Goal: Task Accomplishment & Management: Manage account settings

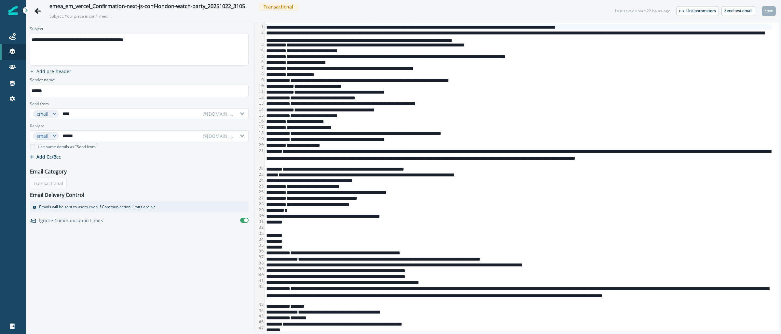
click at [491, 141] on div "**********" at bounding box center [518, 139] width 507 height 6
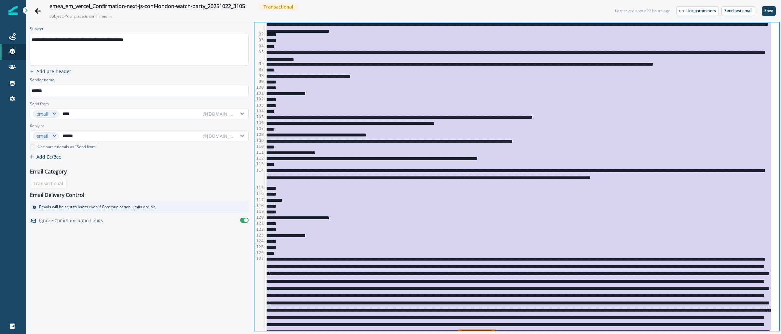
scroll to position [897, 0]
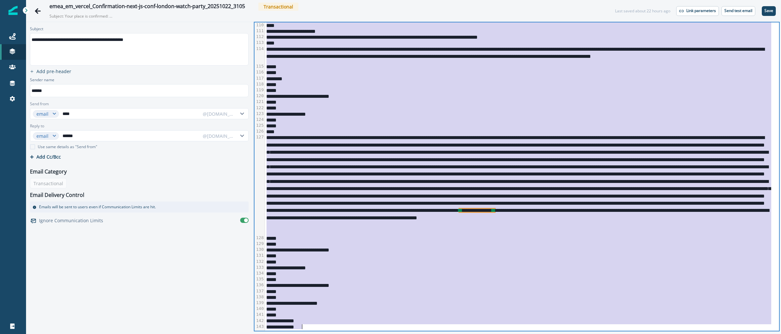
click at [563, 231] on div "**********" at bounding box center [518, 184] width 507 height 101
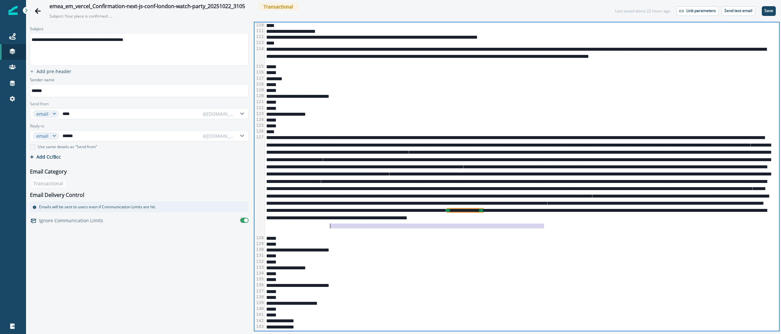
drag, startPoint x: 543, startPoint y: 226, endPoint x: 330, endPoint y: 229, distance: 213.1
click at [330, 229] on div "**********" at bounding box center [518, 184] width 507 height 101
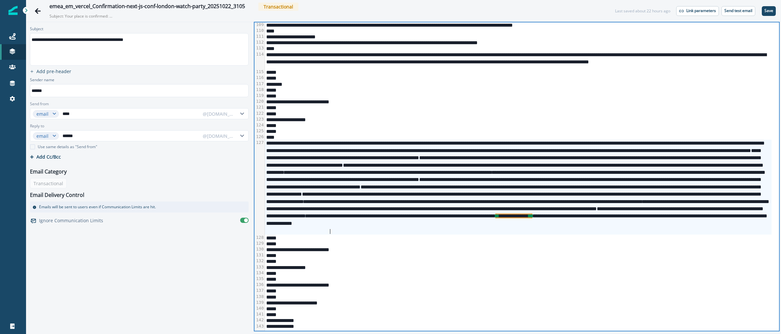
scroll to position [891, 0]
click at [772, 13] on p "Save" at bounding box center [768, 10] width 9 height 5
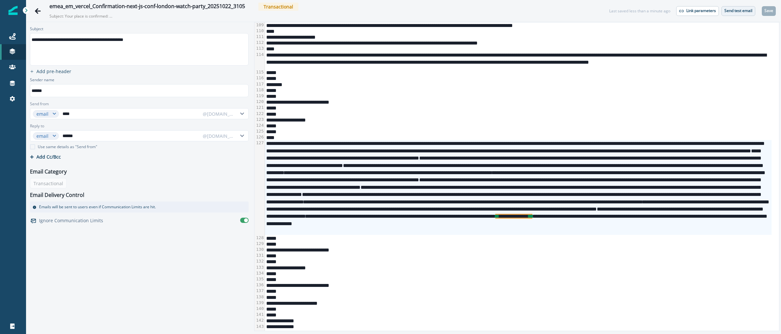
click at [729, 13] on button "Send test email" at bounding box center [738, 11] width 34 height 10
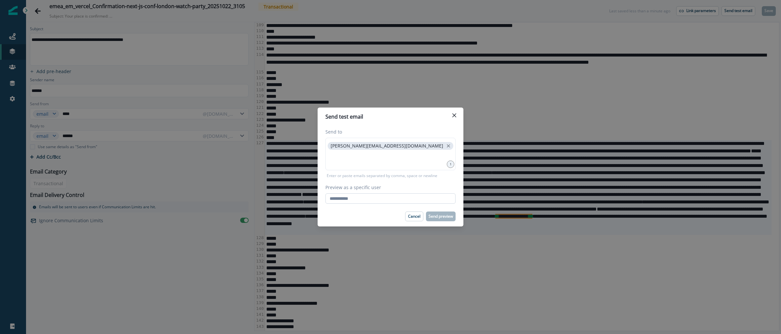
click at [363, 197] on input "Preview as a specific user" at bounding box center [390, 199] width 130 height 10
type input "**********"
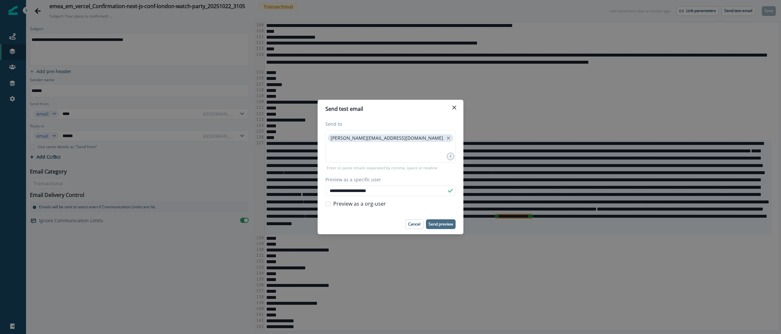
click at [440, 225] on p "Send preview" at bounding box center [441, 224] width 24 height 5
click at [14, 41] on div "**********" at bounding box center [390, 167] width 781 height 334
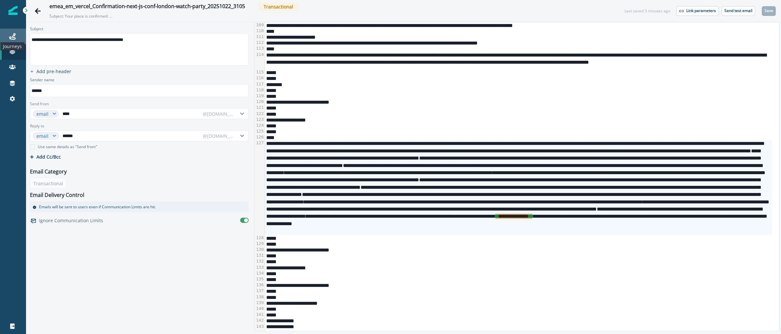
click at [13, 38] on icon at bounding box center [12, 36] width 7 height 7
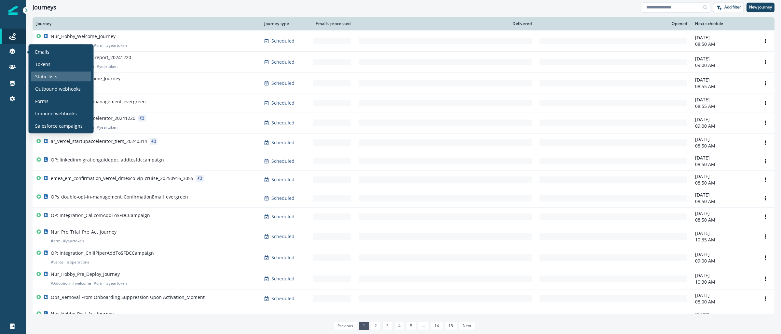
click at [43, 79] on p "Static lists" at bounding box center [46, 76] width 22 height 7
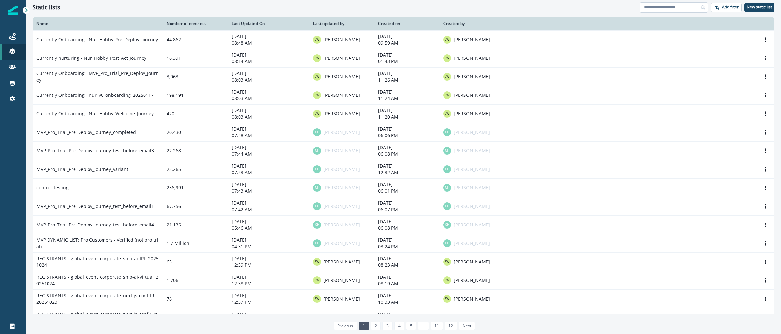
click at [669, 6] on input at bounding box center [674, 7] width 68 height 10
paste input "**********"
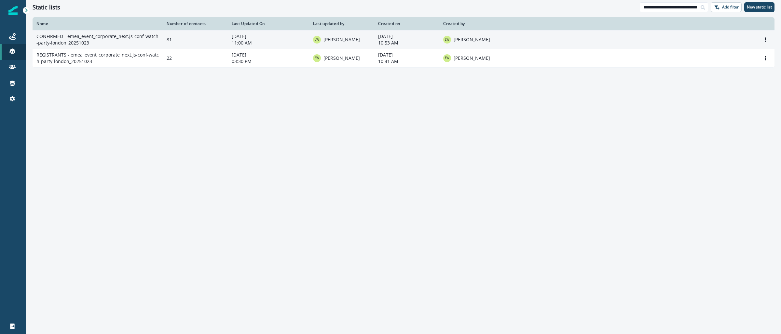
type input "**********"
click at [73, 37] on td "CONFIRMED - emea_event_corporate_next.js-conf-watch-party-london_20251023" at bounding box center [98, 39] width 130 height 19
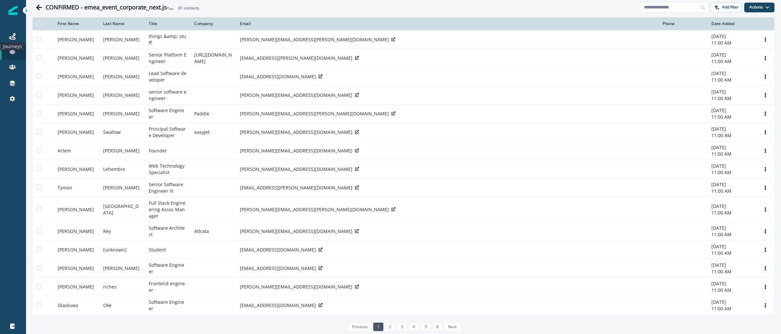
drag, startPoint x: 12, startPoint y: 35, endPoint x: 20, endPoint y: 27, distance: 11.0
click at [13, 34] on icon at bounding box center [12, 36] width 7 height 7
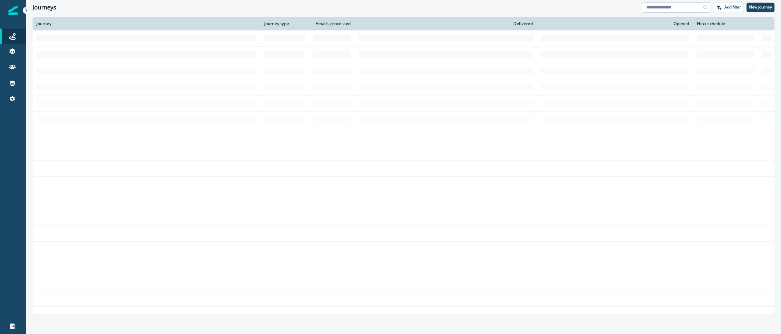
click at [686, 9] on input at bounding box center [676, 7] width 68 height 10
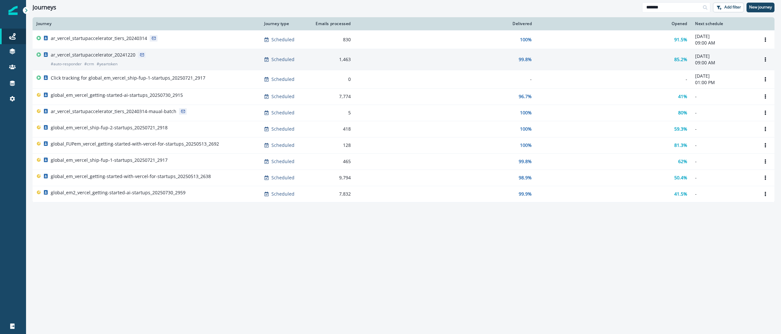
type input "*******"
click at [87, 53] on p "ar_vercel_startupaccelerator_20241220" at bounding box center [93, 55] width 85 height 7
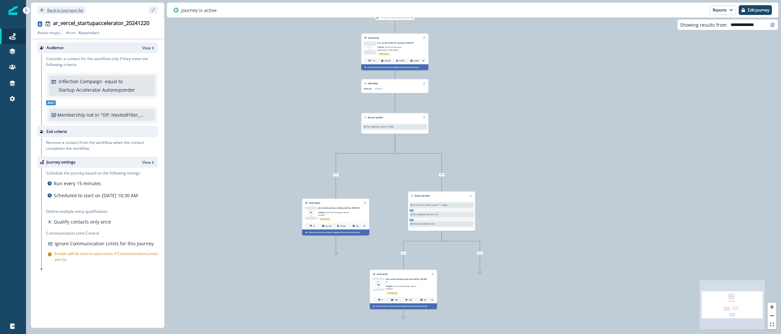
click at [66, 11] on p "Back to journeys list" at bounding box center [65, 10] width 36 height 6
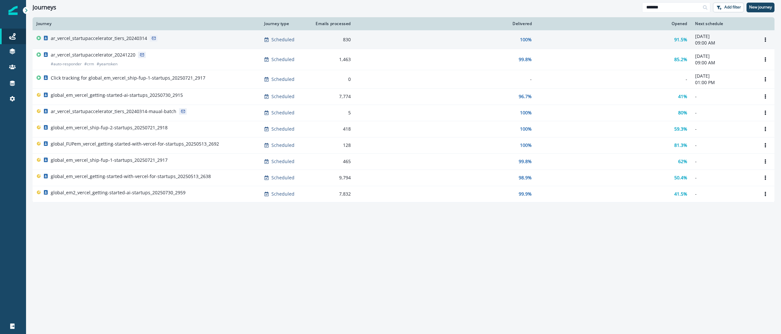
click at [107, 39] on p "ar_vercel_startupaccelerator_tiers_20240314" at bounding box center [99, 38] width 96 height 7
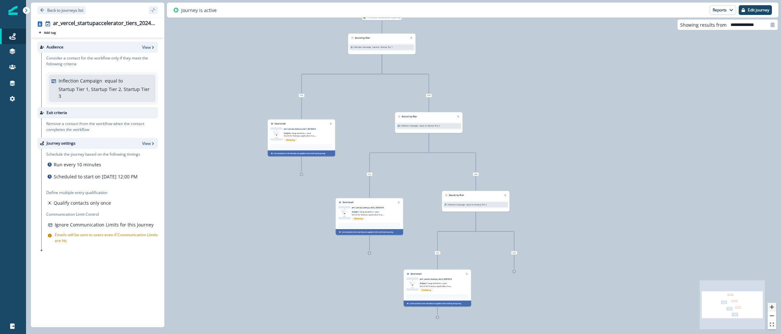
click at [770, 308] on icon "zoom in" at bounding box center [772, 308] width 4 height 4
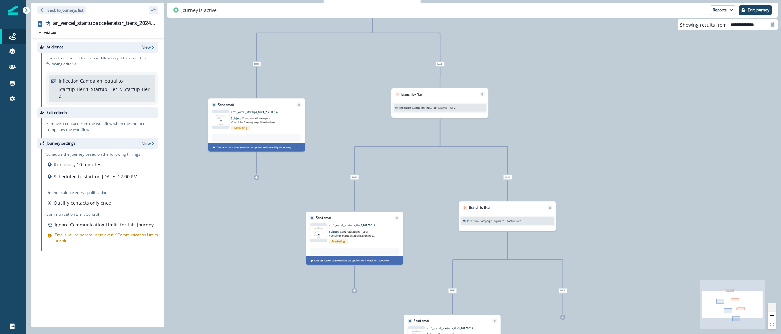
click at [770, 308] on icon "zoom in" at bounding box center [772, 308] width 4 height 4
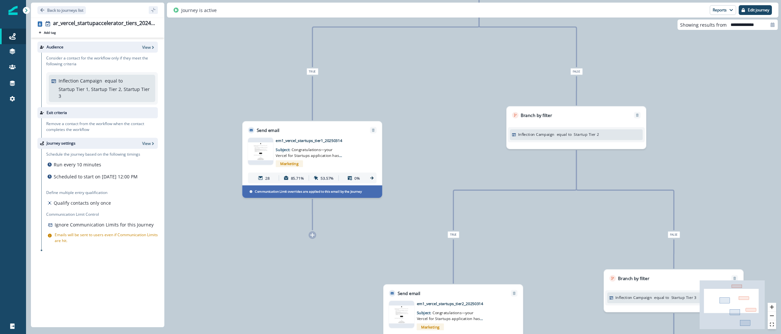
drag, startPoint x: 311, startPoint y: 112, endPoint x: 423, endPoint y: 161, distance: 122.3
click at [427, 163] on div "137 contacts have entered the journey Branch by filter Inflection Campaign equa…" at bounding box center [403, 167] width 755 height 334
click at [268, 143] on img at bounding box center [260, 152] width 25 height 18
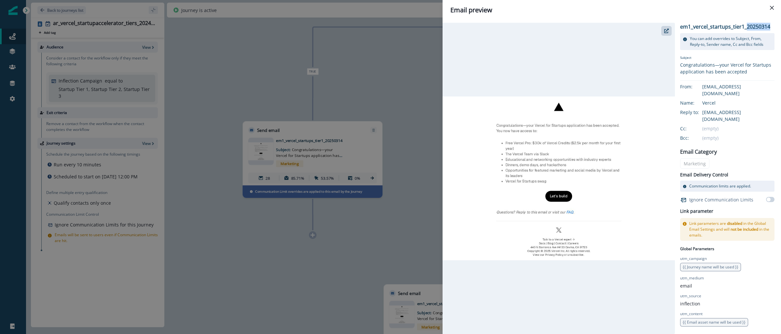
drag, startPoint x: 770, startPoint y: 27, endPoint x: 747, endPoint y: 27, distance: 23.8
click at [747, 27] on div "em1_vercel_startups_tier1_20250314 You can add overrides to Subject, From, Repl…" at bounding box center [727, 181] width 94 height 316
copy p "20250314"
click at [399, 57] on div "Email preview em1_vercel_startups_tier1_20250314 You can add overrides to Subje…" at bounding box center [390, 167] width 781 height 334
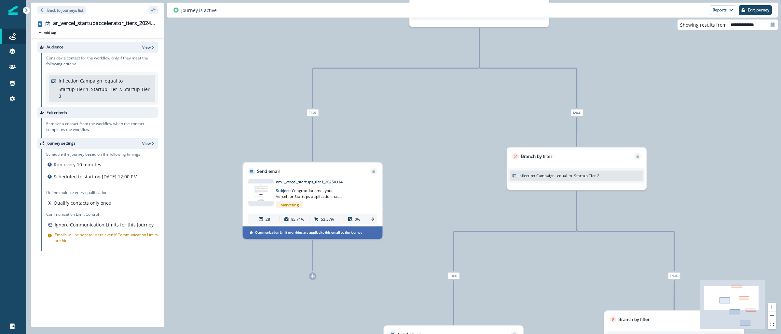
click at [54, 13] on button "Back to journeys list" at bounding box center [61, 10] width 48 height 8
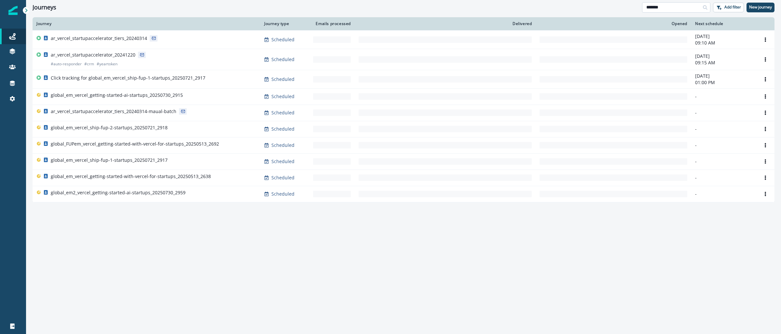
click at [663, 8] on input "*******" at bounding box center [676, 7] width 68 height 10
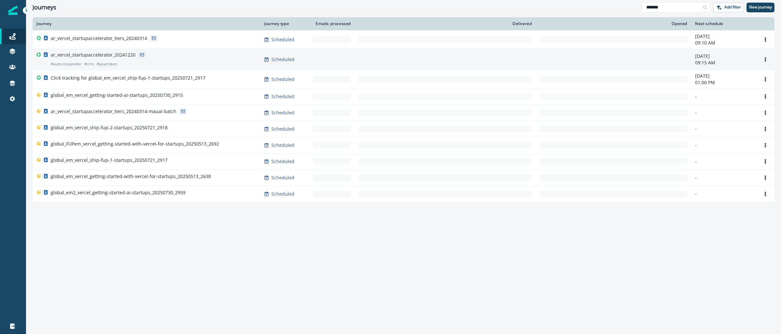
click at [96, 53] on p "ar_vercel_startupaccelerator_20241220" at bounding box center [93, 55] width 85 height 7
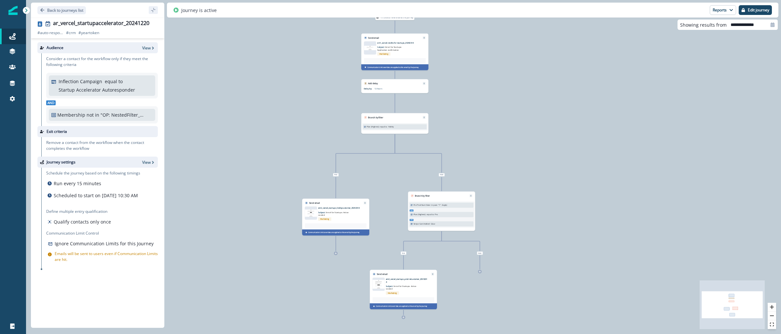
click at [309, 213] on img at bounding box center [311, 213] width 12 height 7
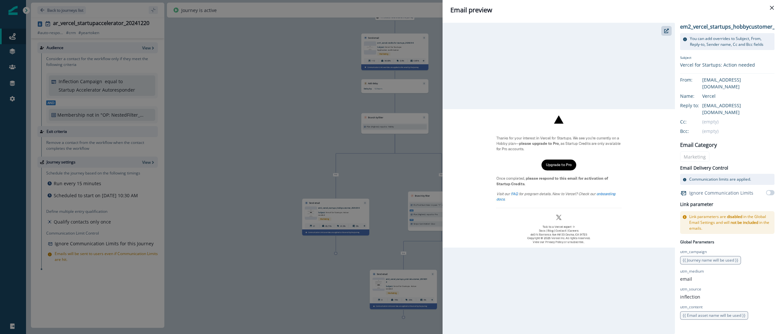
click at [274, 154] on div "Email preview em2_vercel_startups_hobbycustomer_20250314 You can add overrides …" at bounding box center [390, 167] width 781 height 334
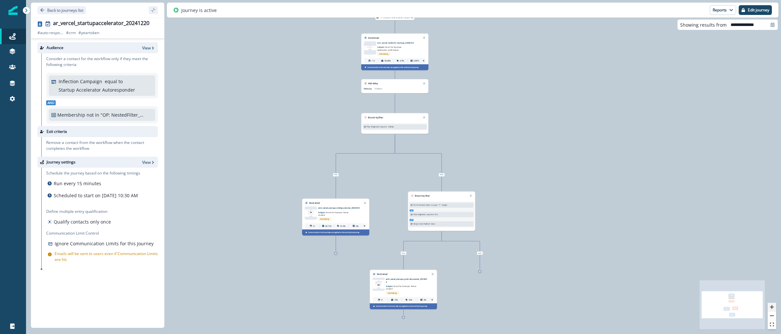
click at [771, 307] on icon "zoom in" at bounding box center [772, 308] width 4 height 4
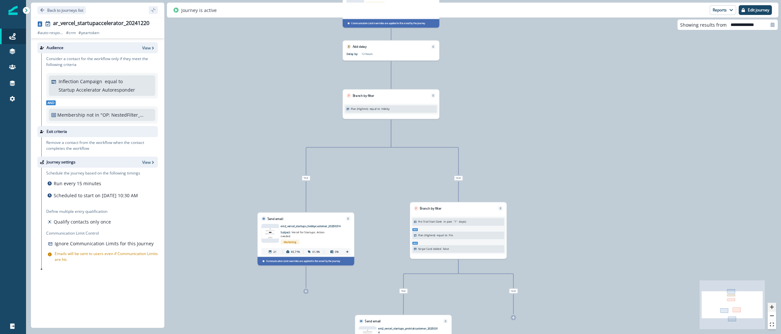
click at [771, 307] on icon "zoom in" at bounding box center [772, 308] width 4 height 4
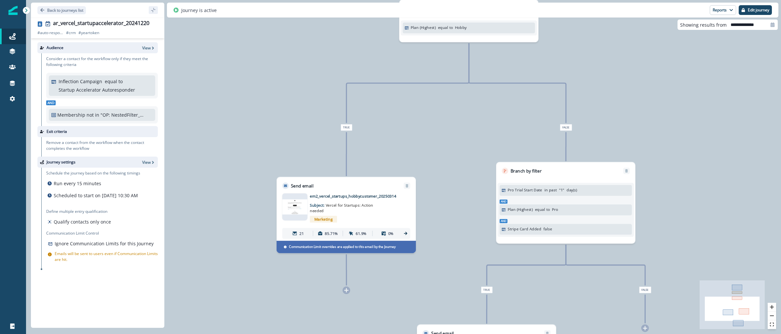
drag, startPoint x: 385, startPoint y: 179, endPoint x: 468, endPoint y: 124, distance: 100.2
click at [468, 124] on div "112 contacts have entered the journey Send email Email asset changed, journey r…" at bounding box center [403, 167] width 755 height 334
click at [296, 207] on img at bounding box center [294, 207] width 25 height 15
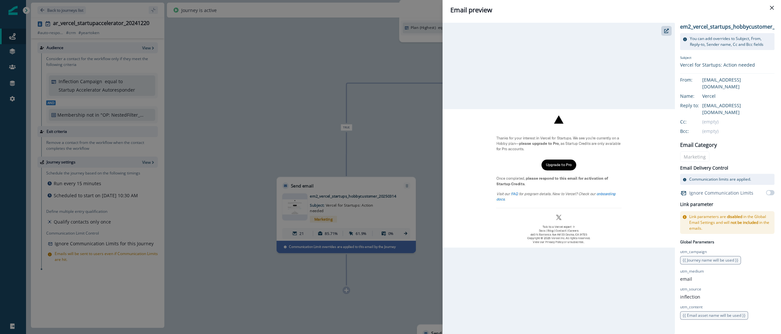
click at [290, 132] on div "Email preview em2_vercel_startups_hobbycustomer_20250314 You can add overrides …" at bounding box center [390, 167] width 781 height 334
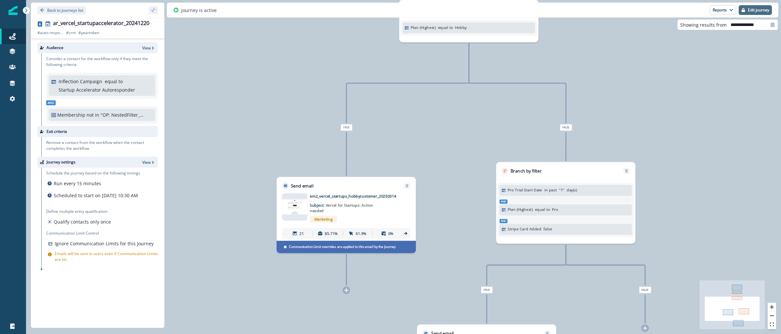
click at [753, 12] on p "Edit journey" at bounding box center [758, 10] width 21 height 5
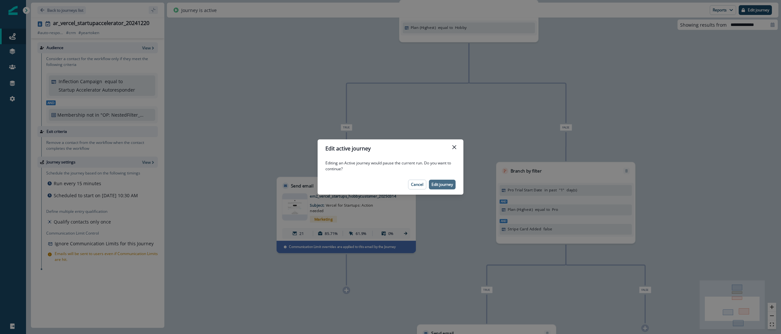
click at [448, 187] on button "Edit journey" at bounding box center [442, 185] width 27 height 10
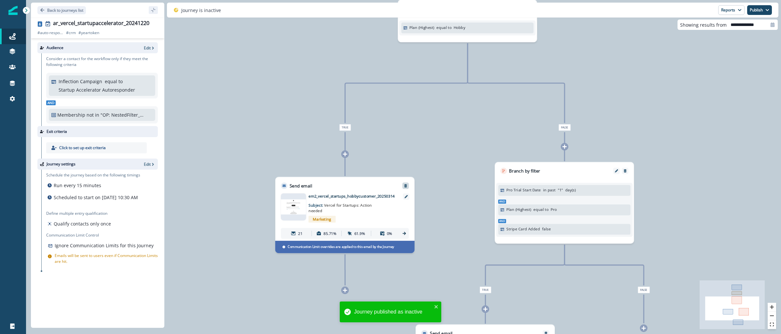
click at [406, 184] on icon "Remove" at bounding box center [406, 186] width 4 height 4
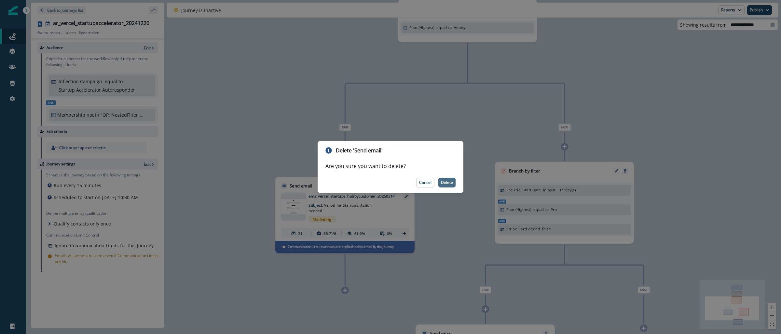
click at [445, 182] on p "Delete" at bounding box center [447, 183] width 12 height 5
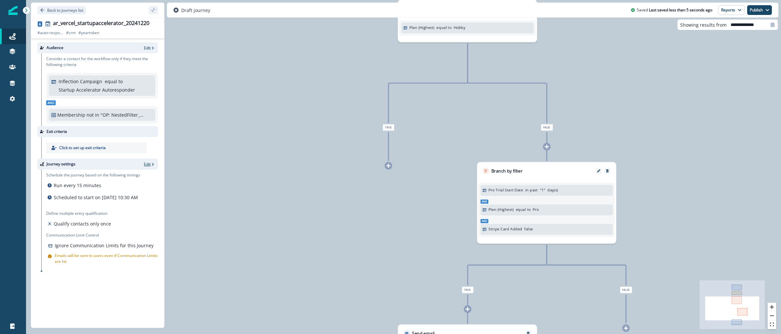
click at [153, 162] on icon "button" at bounding box center [153, 164] width 5 height 5
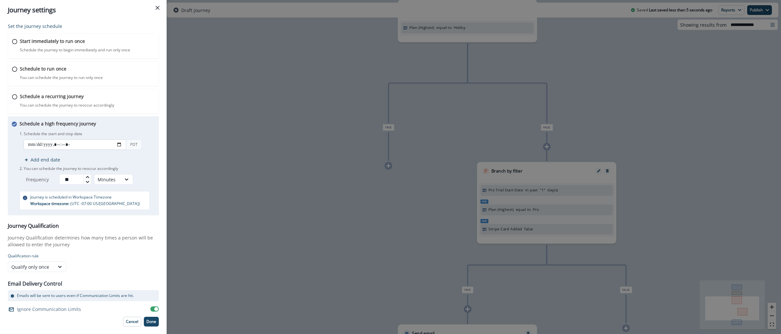
click at [119, 143] on input "datetime-local" at bounding box center [74, 145] width 103 height 10
type input "**********"
click at [160, 155] on div "Set the journey schedule Start immediately to run once Schedule the journey to …" at bounding box center [83, 177] width 167 height 314
click at [152, 323] on p "Done" at bounding box center [151, 322] width 10 height 5
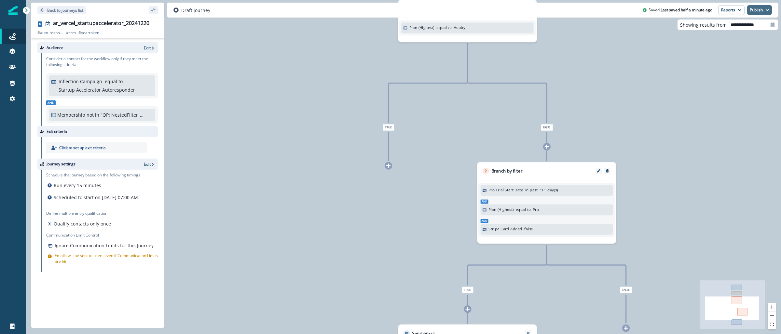
click at [767, 11] on icon "button" at bounding box center [767, 10] width 3 height 2
click at [767, 9] on icon "button" at bounding box center [767, 10] width 4 height 4
click at [746, 29] on button "as active journey" at bounding box center [736, 26] width 72 height 12
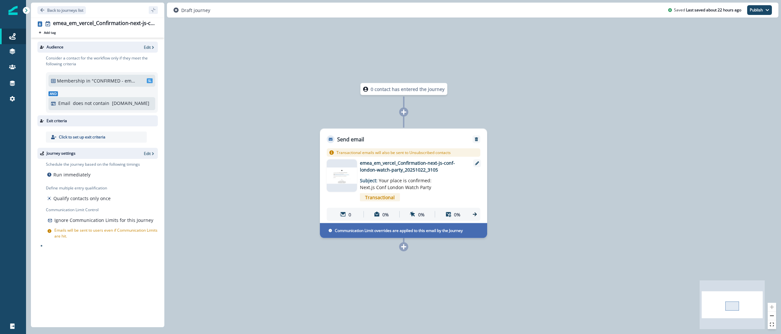
click at [350, 184] on div at bounding box center [342, 176] width 30 height 33
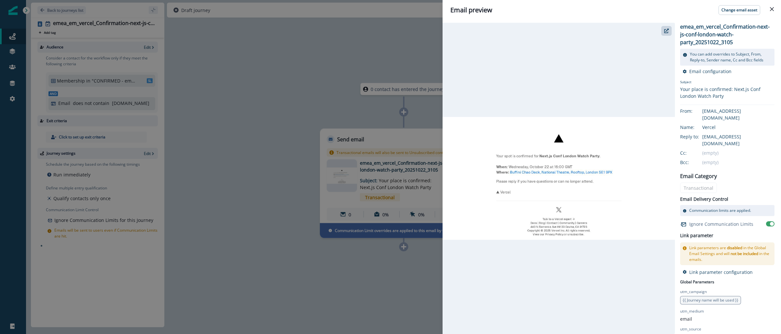
click at [223, 115] on div "Email preview Change email asset emea_em_vercel_Confirmation-next-js-conf-londo…" at bounding box center [390, 167] width 781 height 334
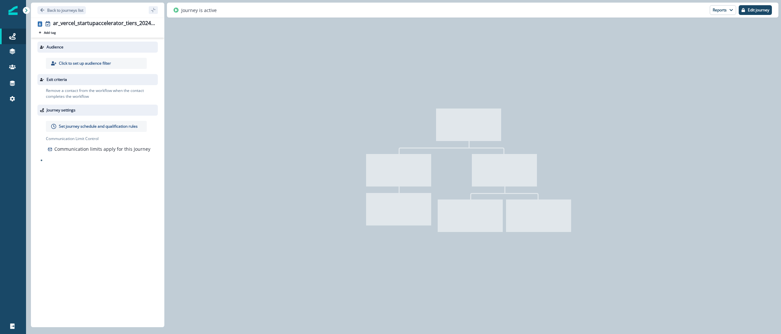
type input "**********"
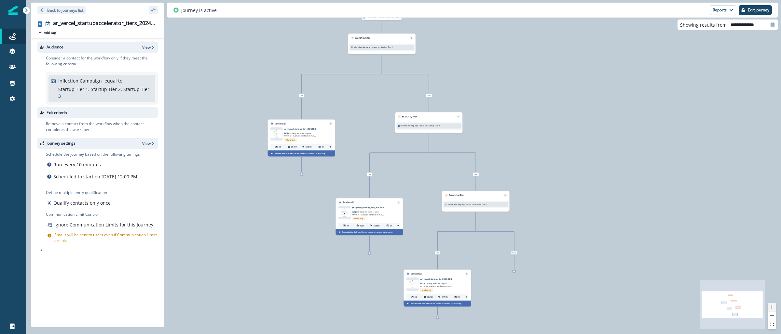
click at [771, 307] on icon "zoom in" at bounding box center [772, 308] width 4 height 4
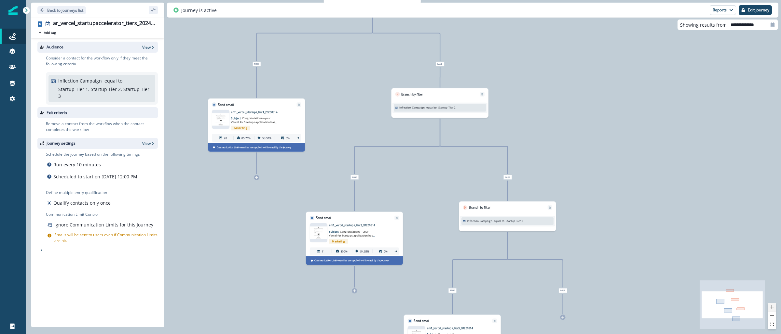
click at [771, 307] on icon "zoom in" at bounding box center [772, 308] width 4 height 4
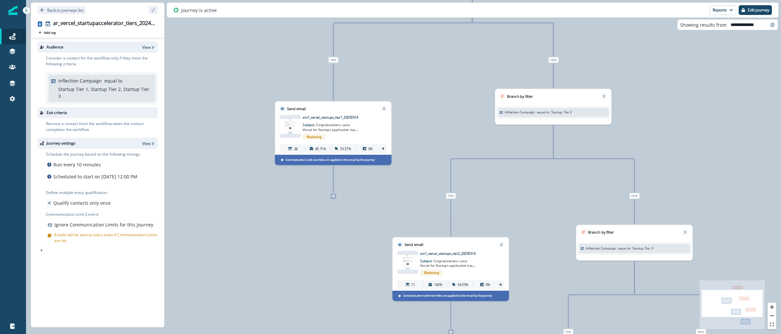
drag, startPoint x: 638, startPoint y: 93, endPoint x: 740, endPoint y: 110, distance: 103.0
click at [740, 110] on div "137 contacts have entered the journey Branch by filter Inflection Campaign equa…" at bounding box center [403, 167] width 755 height 334
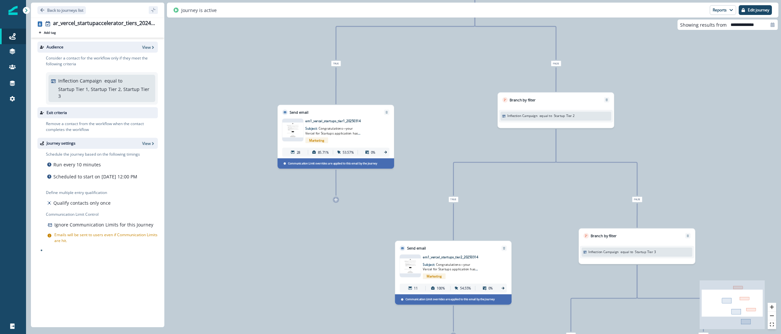
click at [291, 126] on img at bounding box center [292, 130] width 21 height 15
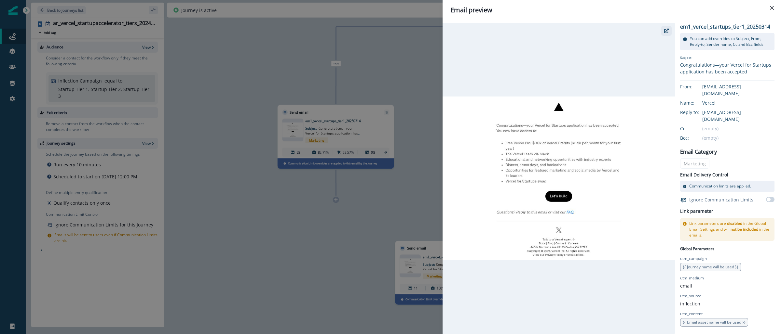
click at [666, 32] on icon "button" at bounding box center [666, 31] width 5 height 5
click at [413, 68] on div "Email preview em1_vercel_startups_tier1_20250314 You can add overrides to Subje…" at bounding box center [390, 167] width 781 height 334
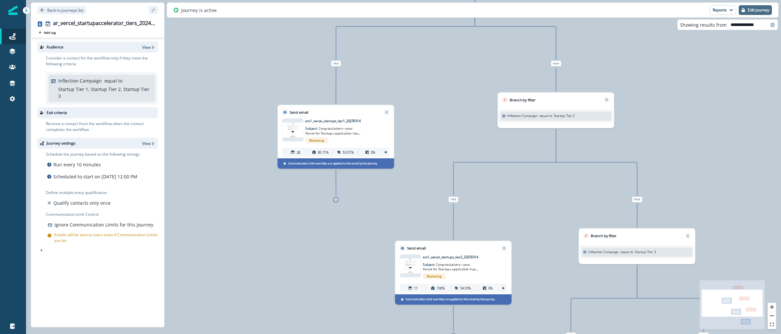
click at [753, 10] on p "Edit journey" at bounding box center [758, 10] width 21 height 5
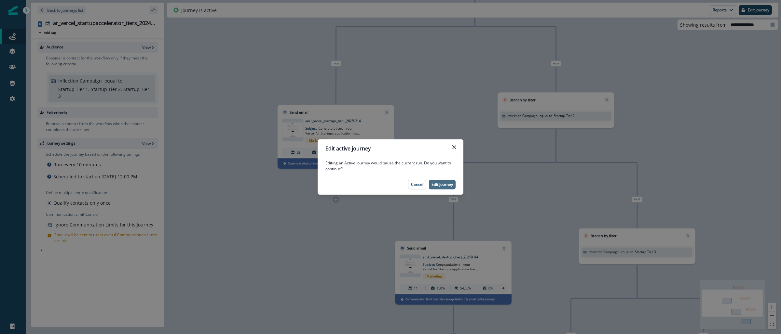
click at [442, 184] on p "Edit journey" at bounding box center [441, 185] width 21 height 5
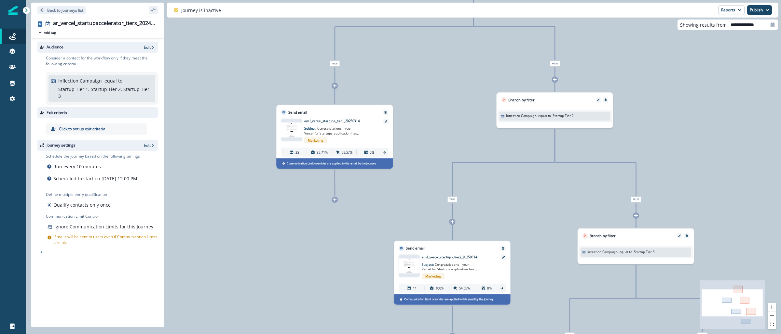
click at [302, 132] on img at bounding box center [291, 130] width 21 height 15
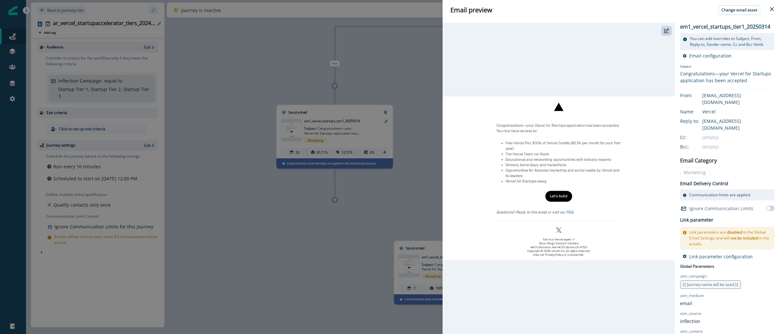
drag, startPoint x: 207, startPoint y: 48, endPoint x: 123, endPoint y: 26, distance: 86.8
click at [207, 48] on div "Email preview Change email asset em1_vercel_startups_tier1_20250314 You can add…" at bounding box center [390, 167] width 781 height 334
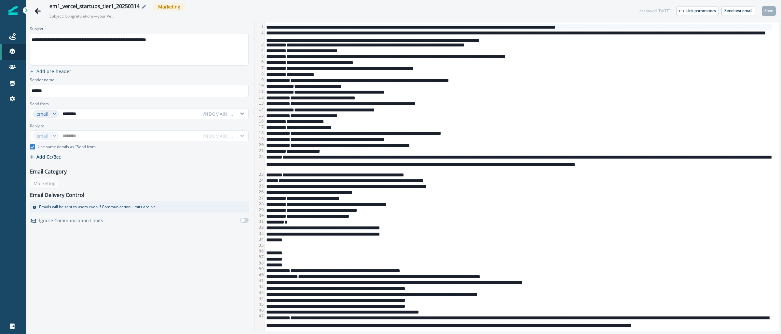
click at [143, 7] on icon "Edit name" at bounding box center [144, 7] width 4 height 4
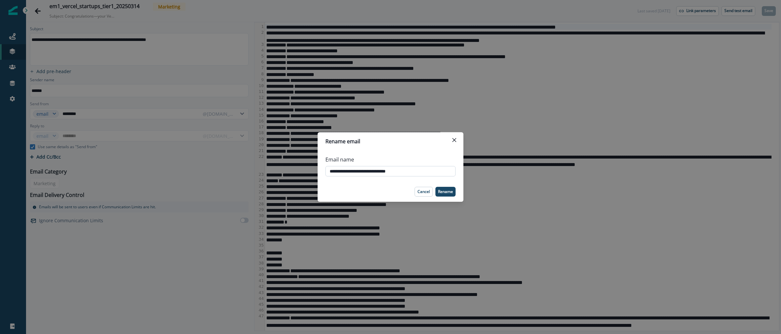
click at [353, 171] on input "**********" at bounding box center [390, 171] width 130 height 10
type input "**********"
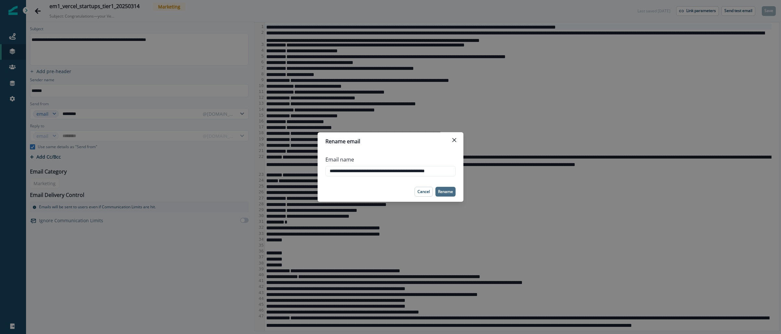
click at [443, 191] on p "Rename" at bounding box center [445, 192] width 15 height 5
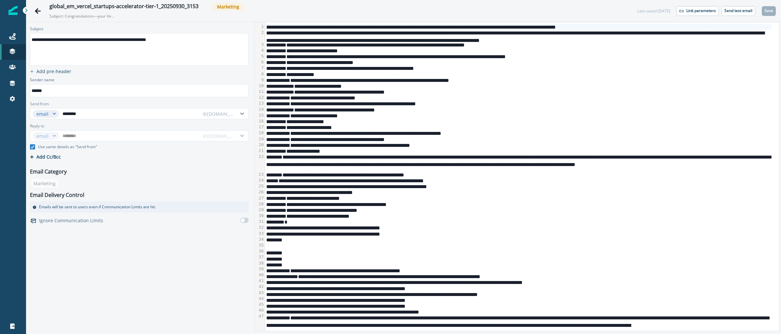
click at [623, 222] on div "*" at bounding box center [518, 222] width 507 height 6
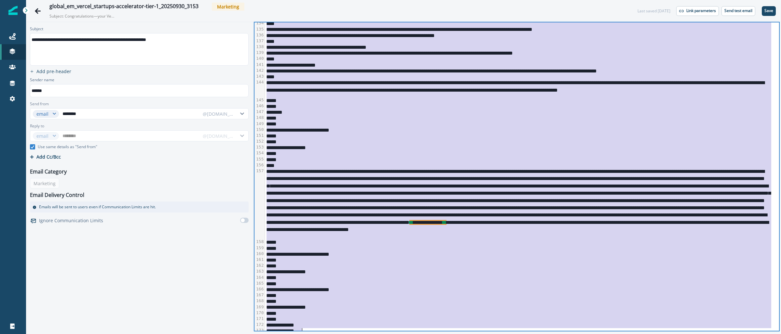
scroll to position [1118, 0]
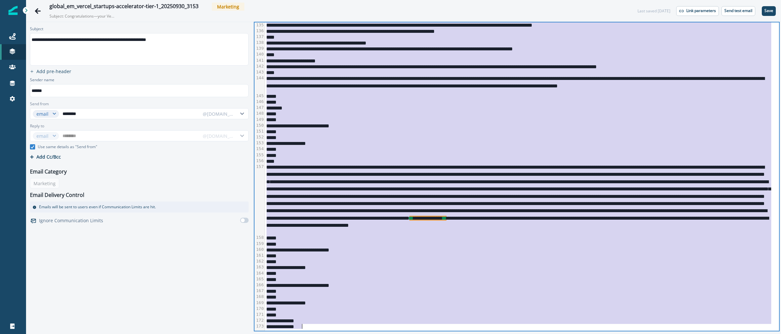
drag, startPoint x: 448, startPoint y: 223, endPoint x: 474, endPoint y: 225, distance: 26.5
click at [448, 223] on div "**********" at bounding box center [518, 199] width 507 height 71
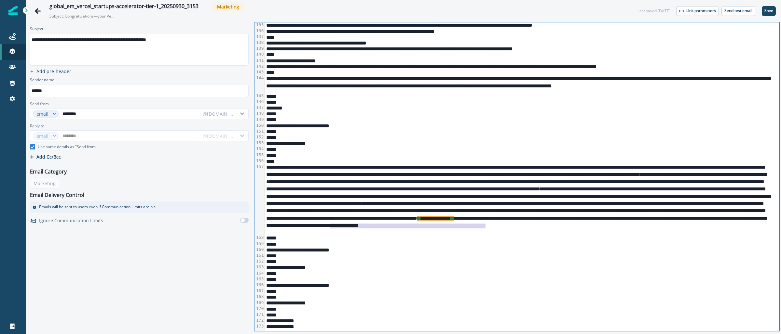
drag, startPoint x: 485, startPoint y: 226, endPoint x: 334, endPoint y: 228, distance: 151.0
click at [331, 228] on div "**********" at bounding box center [518, 199] width 507 height 71
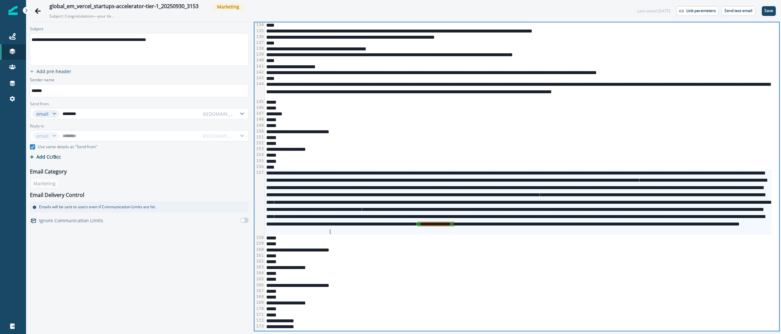
scroll to position [1112, 0]
click at [768, 10] on p "Save" at bounding box center [768, 10] width 9 height 5
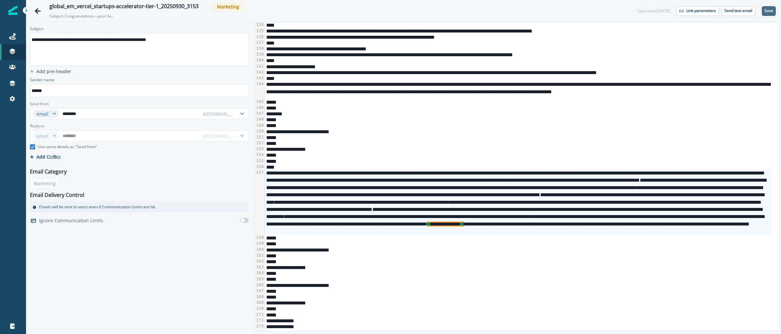
click at [770, 13] on p "Save" at bounding box center [768, 10] width 9 height 5
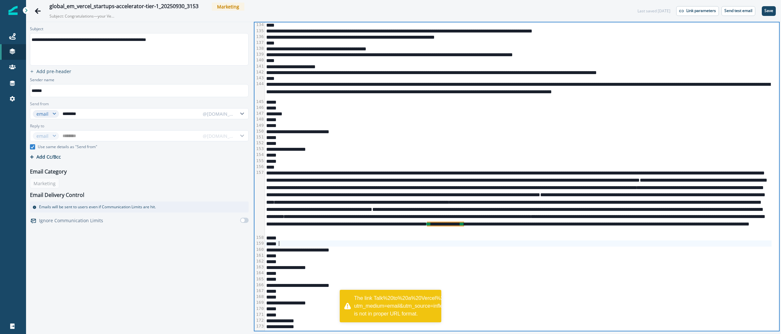
click at [409, 245] on div "*****" at bounding box center [518, 244] width 507 height 6
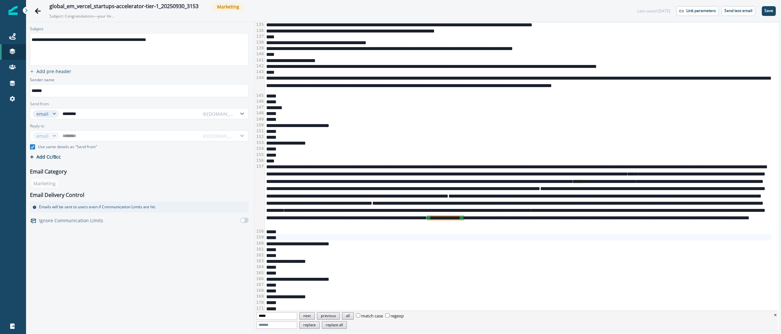
scroll to position [1132, 0]
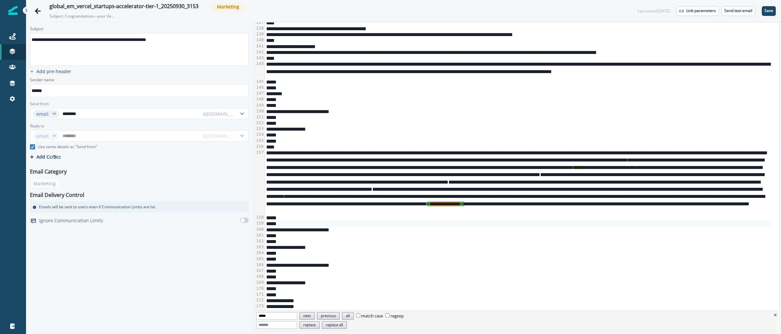
type input "*****"
click at [531, 96] on div "*****" at bounding box center [518, 99] width 507 height 6
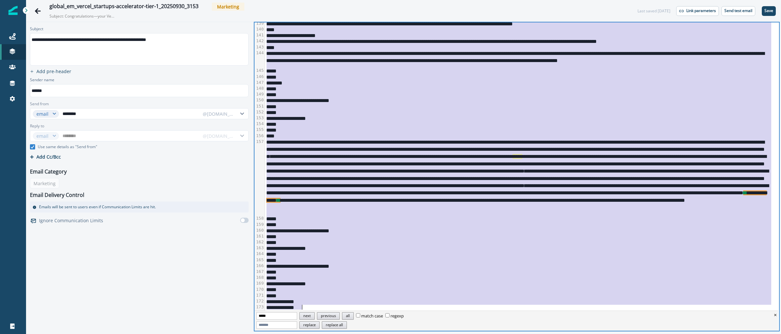
scroll to position [1140, 0]
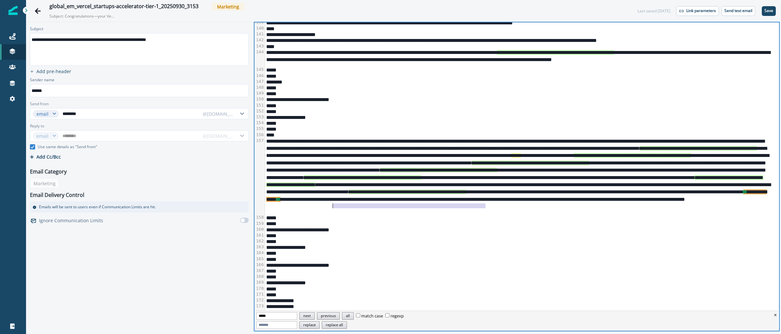
drag, startPoint x: 484, startPoint y: 206, endPoint x: 331, endPoint y: 205, distance: 153.3
click at [331, 205] on div "**********" at bounding box center [518, 176] width 507 height 77
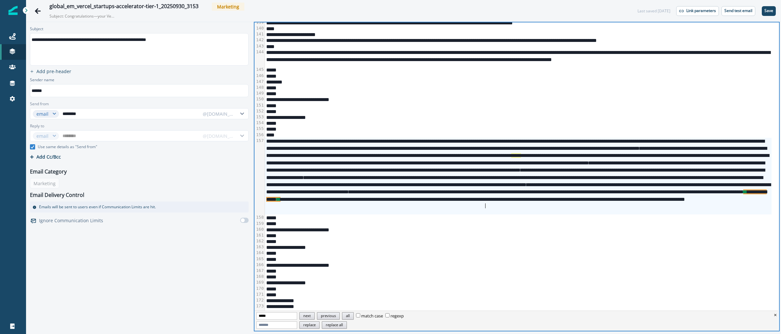
click at [423, 207] on div "**********" at bounding box center [518, 176] width 507 height 77
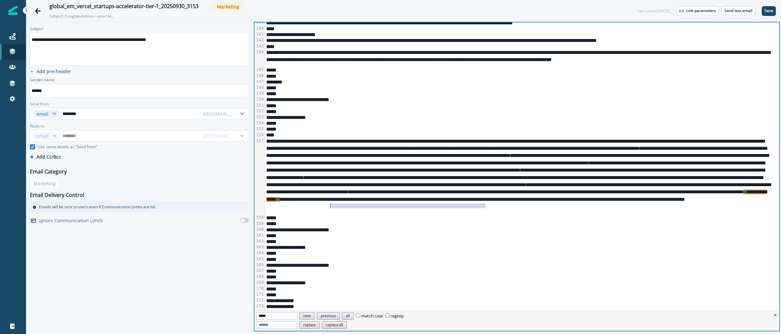
drag, startPoint x: 485, startPoint y: 206, endPoint x: 331, endPoint y: 208, distance: 154.2
click at [331, 208] on div "**********" at bounding box center [518, 176] width 507 height 77
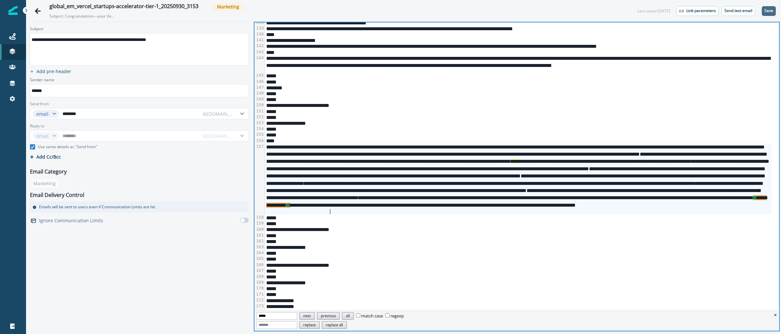
click at [771, 9] on p "Save" at bounding box center [768, 10] width 9 height 5
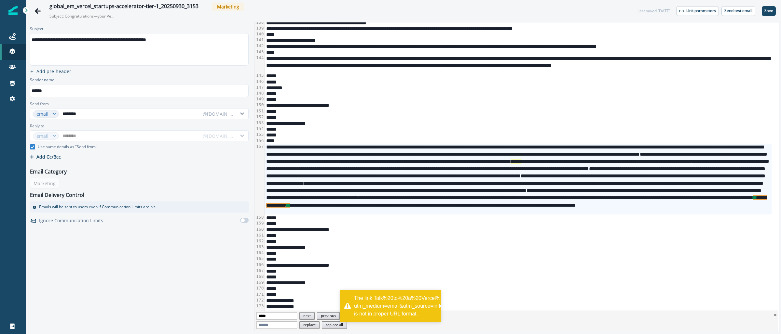
click at [412, 308] on div "The link Talk%20to%20a%20Vercel%20expert?utm_medium=email&utm_source=inflection…" at bounding box center [433, 306] width 159 height 23
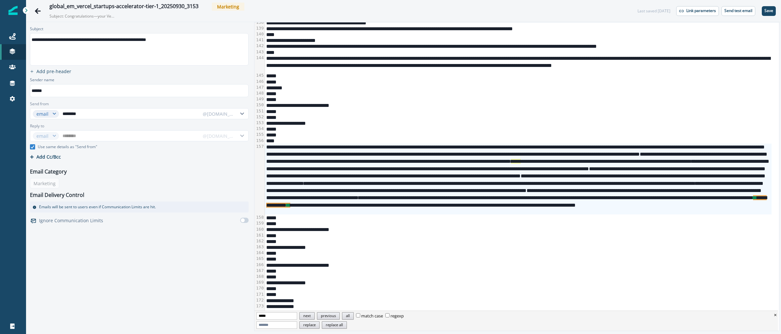
click at [390, 163] on div "**********" at bounding box center [518, 179] width 507 height 71
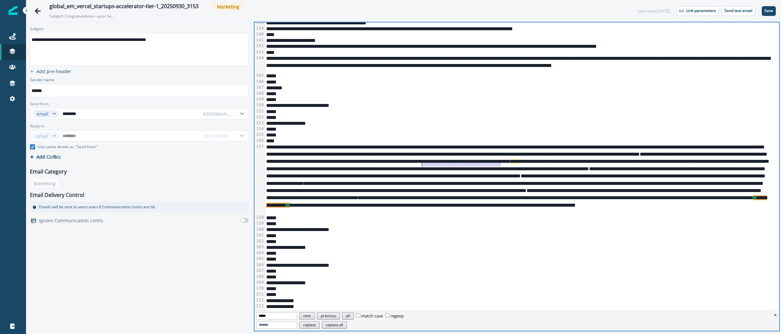
drag, startPoint x: 501, startPoint y: 165, endPoint x: 423, endPoint y: 165, distance: 78.7
click at [423, 165] on div "**********" at bounding box center [518, 179] width 507 height 71
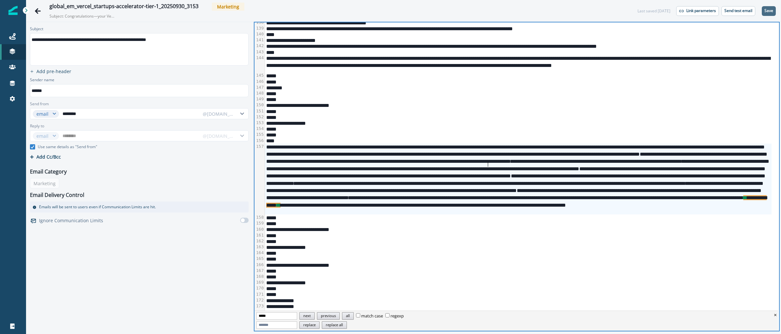
click at [766, 13] on button "Save" at bounding box center [769, 11] width 14 height 10
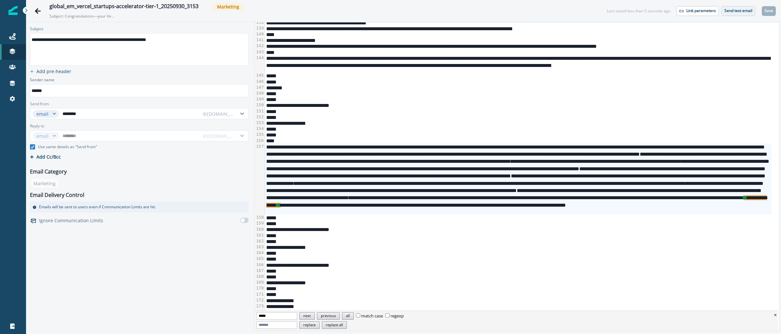
click at [734, 12] on p "Send test email" at bounding box center [738, 10] width 28 height 5
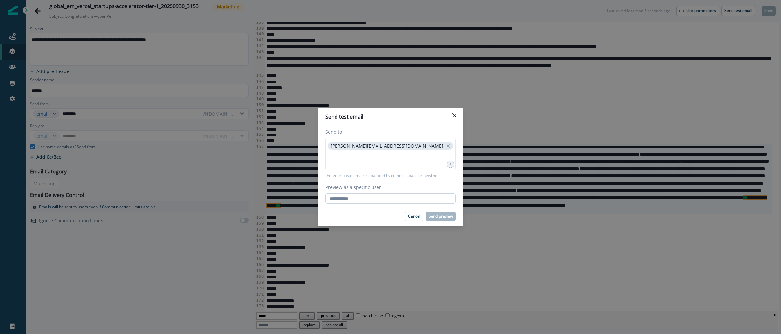
click at [380, 199] on input "Preview as a specific user" at bounding box center [390, 199] width 130 height 10
type input "**********"
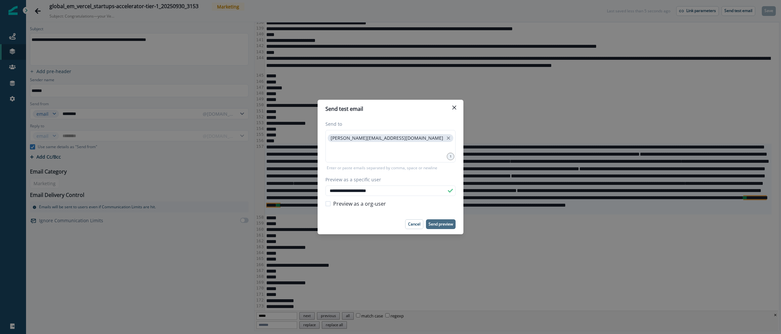
click at [442, 227] on button "Send preview" at bounding box center [441, 225] width 30 height 10
click at [453, 108] on icon "Close" at bounding box center [454, 108] width 4 height 4
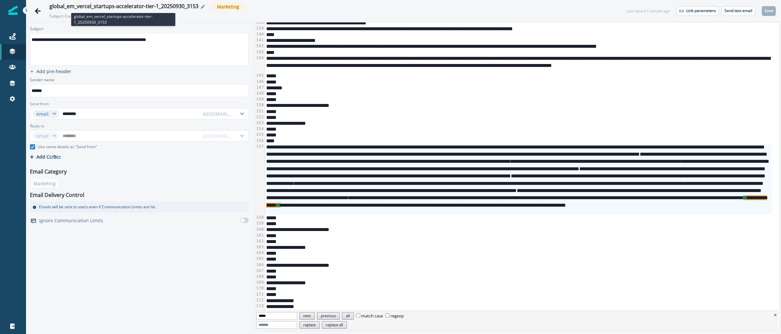
click at [175, 5] on div "global_em_vercel_startups-accelerator-tier-1_20250930_3153" at bounding box center [123, 6] width 149 height 7
click at [175, 5] on div "**********" at bounding box center [390, 167] width 781 height 334
click at [175, 5] on div "global_em_vercel_startups-accelerator-tier-1_20250930_3153" at bounding box center [123, 6] width 149 height 7
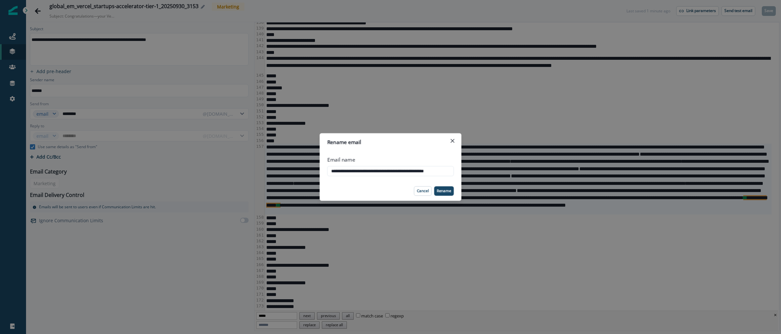
scroll to position [0, 7]
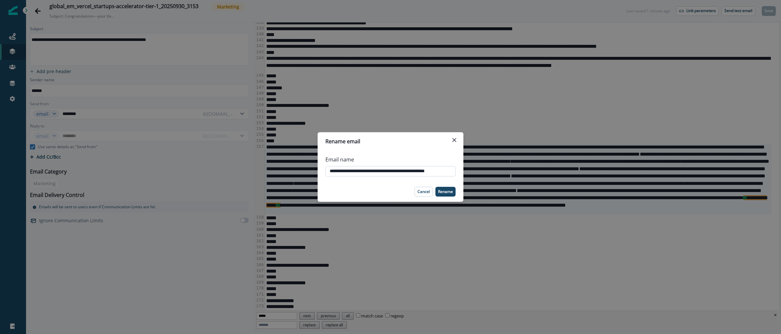
click at [343, 170] on input "**********" at bounding box center [390, 171] width 130 height 10
click at [455, 140] on icon "Close" at bounding box center [454, 140] width 4 height 4
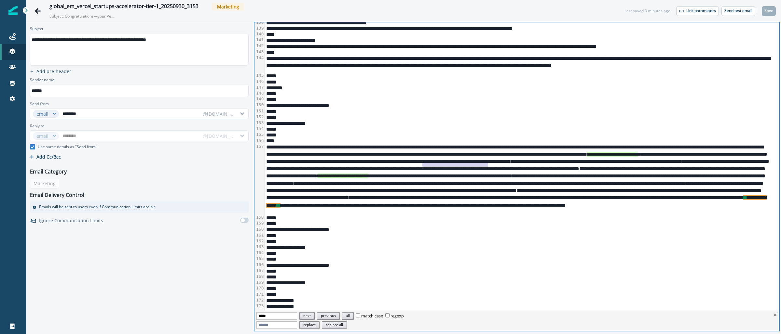
drag, startPoint x: 489, startPoint y: 165, endPoint x: 423, endPoint y: 165, distance: 65.7
click at [423, 165] on div "**********" at bounding box center [518, 179] width 507 height 71
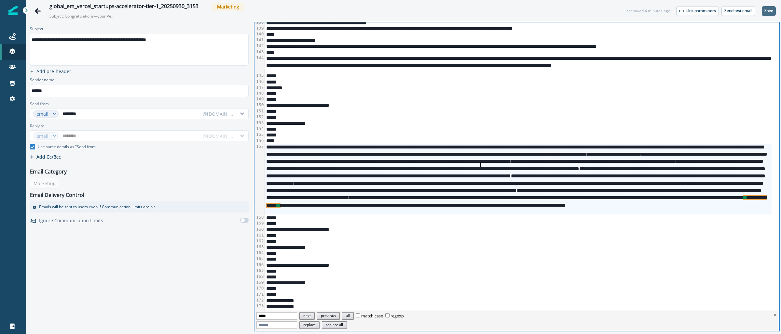
click at [766, 9] on p "Save" at bounding box center [768, 10] width 9 height 5
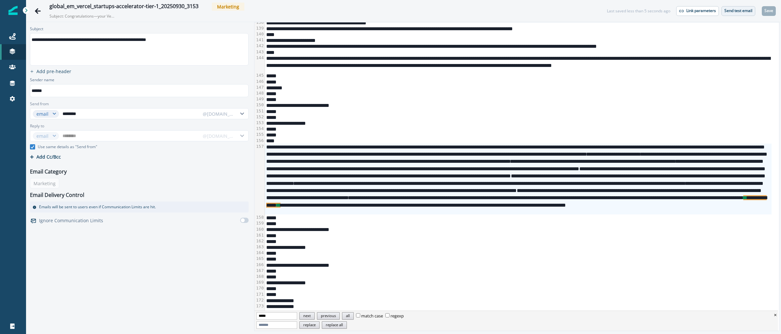
click at [735, 13] on p "Send test email" at bounding box center [738, 10] width 28 height 5
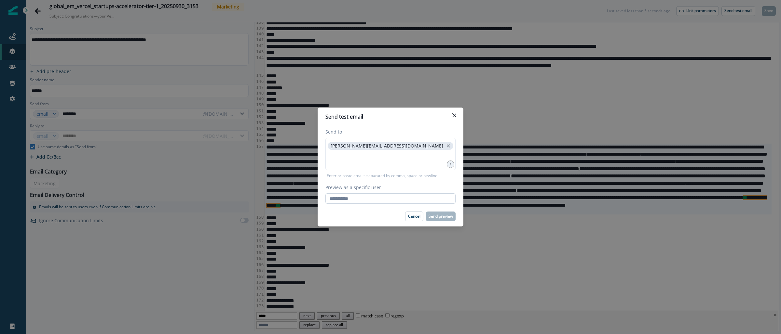
click at [379, 200] on input "Preview as a specific user" at bounding box center [390, 199] width 130 height 10
type input "**********"
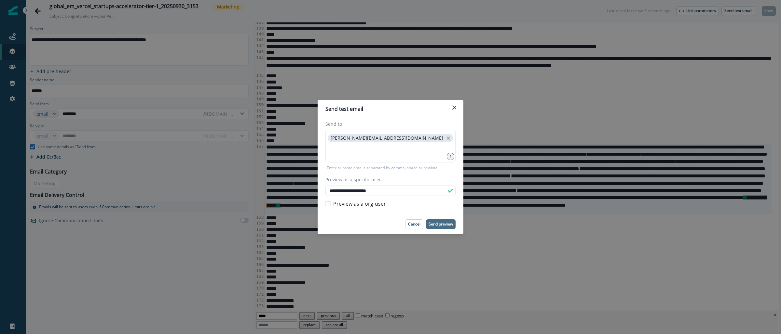
click at [445, 226] on p "Send preview" at bounding box center [441, 224] width 24 height 5
click at [453, 103] on button "Close" at bounding box center [454, 107] width 10 height 10
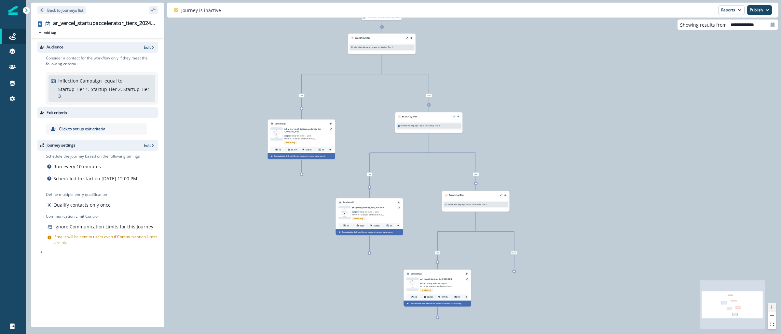
click at [774, 308] on button "zoom in" at bounding box center [772, 307] width 8 height 9
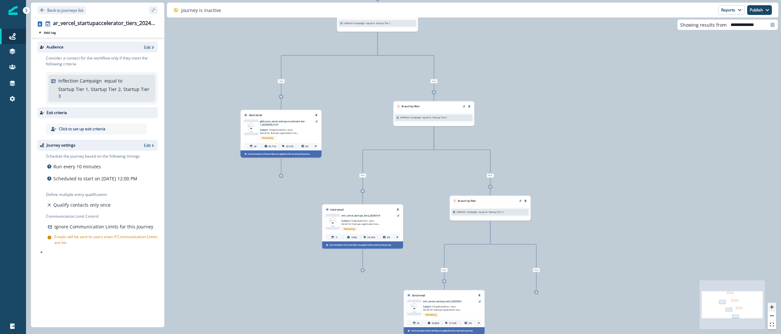
click at [774, 308] on button "zoom in" at bounding box center [772, 307] width 8 height 9
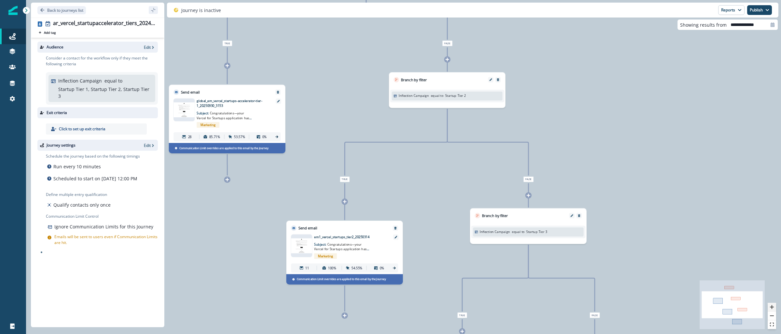
click at [774, 308] on button "zoom in" at bounding box center [772, 307] width 8 height 9
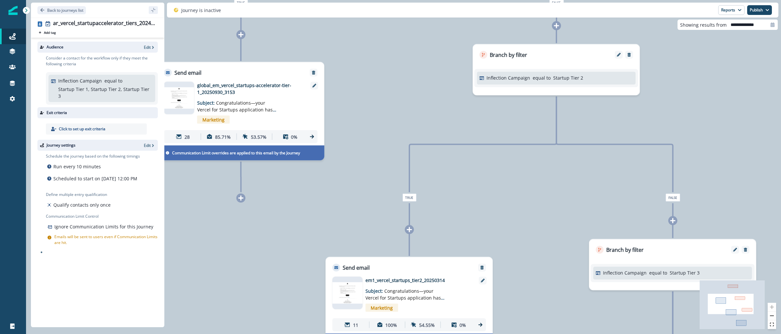
drag, startPoint x: 420, startPoint y: 154, endPoint x: 516, endPoint y: 167, distance: 96.6
click at [516, 167] on div "137 contacts have entered the journey Branch by filter Inflection Campaign equa…" at bounding box center [403, 167] width 755 height 334
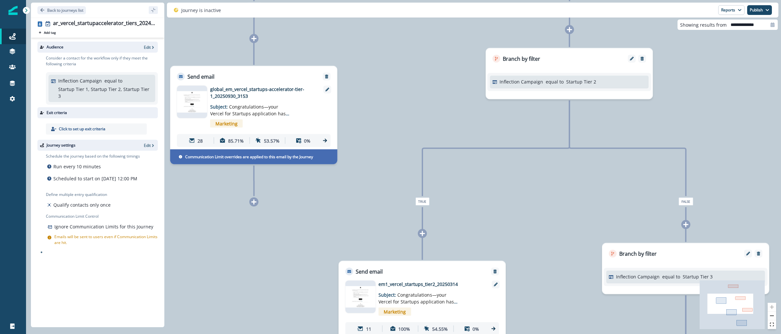
drag, startPoint x: 343, startPoint y: 185, endPoint x: 382, endPoint y: 184, distance: 39.7
click at [383, 185] on div "137 contacts have entered the journey Branch by filter Inflection Campaign equa…" at bounding box center [403, 167] width 755 height 334
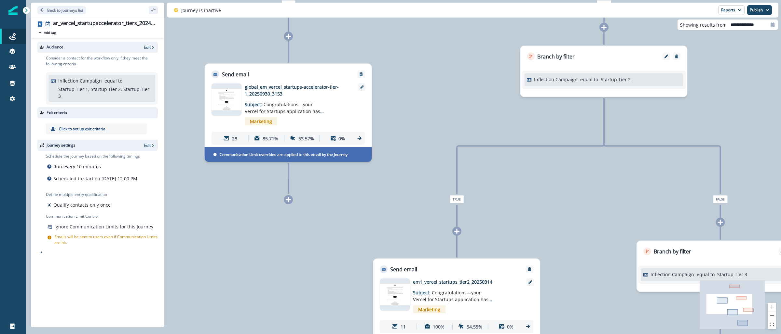
click at [227, 97] on img at bounding box center [226, 99] width 30 height 21
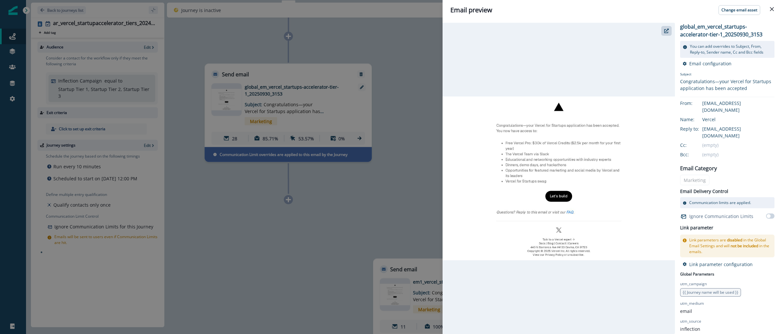
click at [384, 38] on div "Email preview Change email asset global_em_vercel_startups-accelerator-tier-1_2…" at bounding box center [390, 167] width 781 height 334
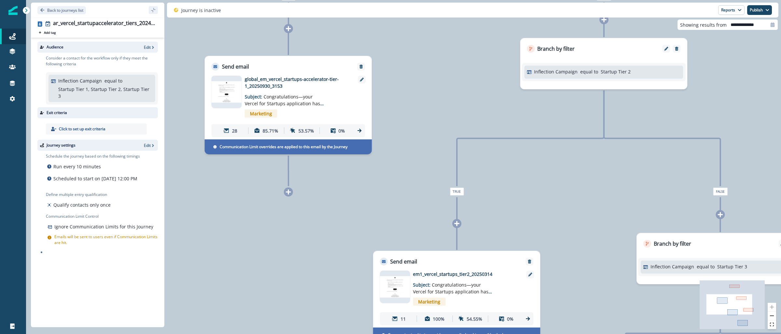
click at [395, 293] on img at bounding box center [395, 287] width 30 height 21
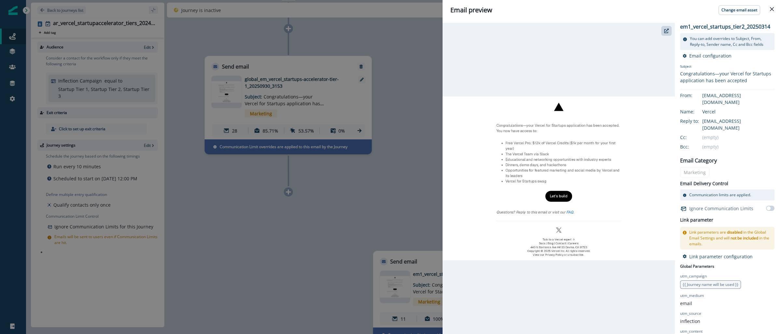
click at [396, 47] on div "Email preview Change email asset em1_vercel_startups_tier2_20250314 You can add…" at bounding box center [390, 167] width 781 height 334
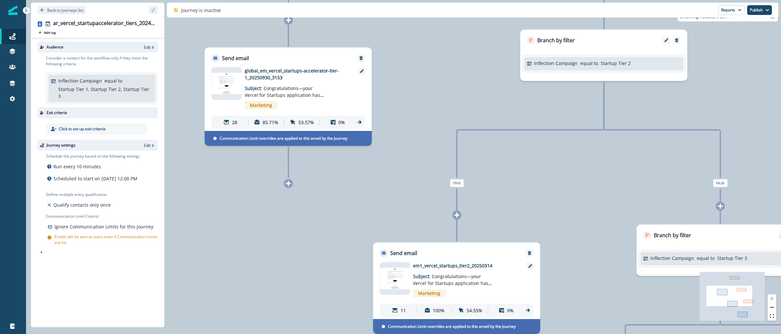
scroll to position [8, 0]
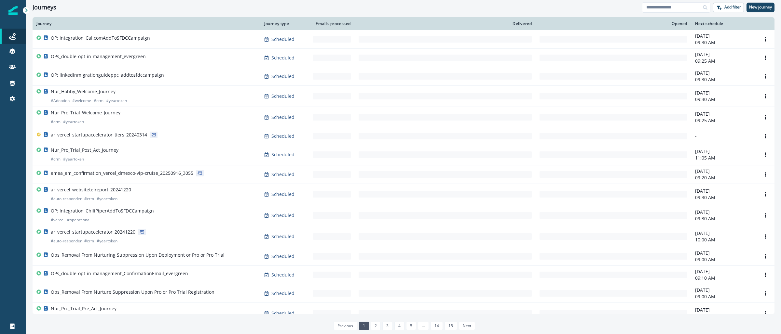
scroll to position [296, 0]
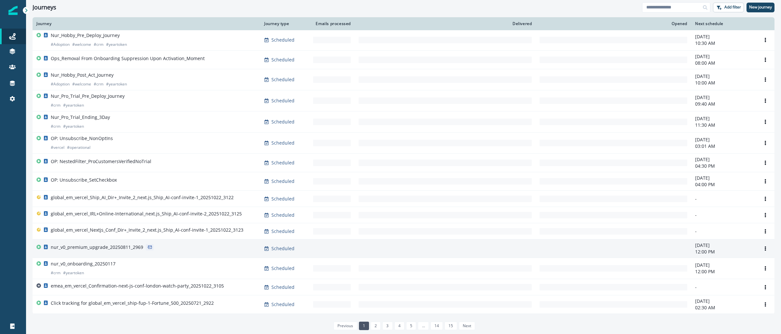
click at [102, 250] on p "nur_v0_premium_upgrade_20250811_2969" at bounding box center [97, 247] width 92 height 7
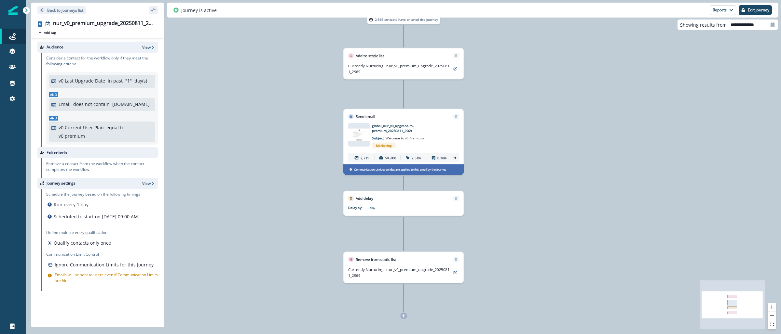
click at [364, 134] on img at bounding box center [359, 135] width 22 height 13
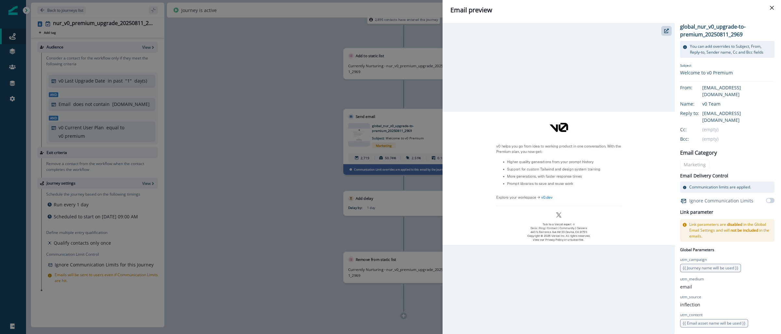
click at [664, 38] on div at bounding box center [559, 179] width 232 height 312
click at [668, 30] on icon "button" at bounding box center [666, 31] width 5 height 5
click at [308, 52] on div "Email preview global_nur_v0_upgrade-to-premium_20250811_2969 You can add overri…" at bounding box center [390, 167] width 781 height 334
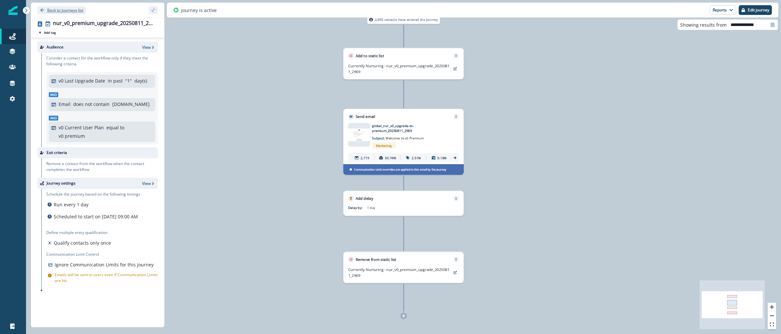
click at [61, 9] on p "Back to journeys list" at bounding box center [65, 10] width 36 height 6
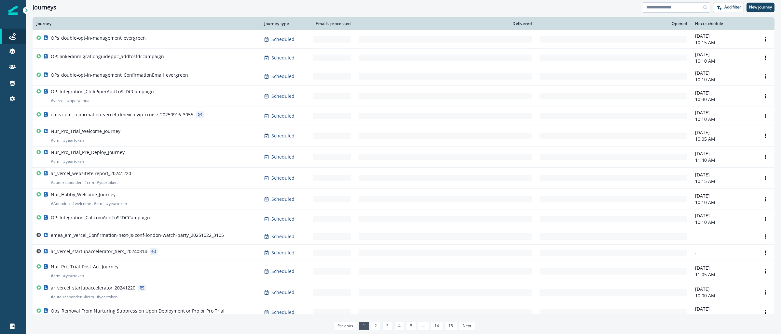
click at [653, 9] on input at bounding box center [676, 7] width 68 height 10
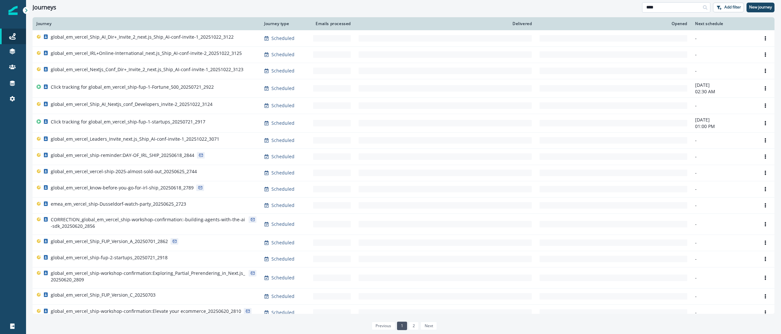
click at [670, 9] on input "****" at bounding box center [676, 7] width 68 height 10
drag, startPoint x: 670, startPoint y: 9, endPoint x: 645, endPoint y: 4, distance: 25.0
click at [670, 9] on input "****" at bounding box center [676, 7] width 68 height 10
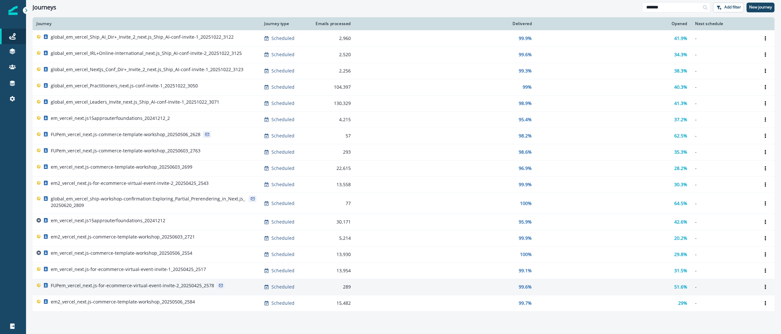
type input "*******"
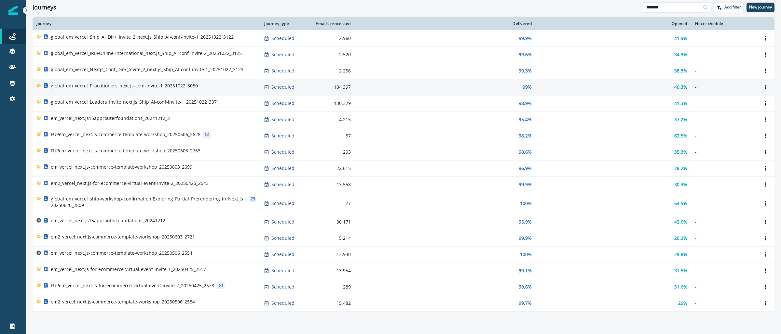
click at [171, 86] on p "global_em_vercel_Practitioners_next.js-conf-invite-1_20251022_3050" at bounding box center [124, 86] width 147 height 7
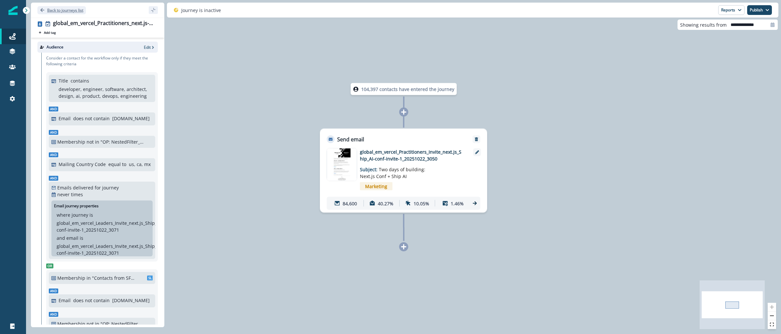
click at [75, 11] on p "Back to journeys list" at bounding box center [65, 10] width 36 height 6
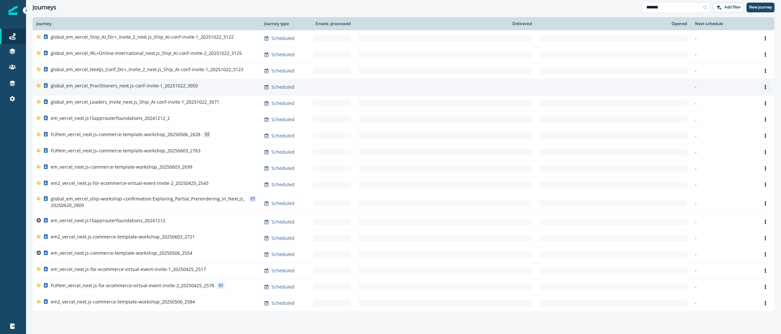
click at [766, 87] on icon "Options" at bounding box center [765, 87] width 5 height 5
click at [728, 104] on button "Clone" at bounding box center [734, 103] width 72 height 10
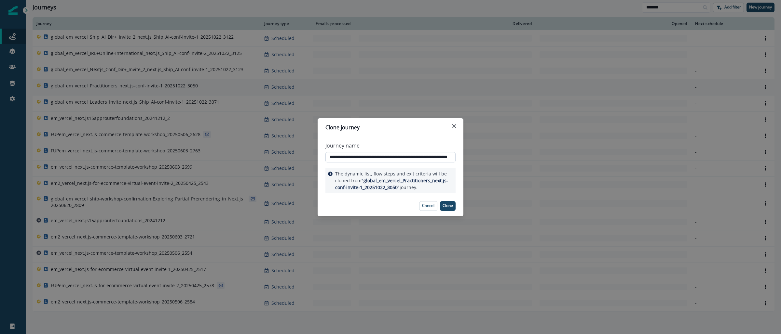
click at [431, 156] on input "**********" at bounding box center [390, 157] width 130 height 10
type input "**********"
click at [447, 204] on p "Clone" at bounding box center [448, 206] width 10 height 5
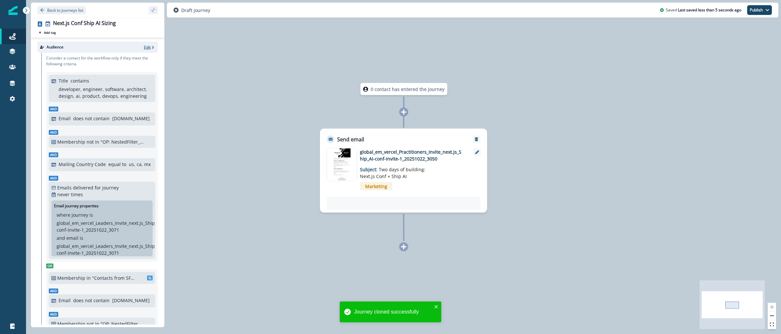
click at [151, 49] on icon "button" at bounding box center [153, 47] width 5 height 5
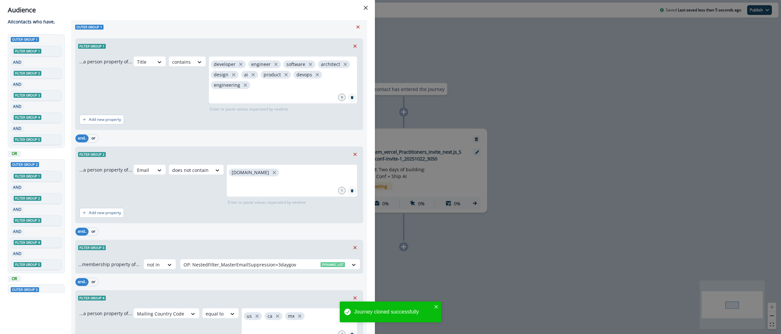
scroll to position [128, 0]
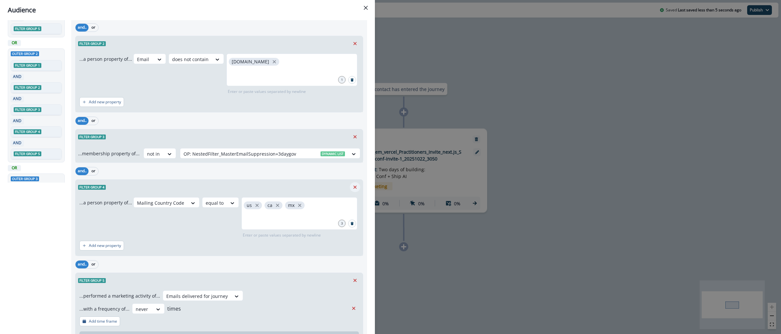
click at [352, 186] on icon "Remove" at bounding box center [355, 187] width 6 height 6
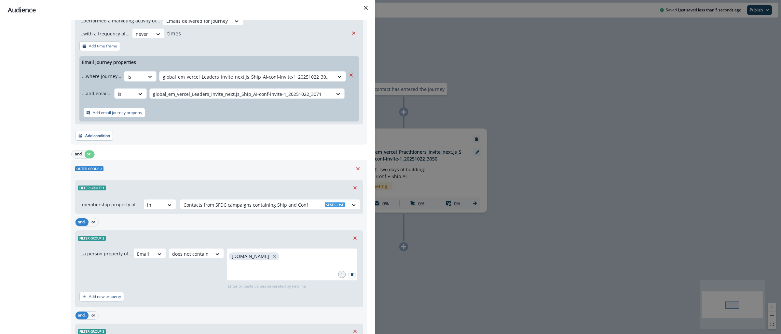
scroll to position [520, 0]
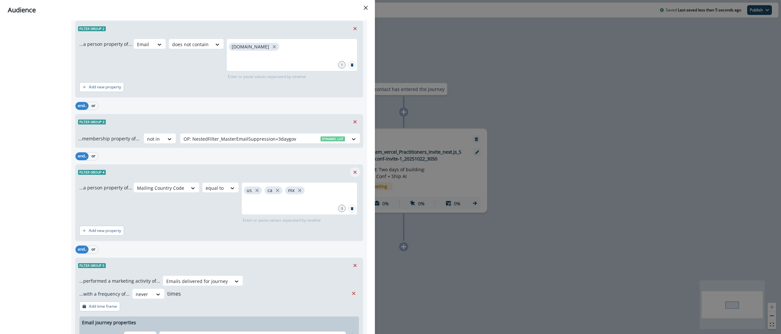
click at [352, 172] on icon "Remove" at bounding box center [355, 173] width 6 height 6
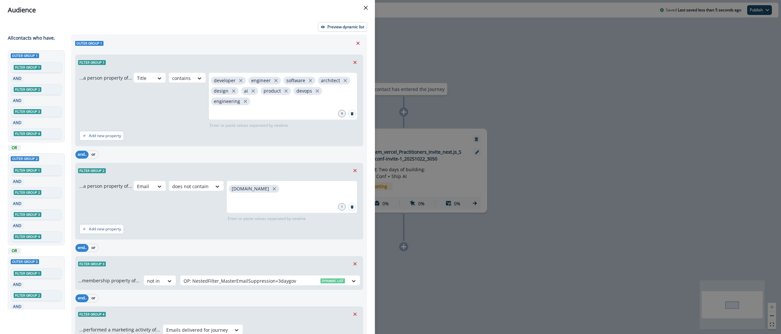
scroll to position [0, 0]
click at [336, 28] on p "Preview dynamic list" at bounding box center [345, 27] width 37 height 5
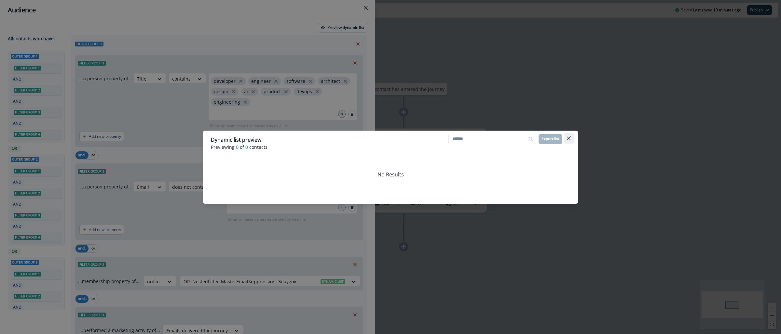
click at [571, 137] on button "Close" at bounding box center [569, 138] width 10 height 10
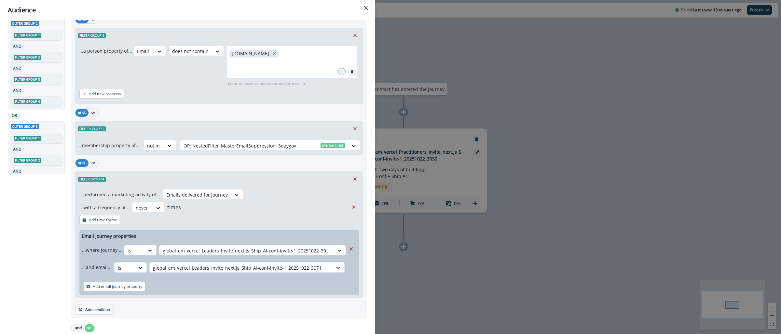
scroll to position [145, 0]
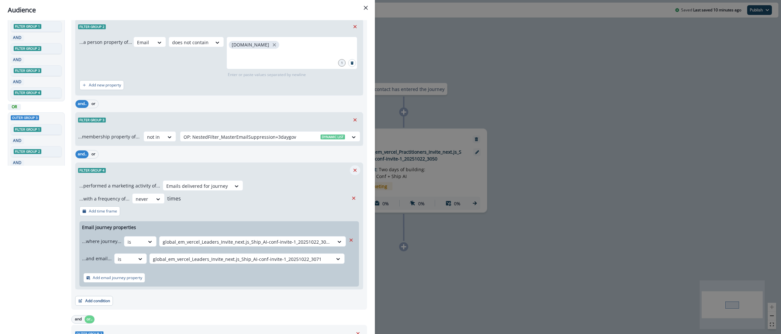
click at [352, 173] on icon "Remove" at bounding box center [355, 171] width 6 height 6
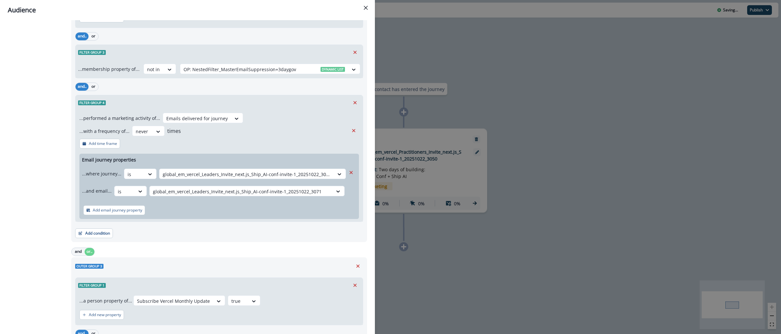
scroll to position [466, 0]
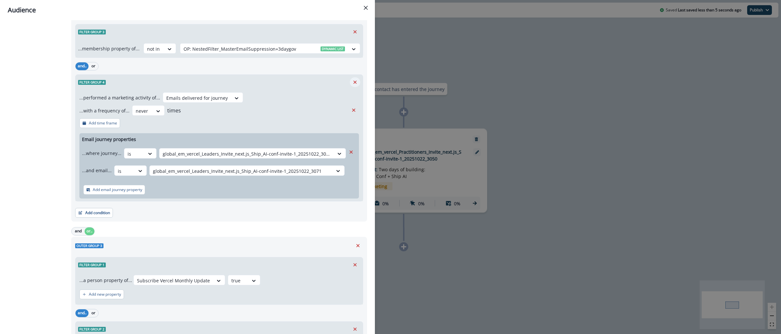
click at [353, 82] on icon "Remove" at bounding box center [354, 82] width 3 height 3
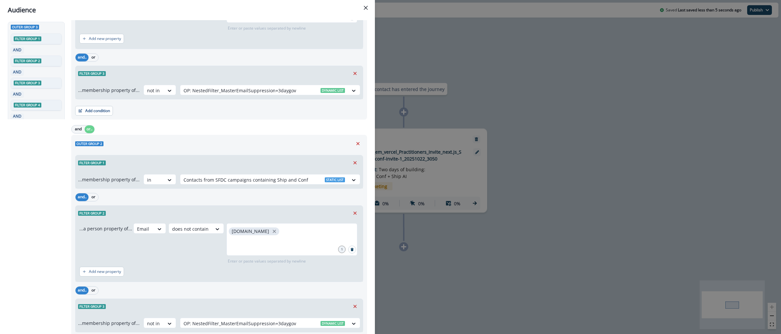
scroll to position [0, 0]
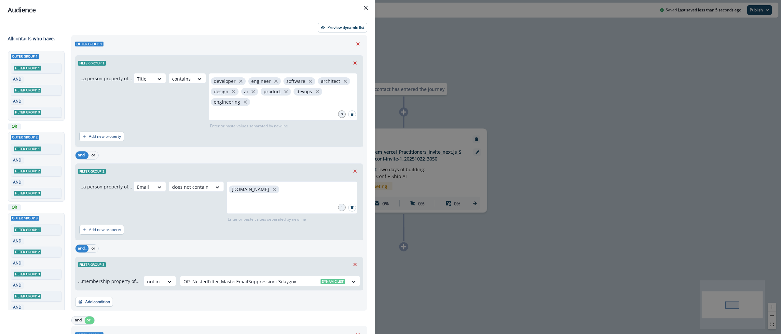
click at [407, 50] on div "Audience Preview dynamic list All contact s who have, Outer group 1 Filter grou…" at bounding box center [390, 167] width 781 height 334
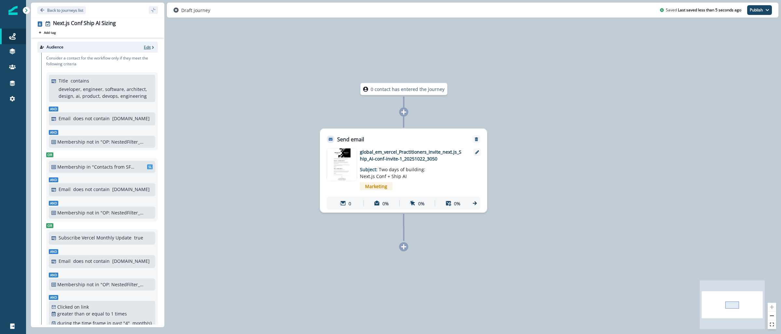
click at [144, 48] on p "Edit" at bounding box center [147, 48] width 7 height 6
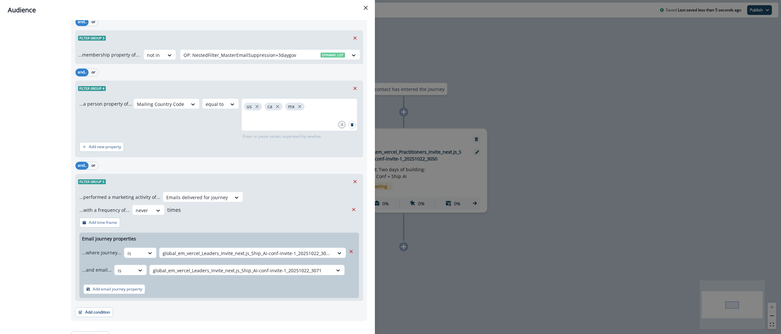
scroll to position [1351, 0]
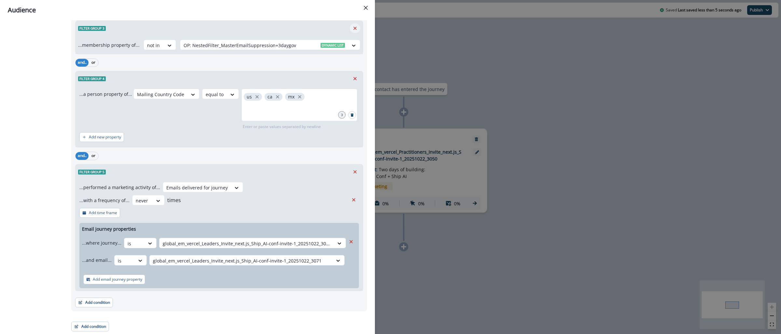
click at [350, 168] on button "Remove" at bounding box center [355, 172] width 10 height 10
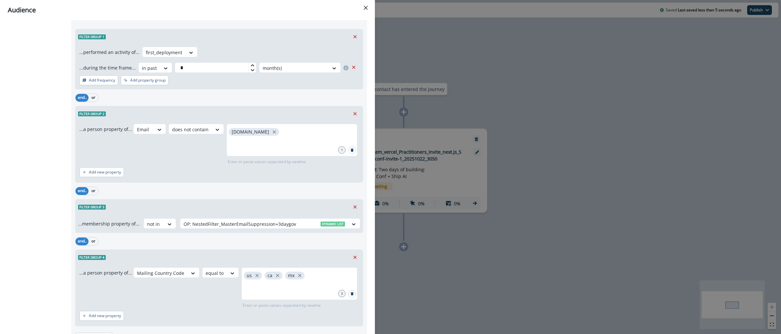
scroll to position [1207, 0]
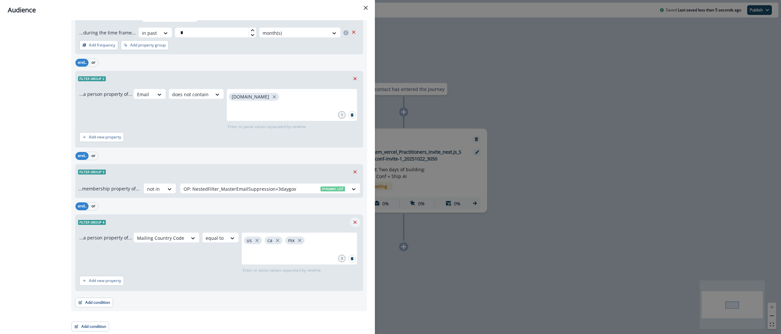
click at [353, 224] on icon "Remove" at bounding box center [354, 222] width 3 height 3
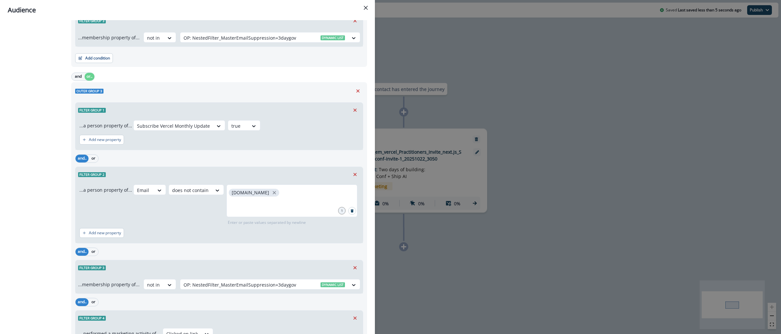
scroll to position [474, 0]
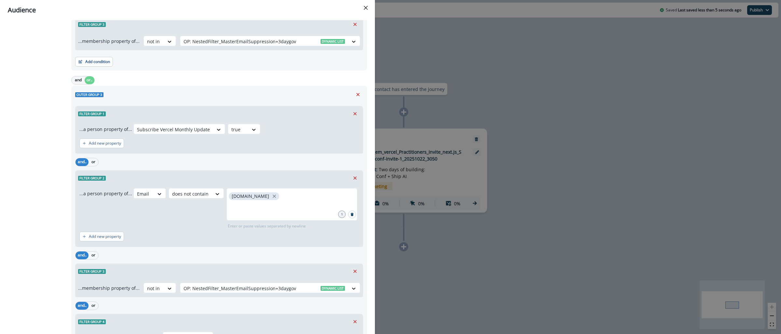
click at [497, 70] on div "Audience Preview dynamic list All contact s who have, Outer group 1 Filter grou…" at bounding box center [390, 167] width 781 height 334
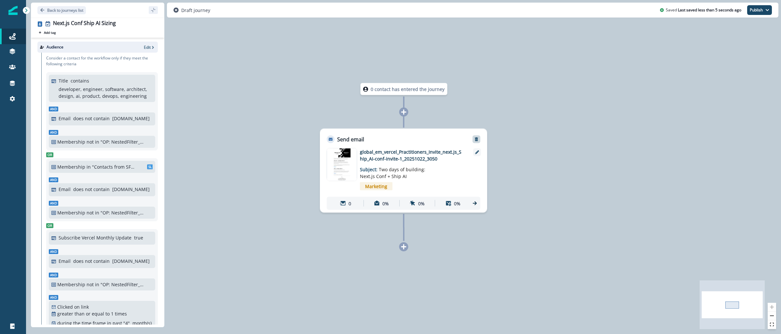
click at [478, 139] on icon "Remove" at bounding box center [476, 139] width 5 height 5
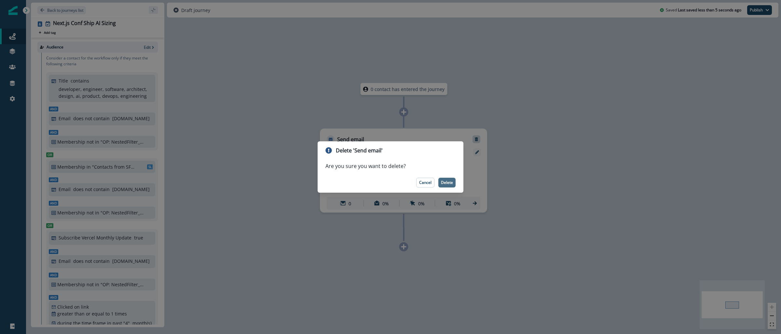
click at [450, 184] on p "Delete" at bounding box center [447, 183] width 12 height 5
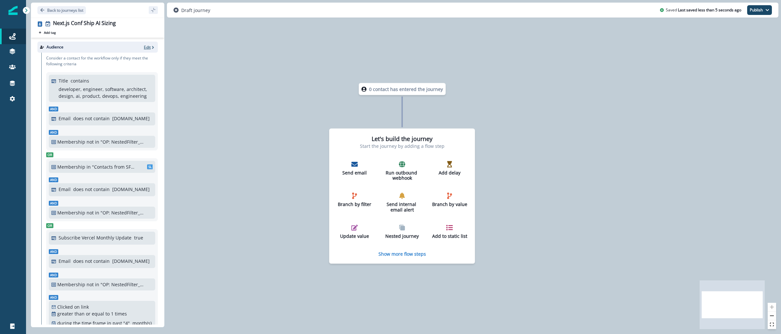
click at [144, 45] on p "Edit" at bounding box center [147, 48] width 7 height 6
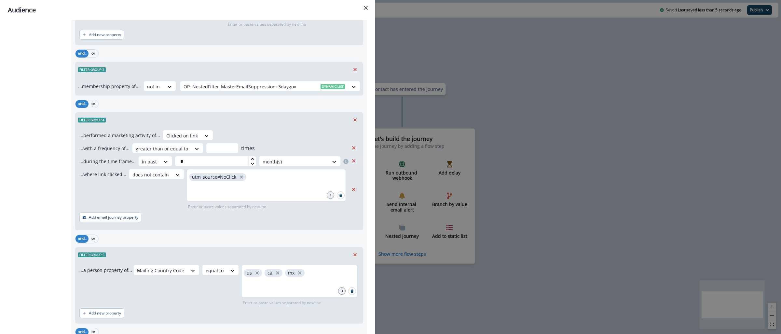
scroll to position [692, 0]
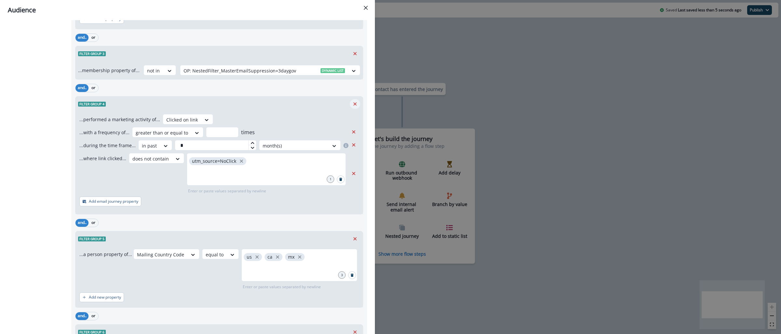
click at [353, 104] on icon "Remove" at bounding box center [354, 103] width 3 height 3
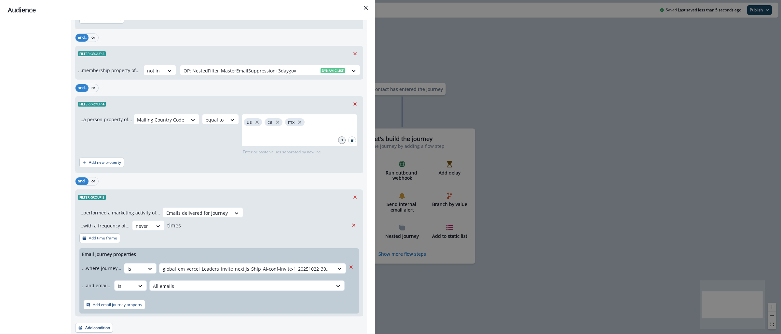
click at [353, 104] on icon "Remove" at bounding box center [354, 103] width 3 height 3
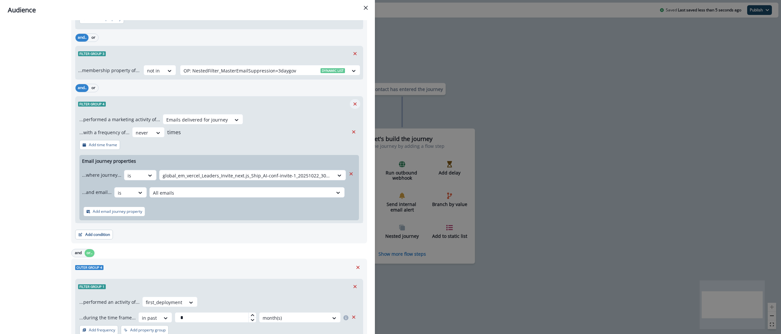
click at [352, 105] on icon "Remove" at bounding box center [355, 104] width 6 height 6
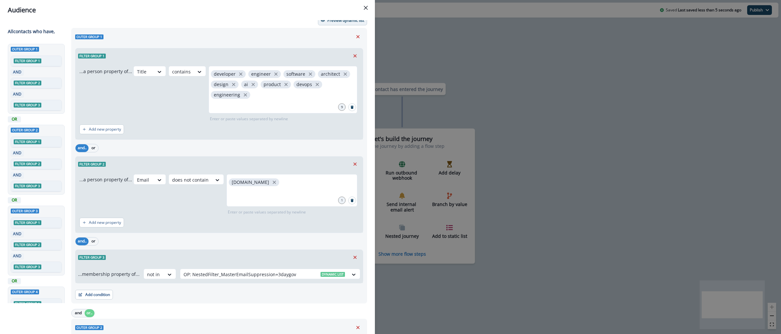
scroll to position [0, 0]
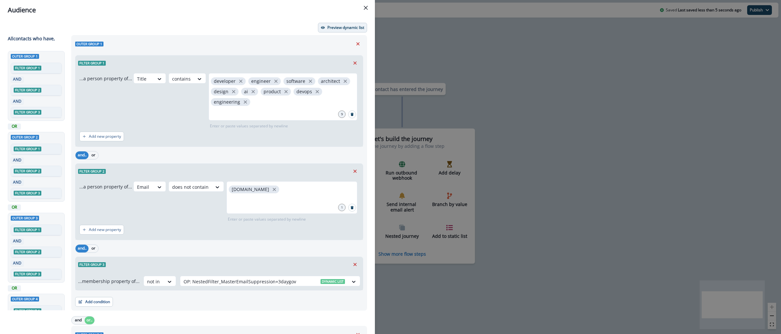
click at [342, 25] on p "Preview dynamic list" at bounding box center [345, 27] width 37 height 5
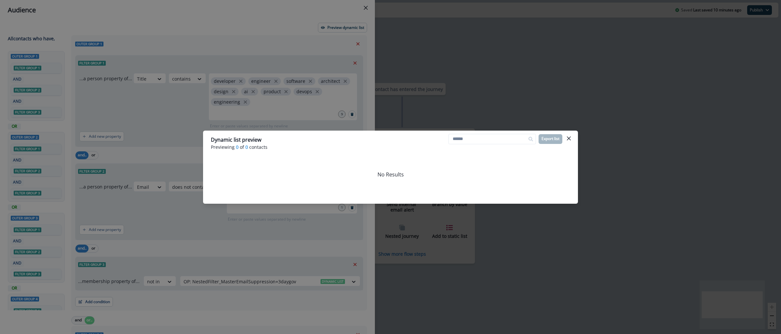
click at [568, 139] on icon "Close" at bounding box center [569, 138] width 4 height 4
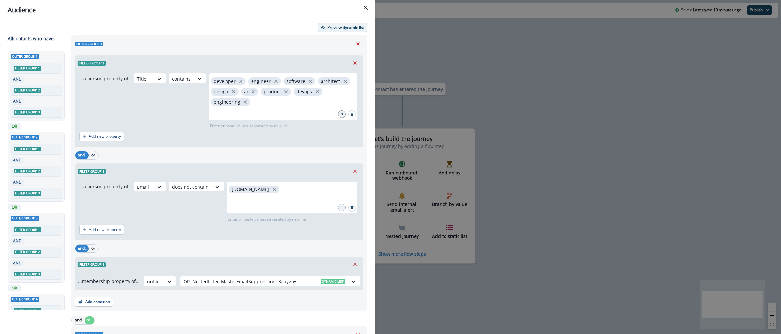
click at [340, 25] on p "Preview dynamic list" at bounding box center [345, 27] width 37 height 5
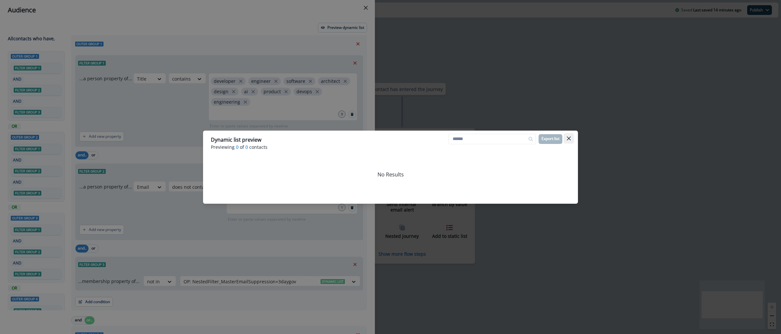
click at [569, 141] on button "Close" at bounding box center [569, 138] width 10 height 10
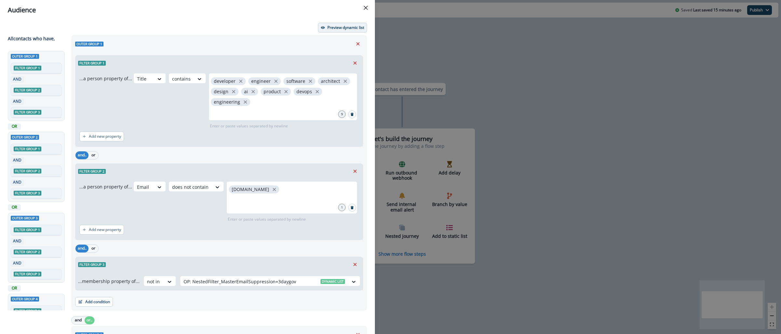
click at [345, 29] on p "Preview dynamic list" at bounding box center [345, 27] width 37 height 5
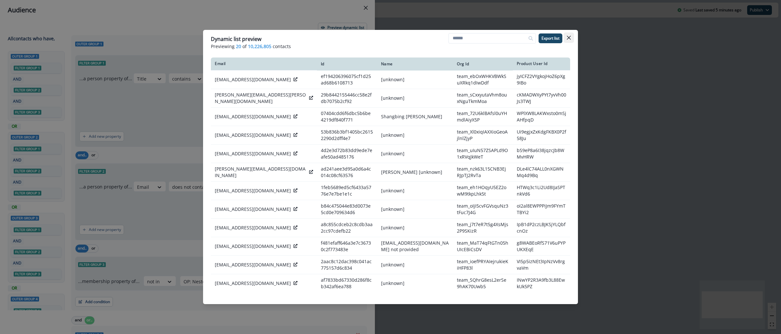
click at [570, 36] on icon "Close" at bounding box center [569, 38] width 4 height 4
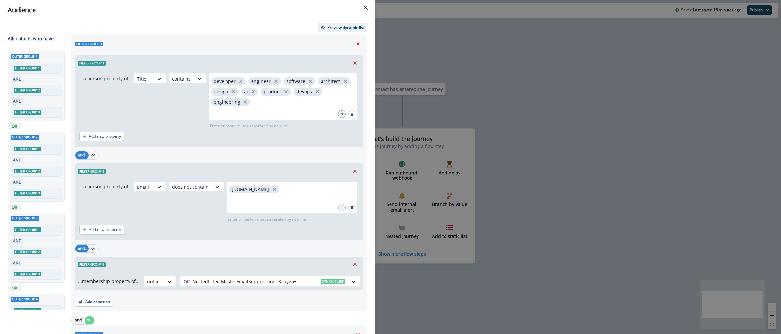
click at [327, 30] on button "Preview dynamic list" at bounding box center [342, 28] width 49 height 10
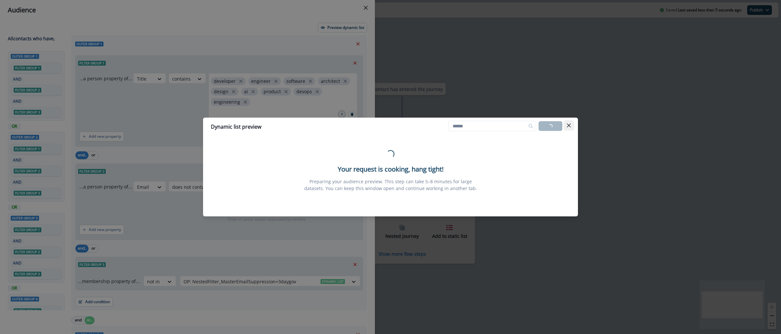
click at [572, 128] on button "Close" at bounding box center [569, 125] width 10 height 10
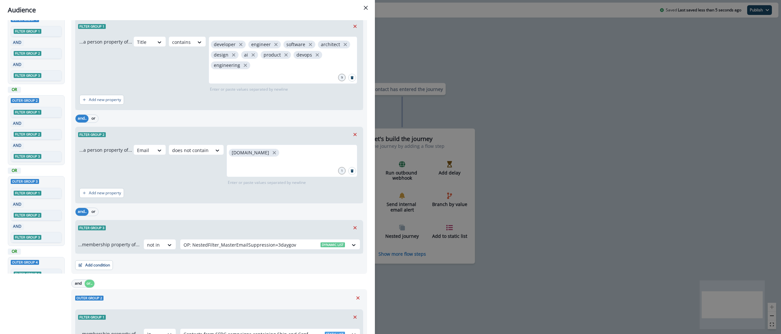
scroll to position [143, 0]
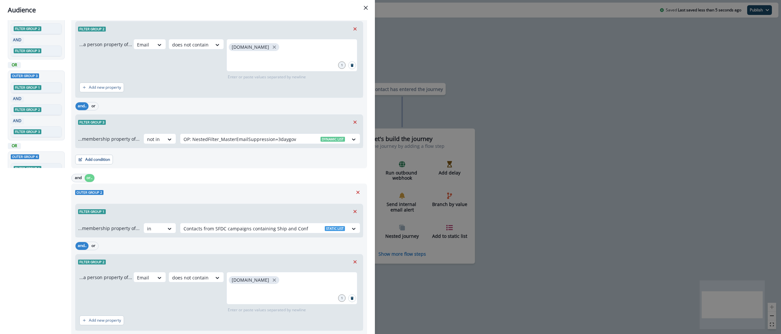
click at [539, 23] on div "Audience Preview dynamic list All contact s who have, Outer group 1 Filter grou…" at bounding box center [390, 167] width 781 height 334
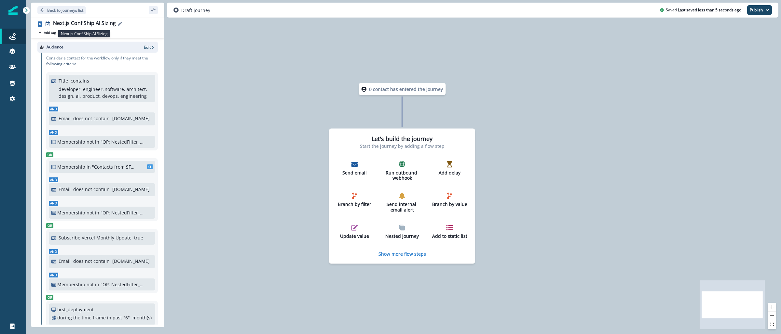
click at [97, 22] on div "Next.js Conf Ship AI Sizing" at bounding box center [84, 23] width 63 height 7
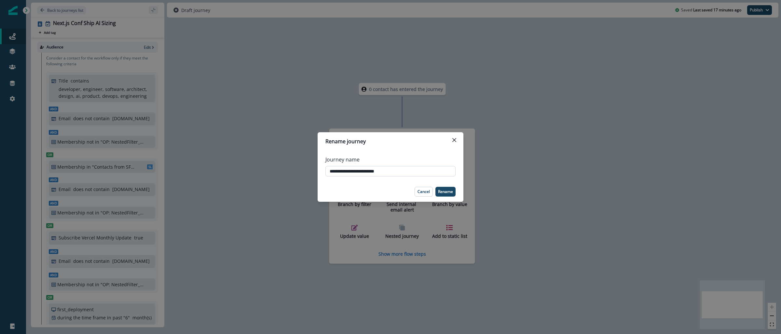
drag, startPoint x: 393, startPoint y: 173, endPoint x: 356, endPoint y: 171, distance: 36.8
click at [356, 171] on input "**********" at bounding box center [390, 171] width 130 height 10
type input "**********"
click at [441, 192] on p "Rename" at bounding box center [445, 192] width 15 height 5
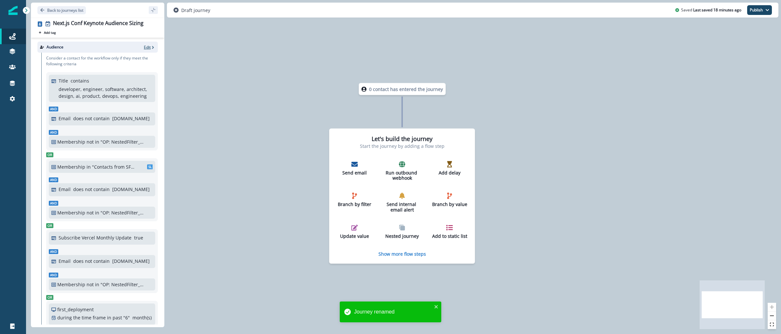
click at [144, 45] on p "Edit" at bounding box center [147, 48] width 7 height 6
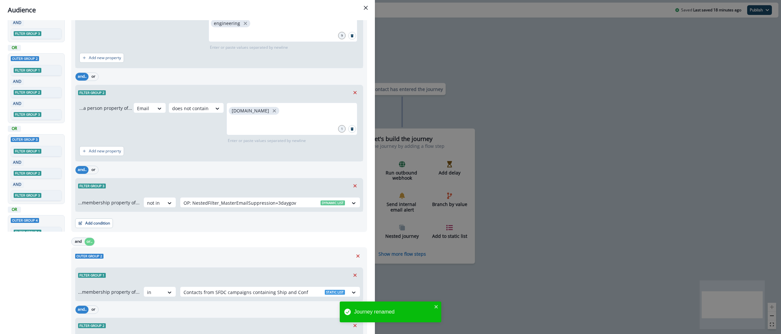
scroll to position [79, 0]
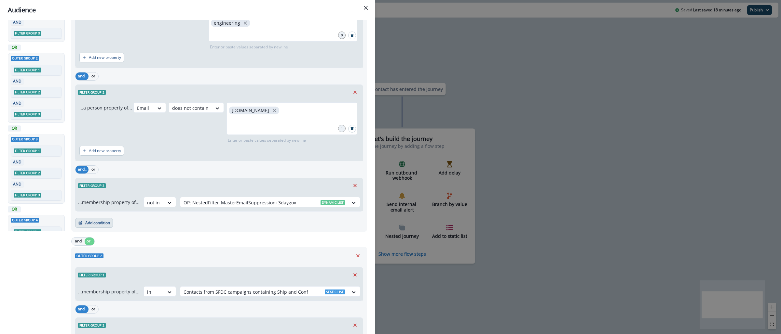
click at [92, 226] on button "Add condition" at bounding box center [94, 223] width 38 height 10
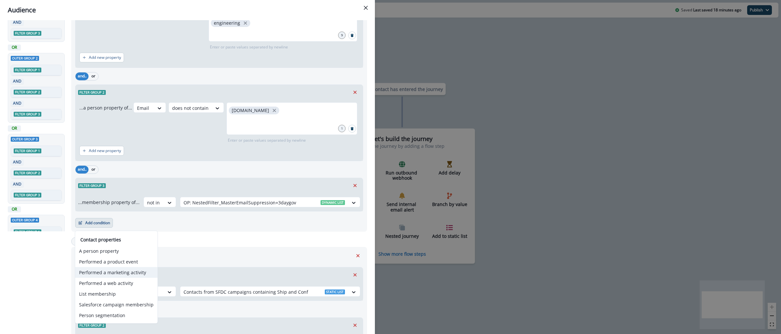
click at [135, 272] on button "Performed a marketing activity" at bounding box center [116, 272] width 82 height 11
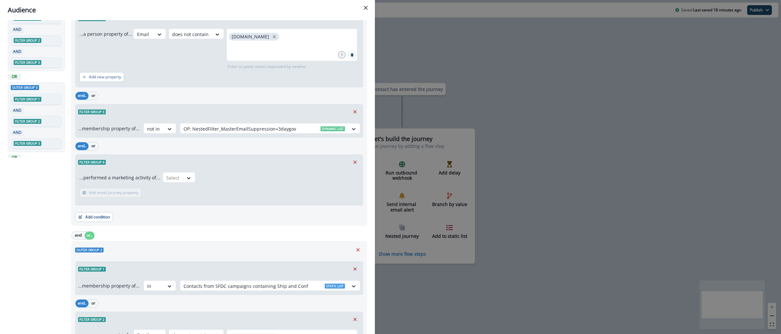
scroll to position [154, 0]
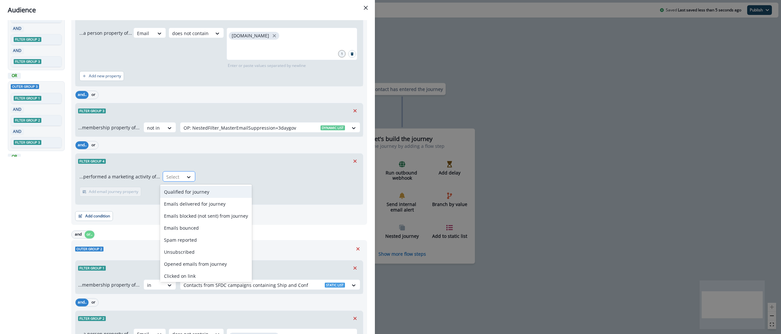
click at [173, 173] on div at bounding box center [173, 177] width 14 height 8
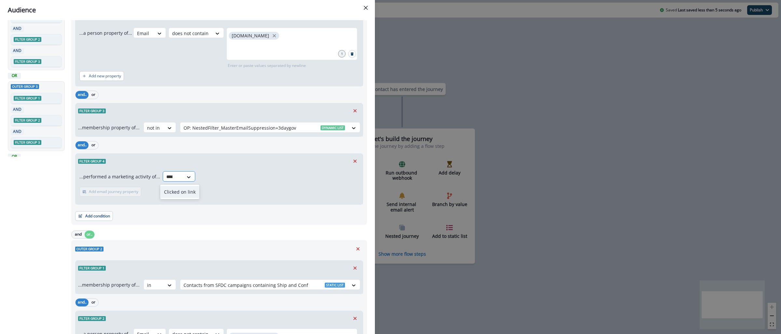
type input "*****"
click at [190, 196] on div "Clicked on link" at bounding box center [179, 192] width 39 height 12
click at [107, 193] on p "Add frequency" at bounding box center [102, 192] width 26 height 5
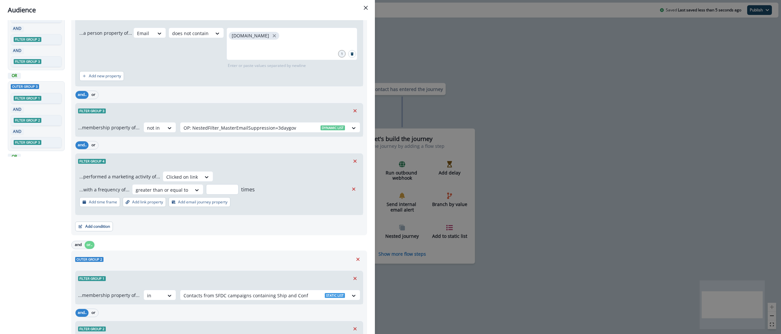
click at [211, 188] on input "number" at bounding box center [222, 189] width 33 height 10
type input "*"
click at [114, 201] on p "Add time frame" at bounding box center [103, 202] width 28 height 5
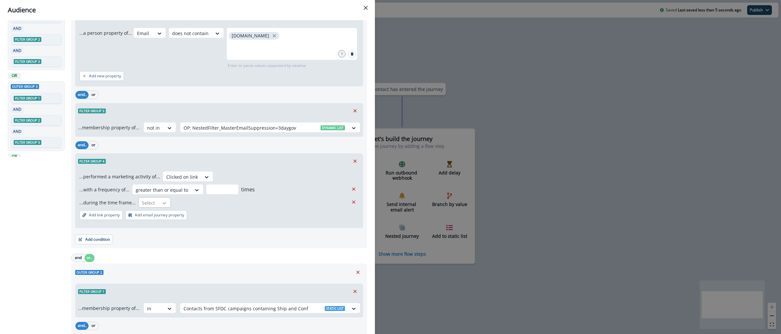
click at [161, 202] on icon at bounding box center [164, 203] width 6 height 7
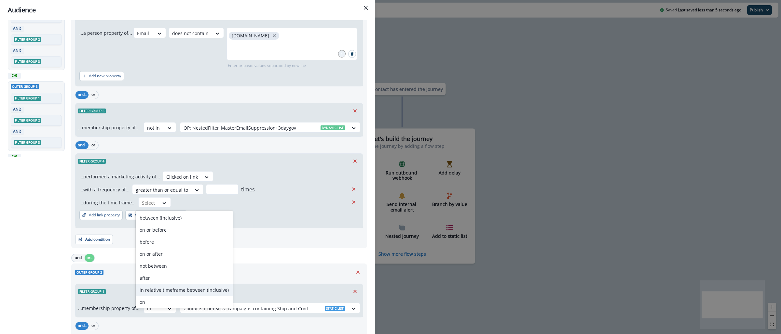
scroll to position [25, 0]
click at [181, 286] on div "in past" at bounding box center [184, 289] width 97 height 12
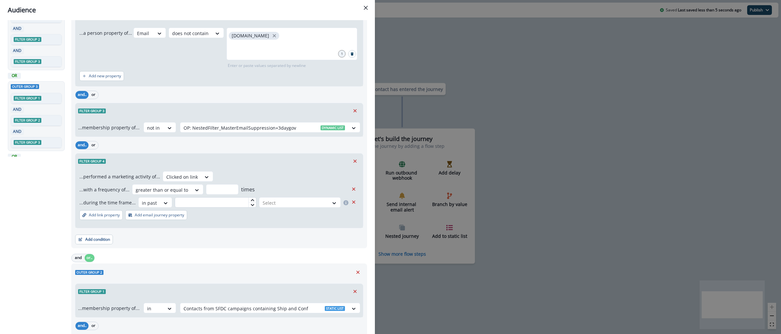
click at [231, 202] on input "text" at bounding box center [216, 203] width 82 height 10
type input "*"
click at [264, 204] on div at bounding box center [294, 203] width 63 height 8
click at [270, 243] on div "month(s)" at bounding box center [294, 242] width 80 height 12
click at [112, 216] on p "Add link property" at bounding box center [104, 215] width 31 height 5
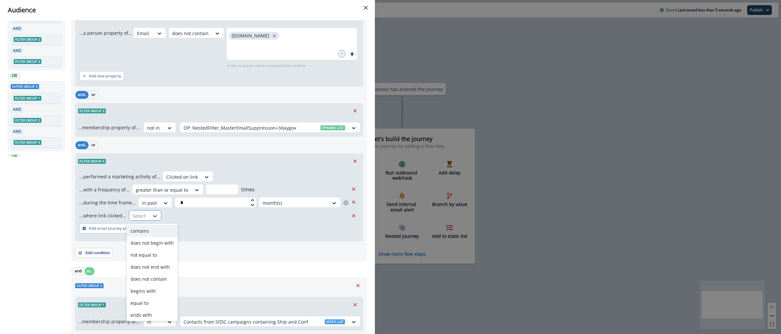
click at [149, 217] on div at bounding box center [154, 216] width 11 height 7
click at [164, 277] on div "does not contain" at bounding box center [152, 279] width 51 height 12
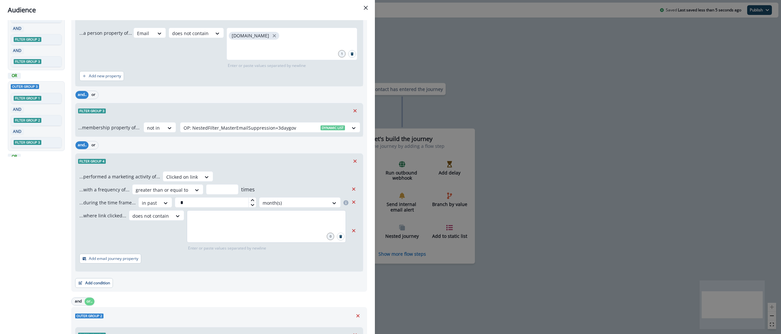
click at [212, 229] on div at bounding box center [266, 227] width 159 height 33
type input "**********"
drag, startPoint x: 273, startPoint y: 220, endPoint x: 83, endPoint y: 213, distance: 190.1
click at [83, 213] on div "**********" at bounding box center [212, 231] width 266 height 41
paste input "text"
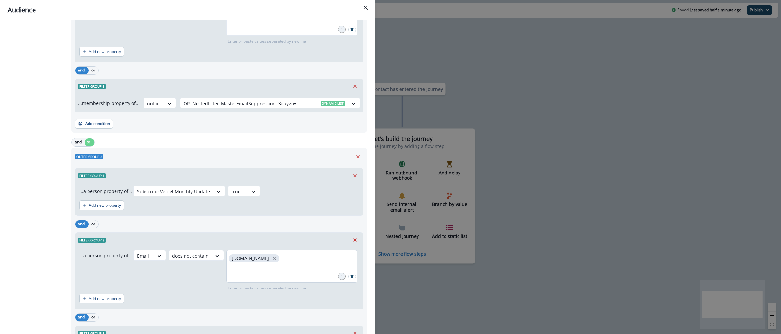
scroll to position [647, 0]
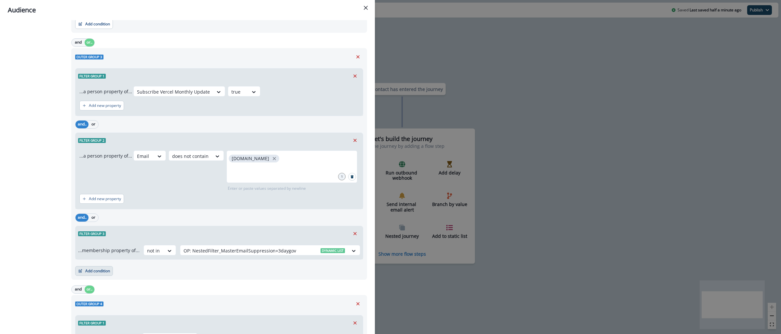
click at [85, 274] on button "Add condition" at bounding box center [94, 271] width 38 height 10
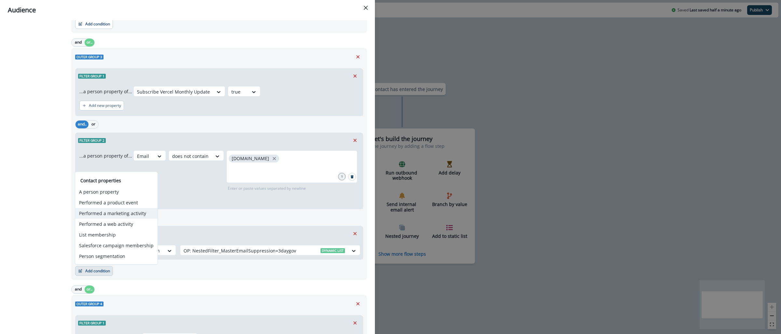
click at [116, 214] on button "Performed a marketing activity" at bounding box center [116, 213] width 82 height 11
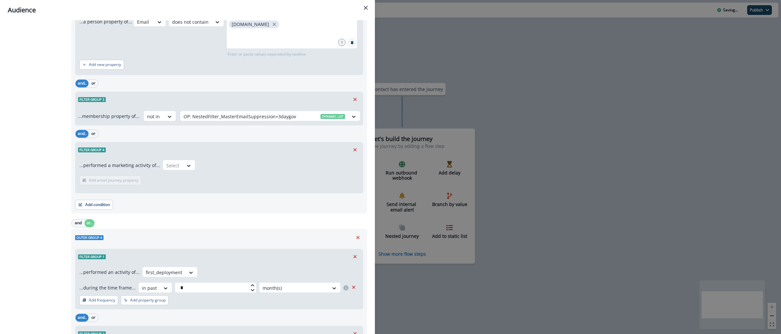
scroll to position [821, 0]
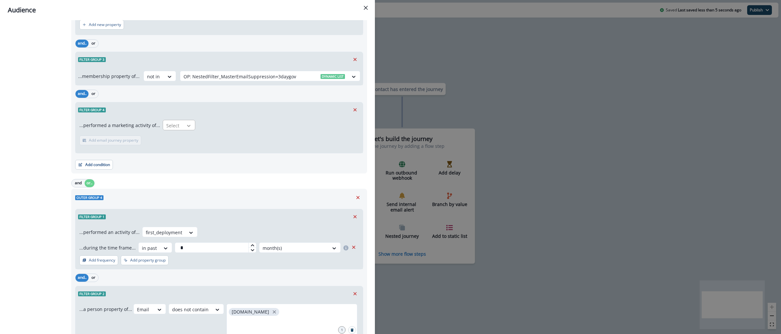
click at [186, 127] on icon at bounding box center [189, 126] width 6 height 7
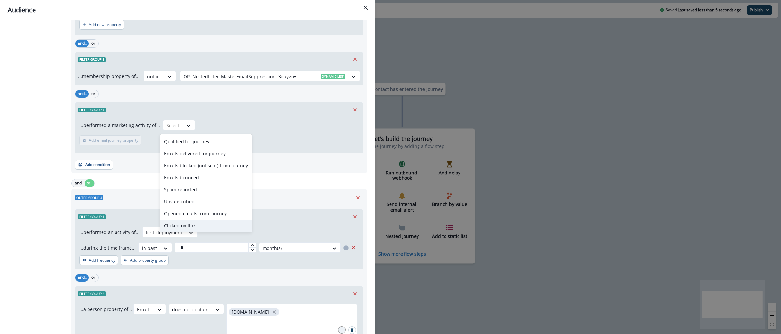
click at [193, 224] on div "Clicked on link" at bounding box center [206, 226] width 92 height 12
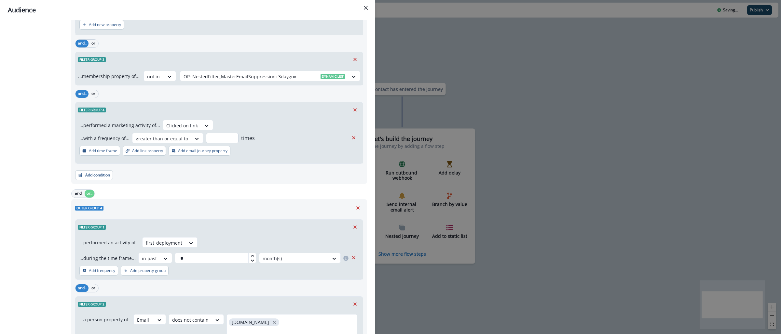
click at [216, 137] on input "number" at bounding box center [222, 138] width 33 height 10
type input "*"
click at [104, 150] on p "Add time frame" at bounding box center [103, 151] width 28 height 5
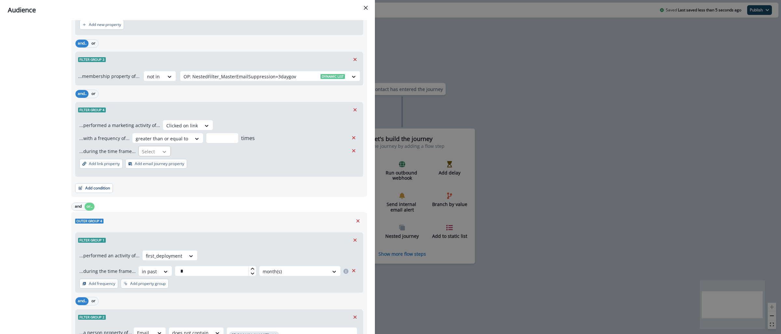
click at [164, 152] on icon at bounding box center [164, 152] width 6 height 7
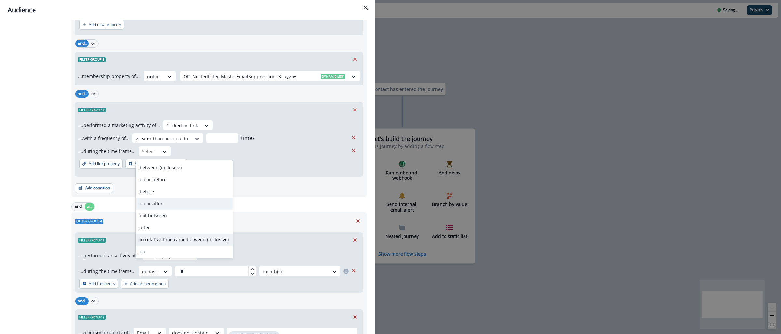
scroll to position [25, 0]
click at [168, 235] on div "in past" at bounding box center [184, 239] width 97 height 12
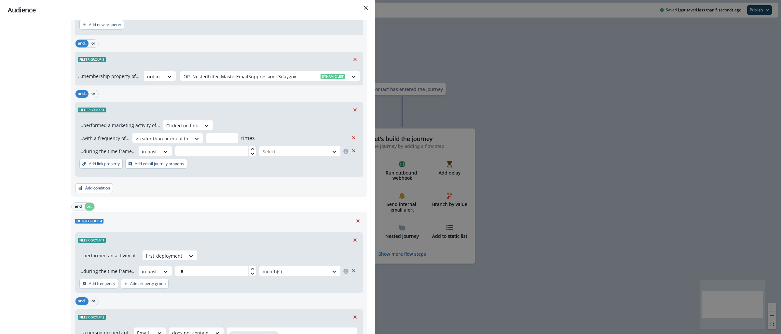
click at [229, 153] on input "text" at bounding box center [216, 151] width 82 height 10
type input "*"
click at [270, 151] on div at bounding box center [294, 152] width 63 height 8
click at [279, 195] on div "month(s)" at bounding box center [294, 192] width 80 height 12
click at [108, 169] on button "Add link property" at bounding box center [100, 164] width 43 height 10
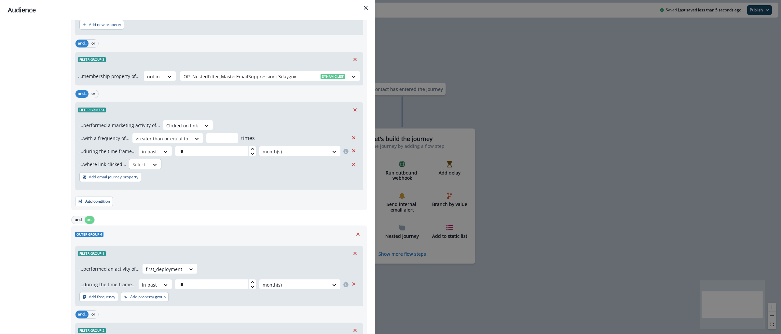
click at [146, 167] on div "Select" at bounding box center [139, 164] width 20 height 11
type input "*"
click at [157, 204] on div "does not contain" at bounding box center [152, 205] width 51 height 12
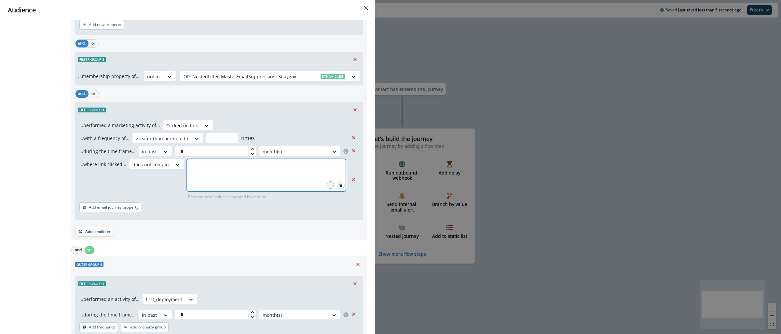
click at [201, 173] on input "text" at bounding box center [266, 167] width 157 height 13
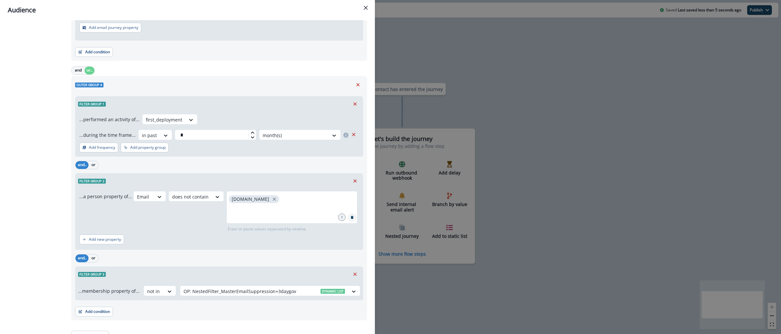
scroll to position [1011, 0]
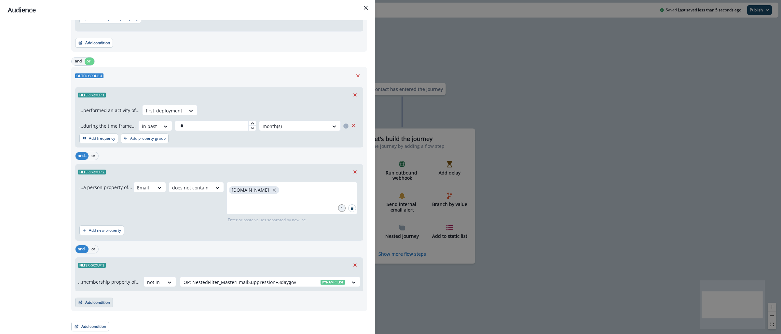
click at [99, 302] on button "Add condition" at bounding box center [94, 303] width 38 height 10
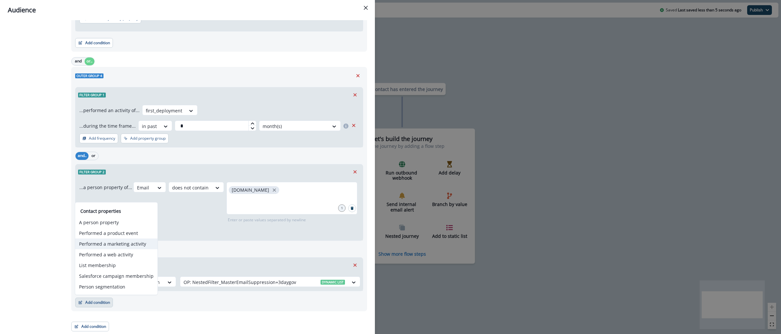
click at [123, 245] on button "Performed a marketing activity" at bounding box center [116, 244] width 82 height 11
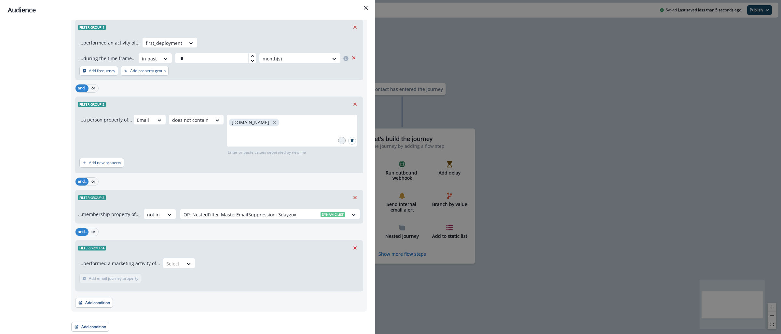
scroll to position [1080, 0]
click at [175, 264] on div at bounding box center [173, 264] width 14 height 8
click at [188, 307] on div "Clicked on link" at bounding box center [206, 306] width 92 height 12
click at [83, 274] on button "Add frequency" at bounding box center [98, 279] width 39 height 10
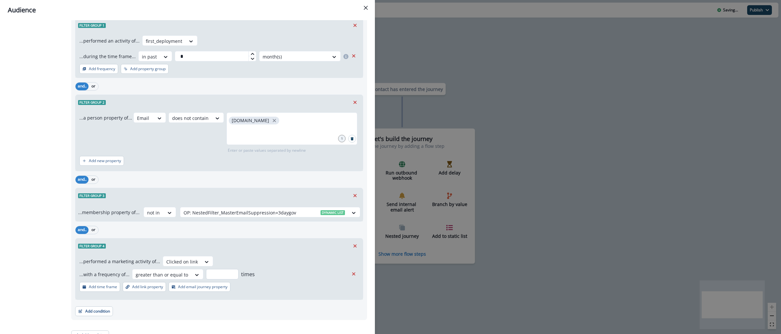
click at [221, 279] on input "number" at bounding box center [222, 274] width 33 height 10
type input "*"
click at [116, 292] on button "Add time frame" at bounding box center [99, 287] width 41 height 10
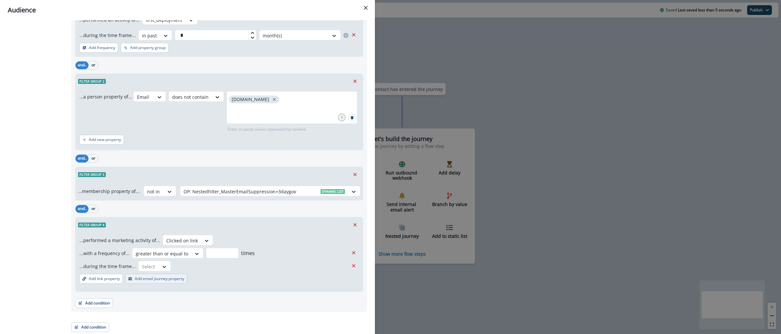
scroll to position [1103, 0]
click at [166, 270] on div at bounding box center [164, 266] width 11 height 7
click at [155, 312] on div "in past" at bounding box center [184, 313] width 97 height 12
click at [203, 271] on input "text" at bounding box center [216, 266] width 82 height 10
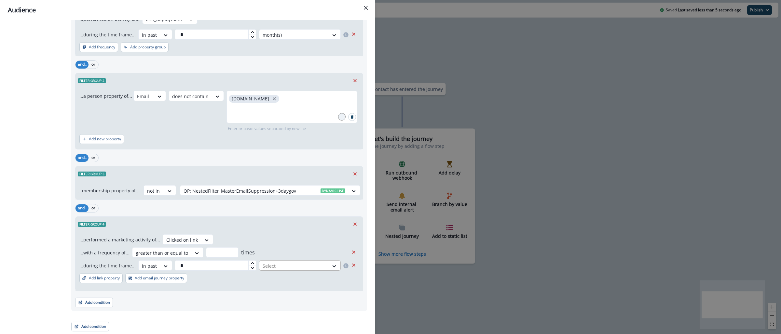
type input "*"
click at [268, 266] on div at bounding box center [294, 266] width 63 height 8
click at [267, 306] on div "month(s)" at bounding box center [294, 305] width 80 height 12
click at [98, 281] on p "Add link property" at bounding box center [104, 278] width 31 height 5
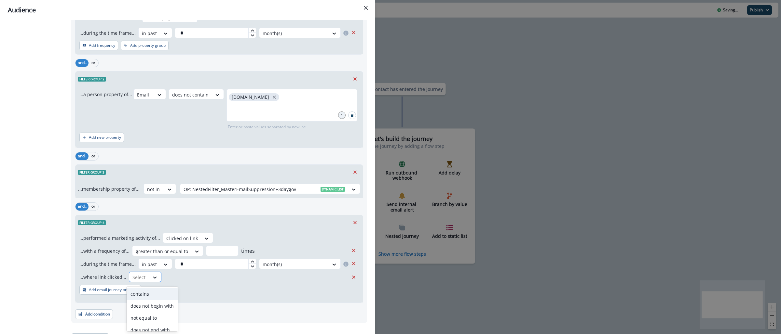
click at [133, 281] on div at bounding box center [139, 278] width 14 height 8
type input "*"
click at [160, 314] on div "does not contain" at bounding box center [152, 318] width 51 height 12
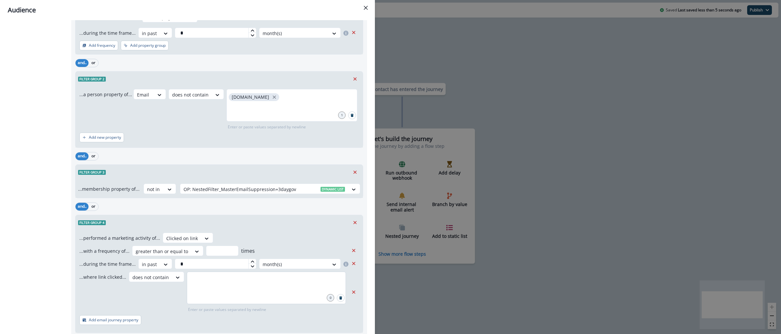
click at [222, 295] on div at bounding box center [266, 288] width 159 height 33
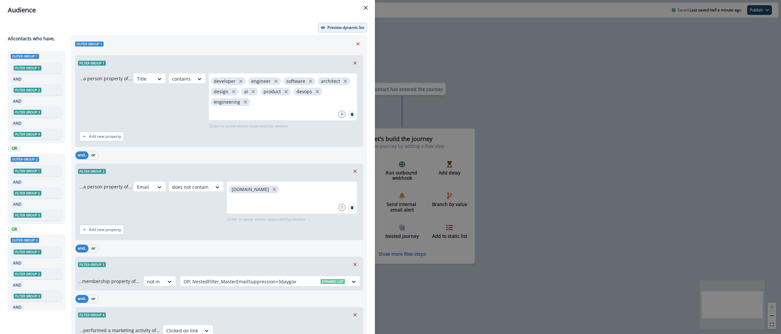
click at [332, 28] on p "Preview dynamic list" at bounding box center [345, 27] width 37 height 5
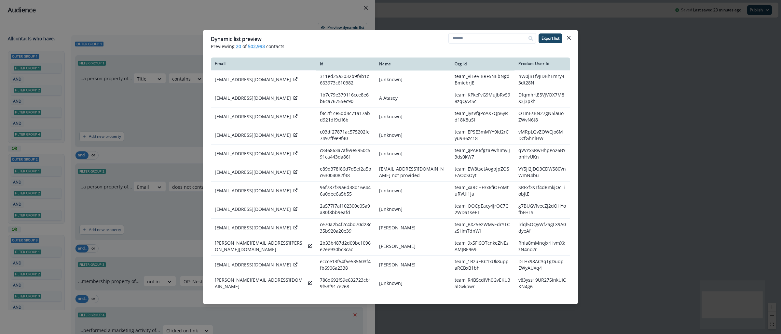
click at [610, 130] on div "Dynamic list preview Previewing 20 of 502,993 contacts Export list Email Id Nam…" at bounding box center [390, 167] width 781 height 334
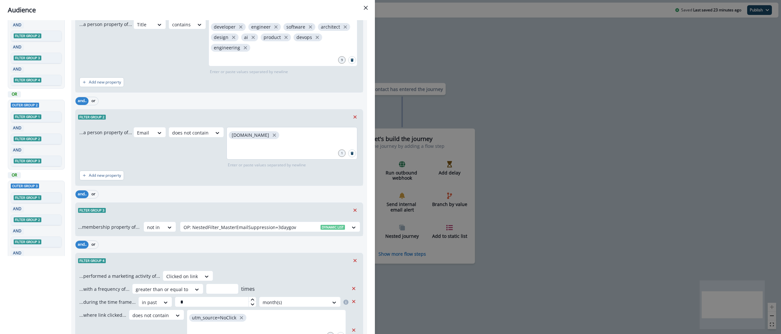
scroll to position [162, 0]
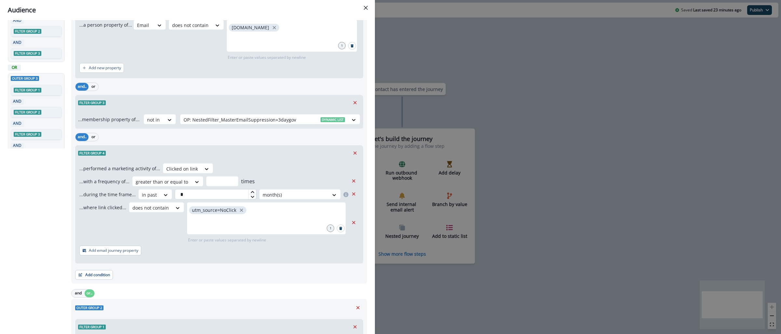
drag, startPoint x: 232, startPoint y: 192, endPoint x: 176, endPoint y: 193, distance: 55.6
click at [176, 193] on input "*" at bounding box center [216, 194] width 82 height 10
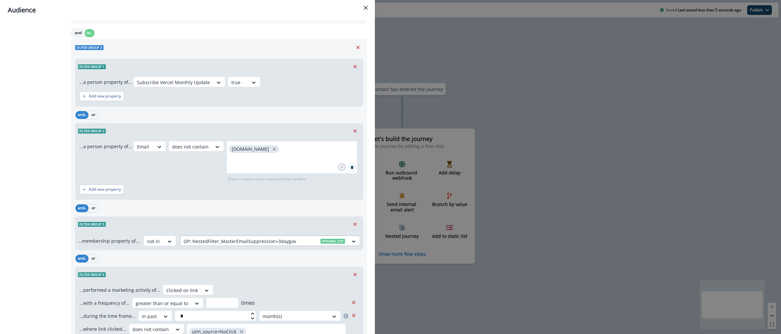
scroll to position [820, 0]
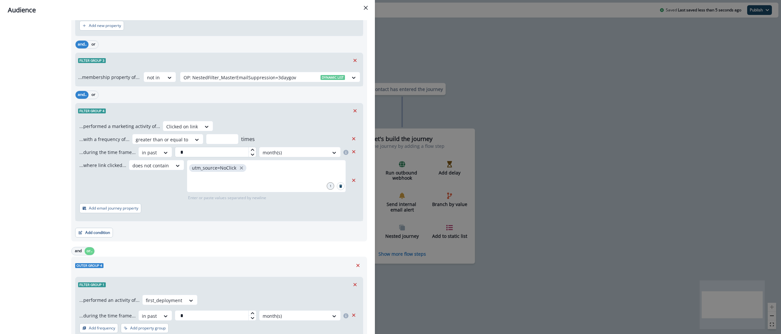
type input "*"
drag, startPoint x: 186, startPoint y: 157, endPoint x: 161, endPoint y: 151, distance: 25.8
click at [161, 151] on div "...during the time frame... in past * month(s)" at bounding box center [213, 152] width 269 height 10
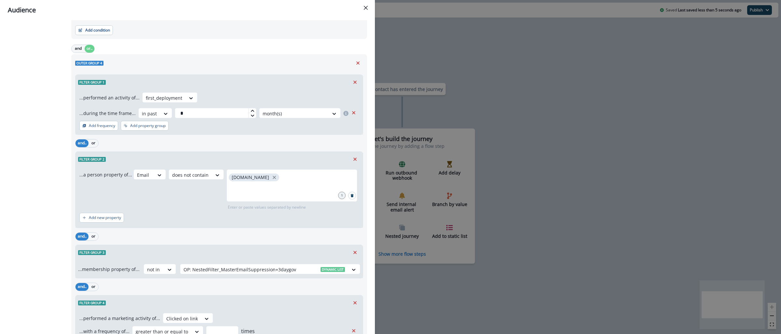
scroll to position [1138, 0]
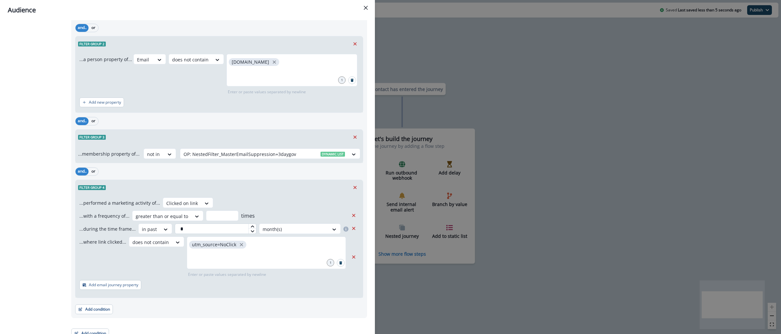
type input "*"
drag, startPoint x: 187, startPoint y: 227, endPoint x: 163, endPoint y: 220, distance: 25.1
click at [163, 220] on div "...with a frequency of... greater than or equal to * times ...during the time f…" at bounding box center [218, 246] width 279 height 70
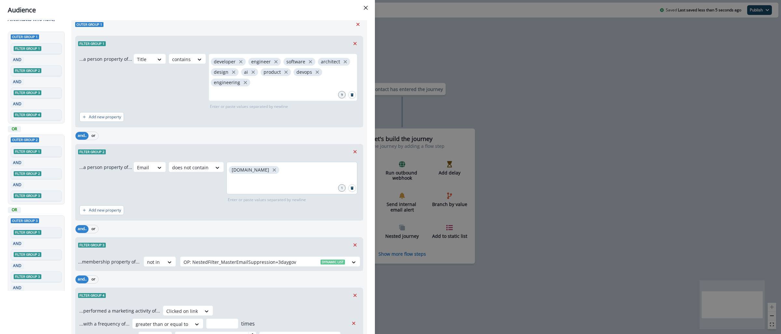
scroll to position [0, 0]
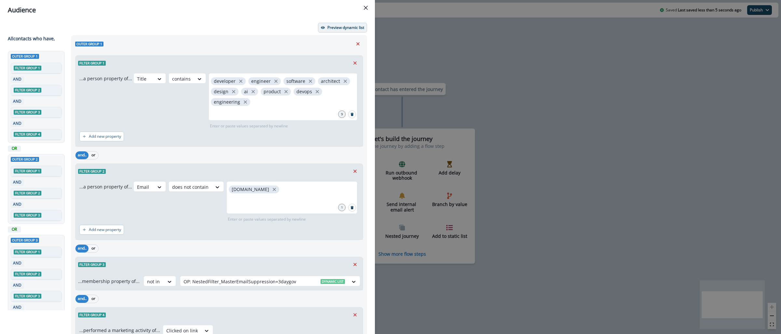
type input "*"
click at [341, 29] on p "Preview dynamic list" at bounding box center [345, 27] width 37 height 5
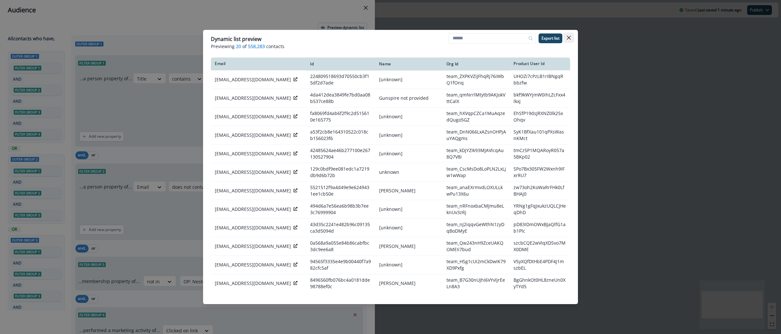
click at [569, 39] on button "Close" at bounding box center [569, 38] width 10 height 10
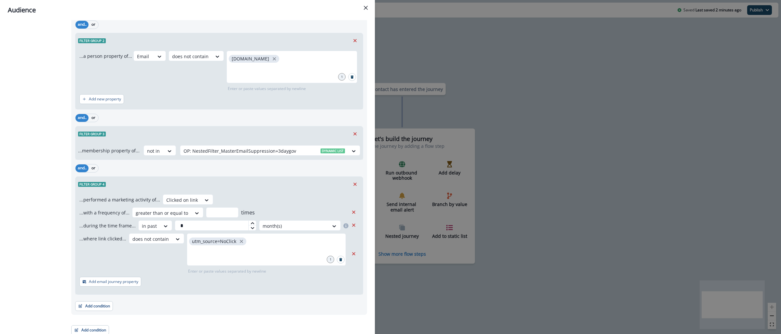
scroll to position [1146, 0]
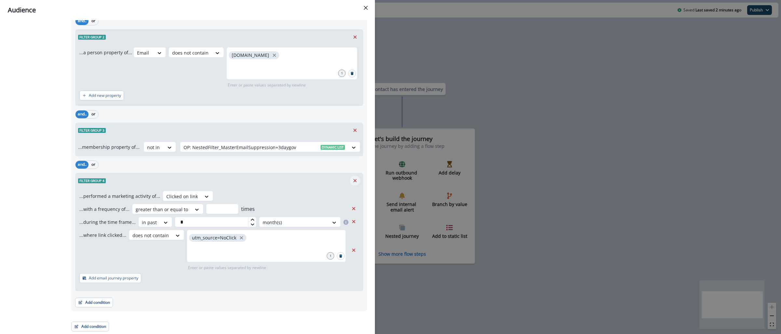
click at [350, 185] on button "Remove" at bounding box center [355, 181] width 10 height 10
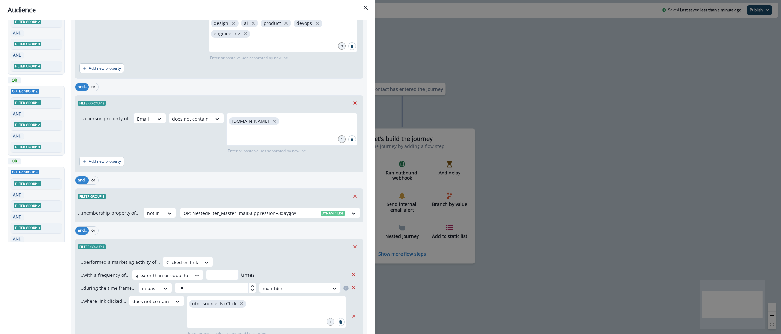
scroll to position [0, 0]
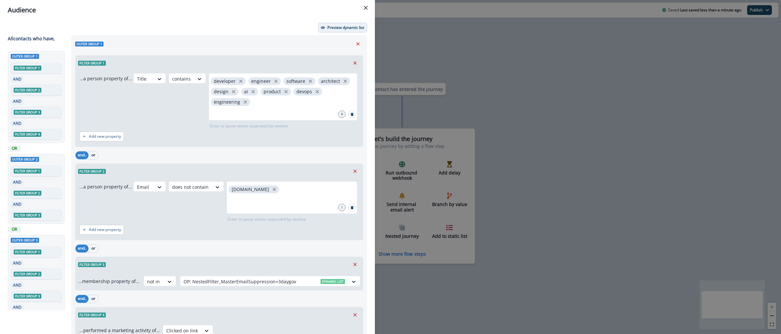
click at [327, 25] on p "Preview dynamic list" at bounding box center [345, 27] width 37 height 5
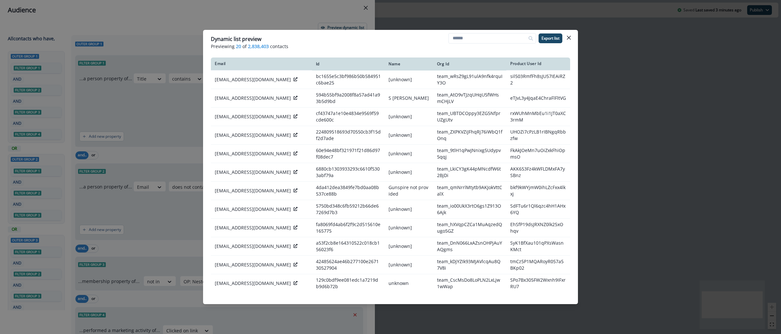
click at [640, 60] on div "Dynamic list preview Previewing 20 of 2,838,403 contacts Export list Email Id N…" at bounding box center [390, 167] width 781 height 334
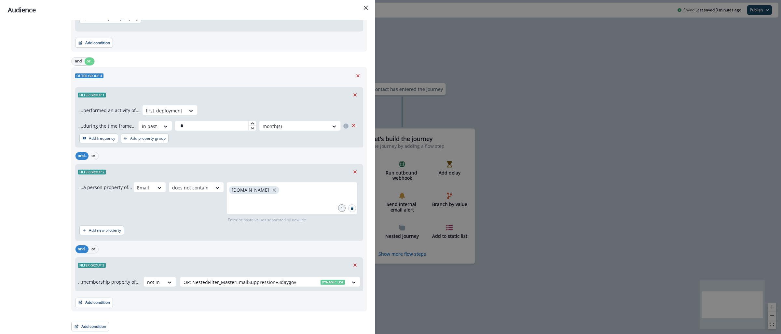
scroll to position [1011, 0]
click at [541, 76] on div "Audience Preview dynamic list All contact s who have, Outer group 1 Filter grou…" at bounding box center [390, 167] width 781 height 334
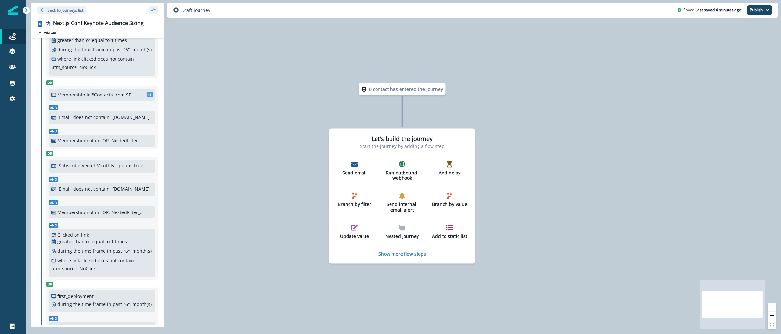
scroll to position [291, 0]
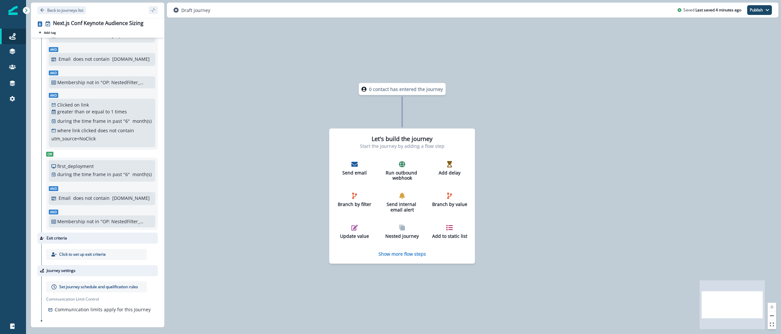
click at [116, 282] on div "Set journey schedule and qualification rules" at bounding box center [96, 287] width 101 height 11
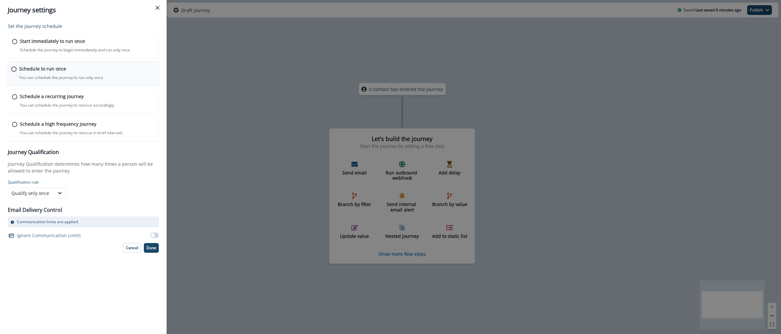
click at [93, 73] on div "Schedule to run once You can schedule the journey to run only once Journey is s…" at bounding box center [87, 72] width 136 height 15
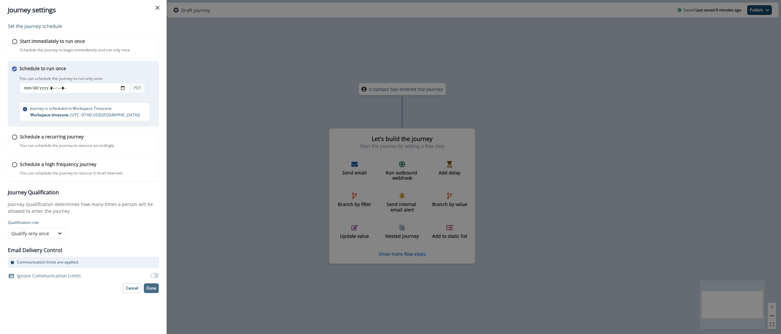
click at [145, 287] on button "Done" at bounding box center [151, 289] width 15 height 10
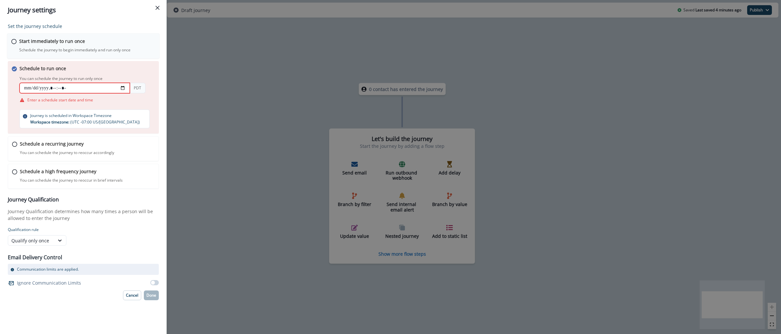
click at [133, 53] on div "Start immediately to run once Schedule the journey to begin immediately and run…" at bounding box center [87, 45] width 136 height 15
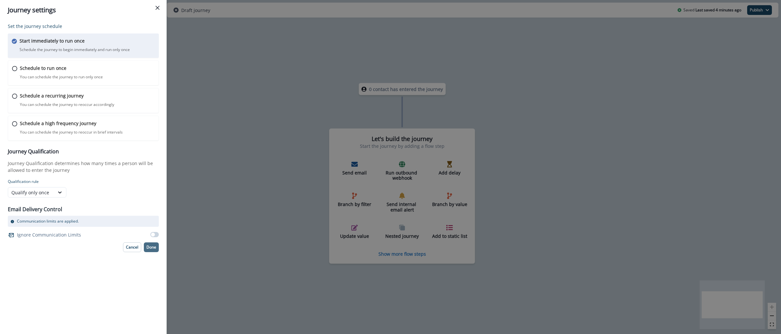
click at [150, 249] on p "Done" at bounding box center [151, 247] width 10 height 5
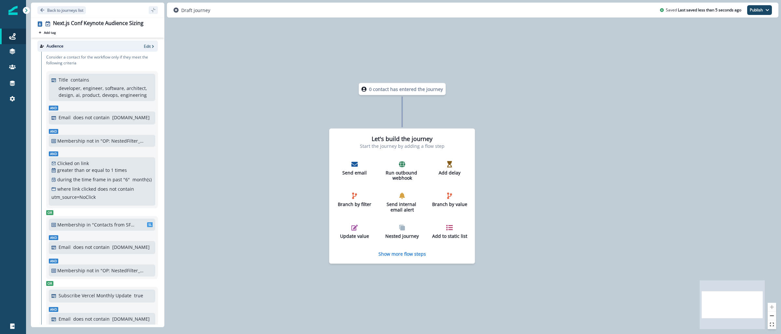
scroll to position [0, 0]
click at [144, 47] on p "Edit" at bounding box center [147, 48] width 7 height 6
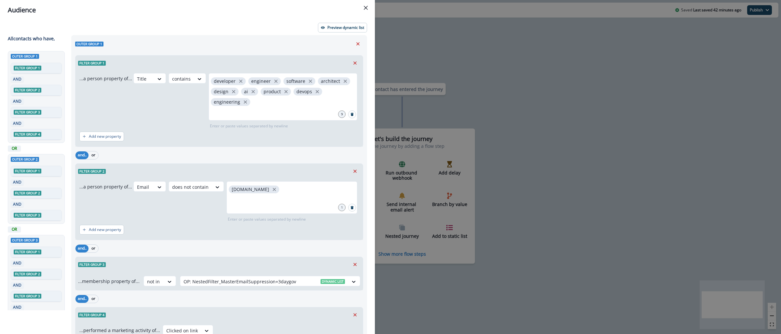
click at [525, 73] on div "Audience Preview dynamic list All contact s who have, Outer group 1 Filter grou…" at bounding box center [390, 167] width 781 height 334
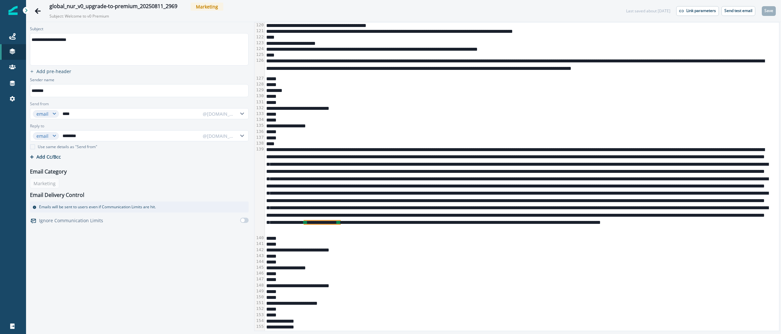
scroll to position [983, 0]
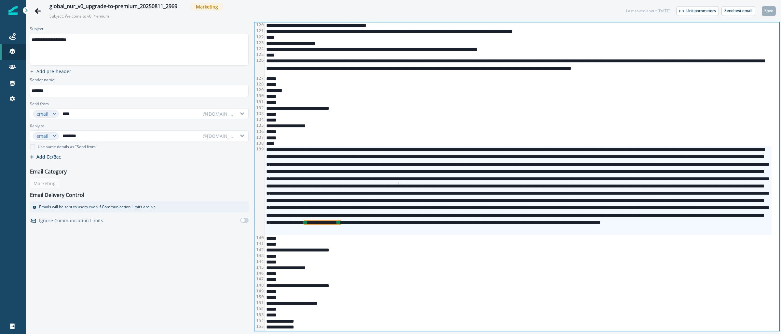
click at [398, 186] on div "**********" at bounding box center [518, 190] width 507 height 89
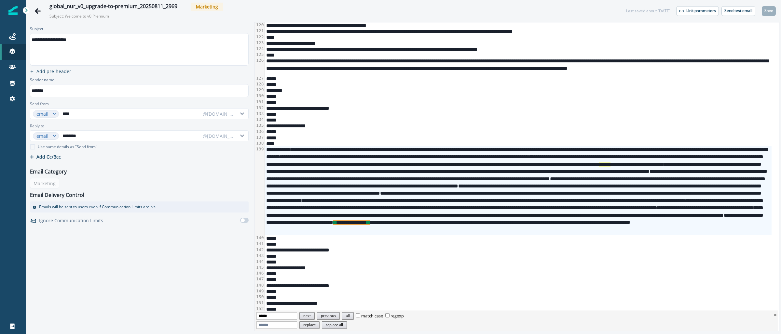
type input "******"
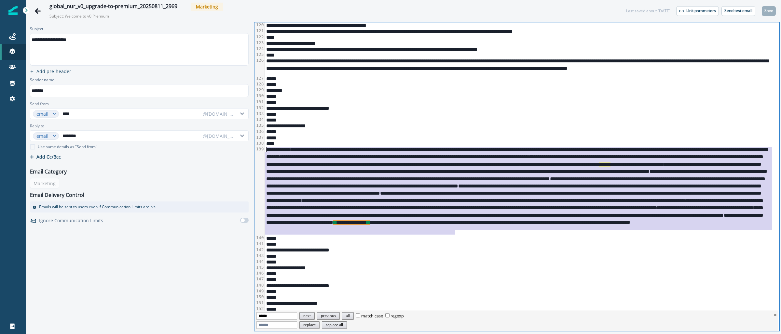
drag, startPoint x: 462, startPoint y: 233, endPoint x: 266, endPoint y: 148, distance: 212.9
click at [266, 148] on div "**********" at bounding box center [518, 190] width 507 height 89
click at [501, 265] on div "**********" at bounding box center [518, 268] width 507 height 6
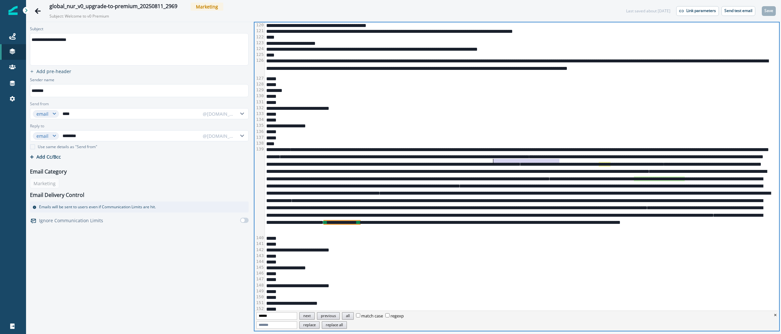
drag, startPoint x: 560, startPoint y: 162, endPoint x: 492, endPoint y: 160, distance: 67.7
click at [492, 160] on div "**********" at bounding box center [518, 190] width 507 height 89
copy div "**********"
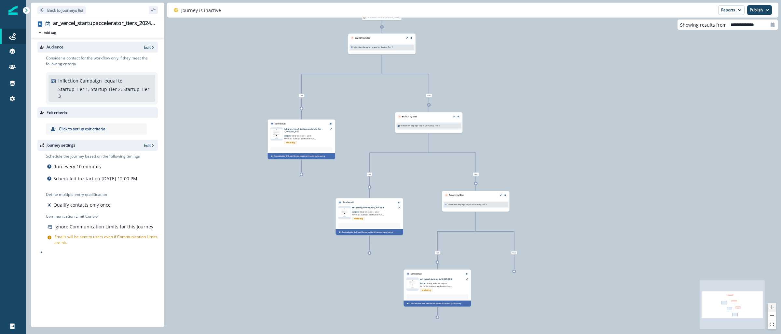
click at [773, 308] on icon "zoom in" at bounding box center [772, 308] width 4 height 4
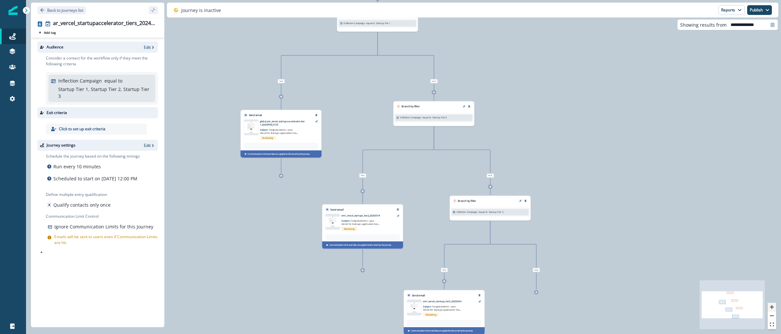
click at [773, 308] on icon "zoom in" at bounding box center [772, 308] width 4 height 4
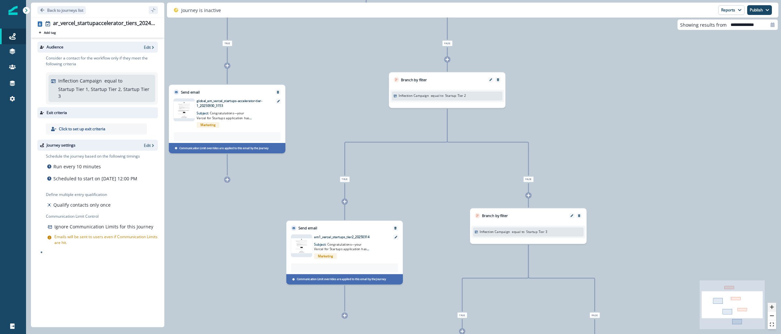
click at [773, 308] on icon "zoom in" at bounding box center [772, 308] width 4 height 4
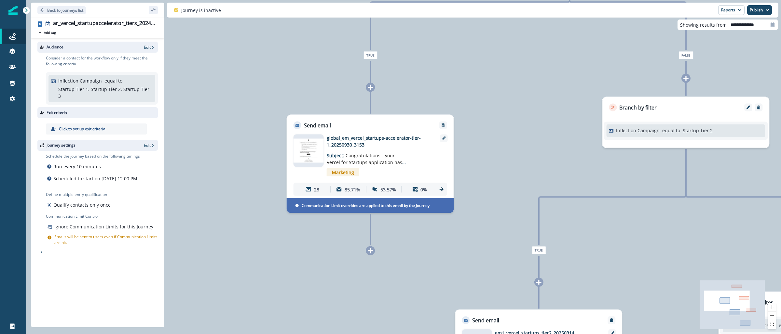
drag, startPoint x: 291, startPoint y: 77, endPoint x: 471, endPoint y: 152, distance: 195.1
click at [511, 143] on div "137 contacts have entered the journey Branch by filter Inflection Campaign equa…" at bounding box center [403, 167] width 755 height 334
click at [310, 152] on img at bounding box center [309, 151] width 30 height 24
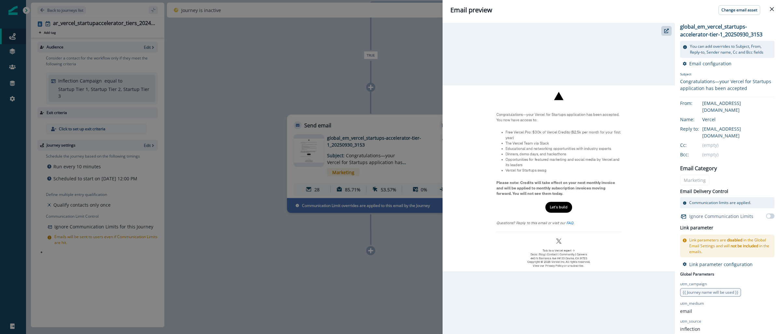
click at [265, 65] on div "Email preview Change email asset global_em_vercel_startups-accelerator-tier-1_2…" at bounding box center [390, 167] width 781 height 334
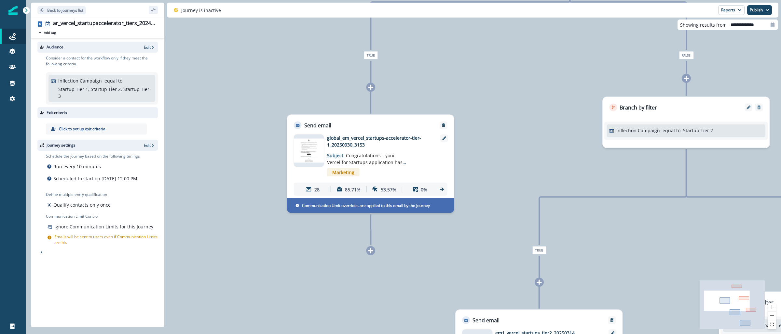
click at [315, 148] on img at bounding box center [309, 151] width 30 height 24
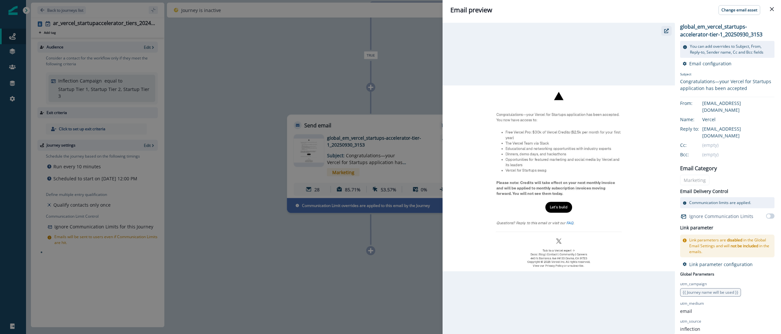
click at [667, 31] on icon "button" at bounding box center [666, 31] width 5 height 5
click at [421, 79] on div "Email preview Change email asset global_em_vercel_startups-accelerator-tier-1_2…" at bounding box center [390, 167] width 781 height 334
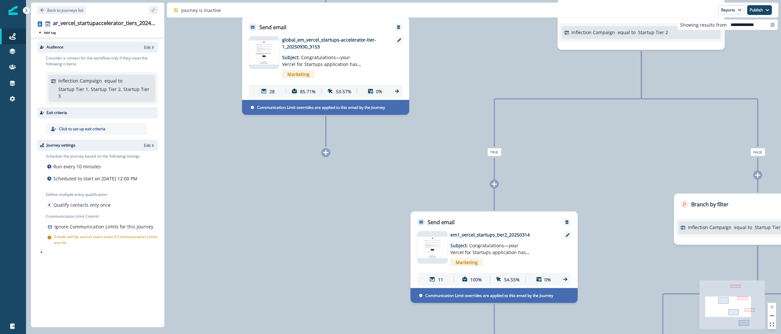
drag, startPoint x: 535, startPoint y: 151, endPoint x: 490, endPoint y: 52, distance: 109.4
click at [490, 52] on div "137 contacts have entered the journey Branch by filter Inflection Campaign equa…" at bounding box center [403, 167] width 755 height 334
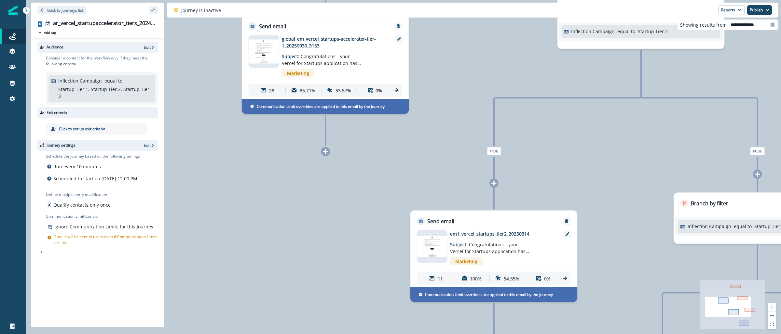
click at [434, 250] on img at bounding box center [432, 246] width 30 height 21
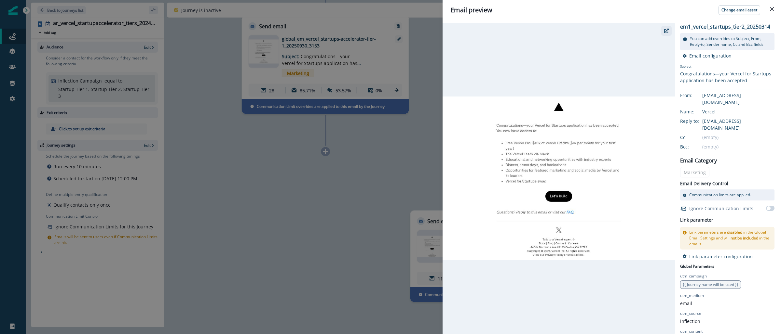
click at [664, 34] on button "button" at bounding box center [666, 31] width 10 height 10
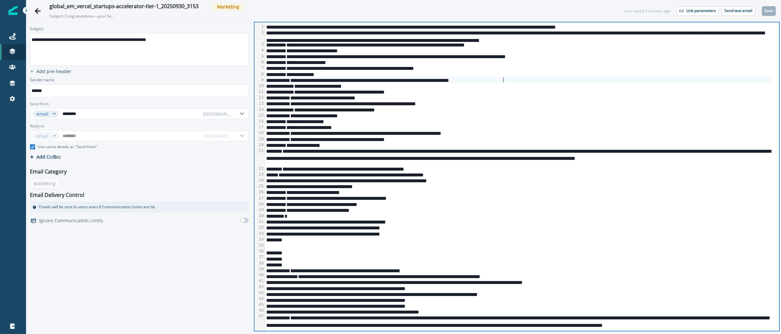
click at [553, 80] on div "**********" at bounding box center [518, 80] width 507 height 6
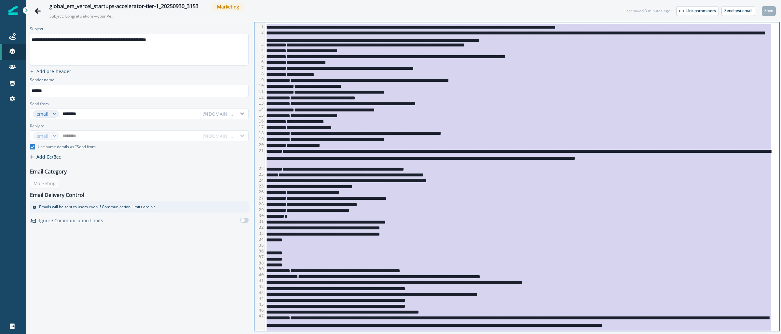
copy div "**********"
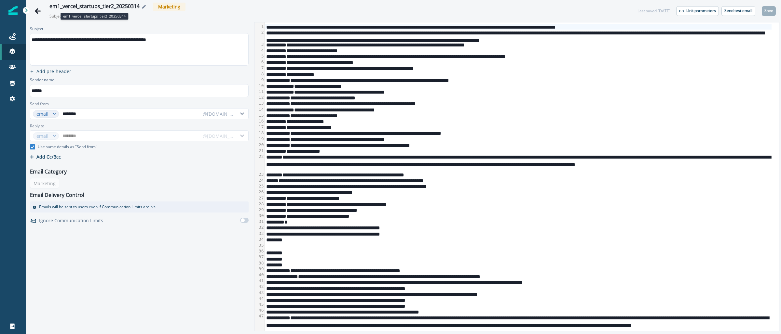
click at [90, 7] on div "em1_vercel_startups_tier2_20250314" at bounding box center [94, 6] width 90 height 7
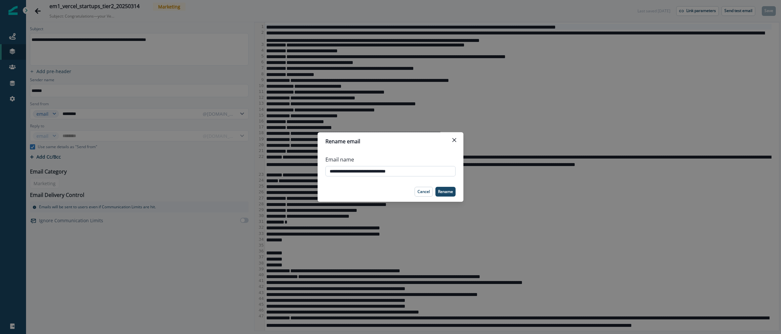
click at [405, 171] on input "**********" at bounding box center [390, 171] width 130 height 10
click at [406, 171] on input "**********" at bounding box center [390, 171] width 130 height 10
type input "**********"
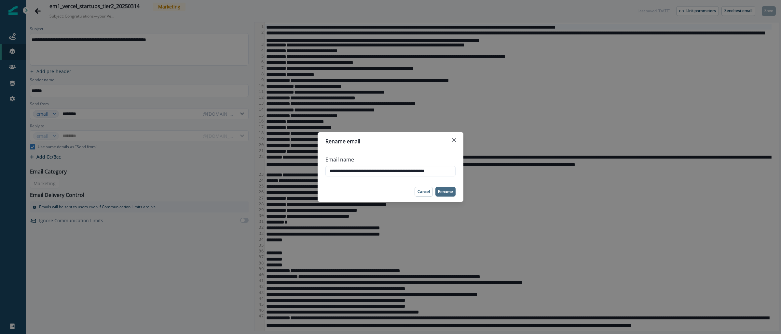
click at [442, 192] on p "Rename" at bounding box center [445, 192] width 15 height 5
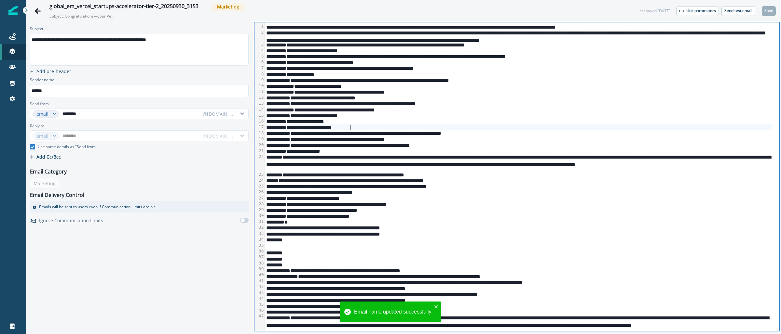
click at [512, 129] on div "**********" at bounding box center [518, 127] width 507 height 6
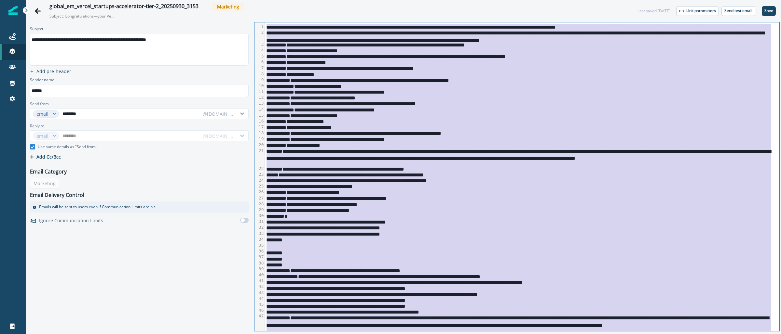
click at [629, 150] on div "**********" at bounding box center [518, 157] width 507 height 18
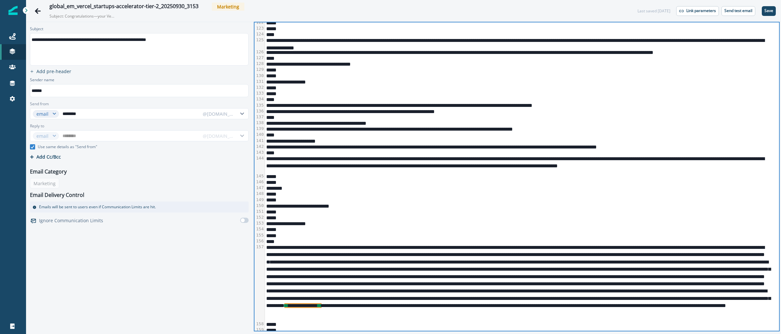
scroll to position [1121, 0]
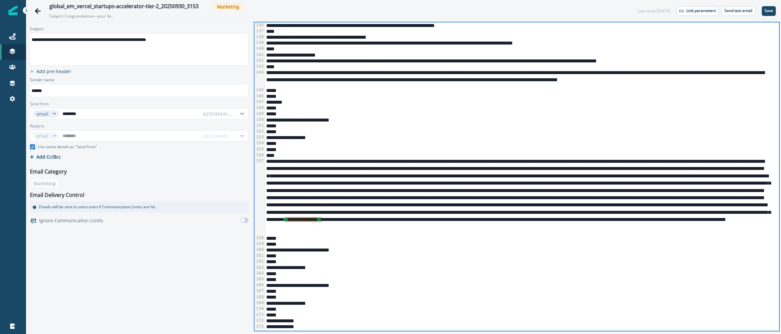
click at [467, 216] on div "**********" at bounding box center [518, 196] width 507 height 77
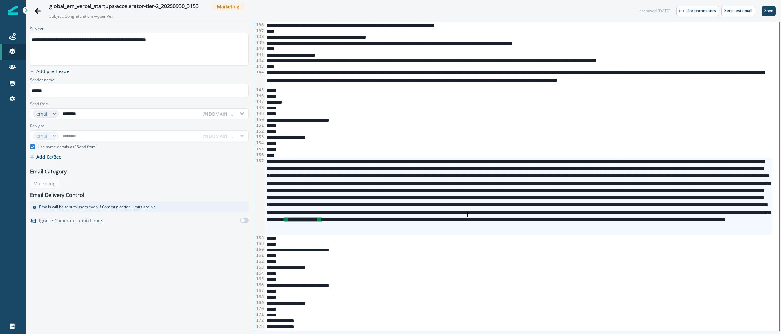
click at [484, 227] on div "**********" at bounding box center [518, 196] width 507 height 77
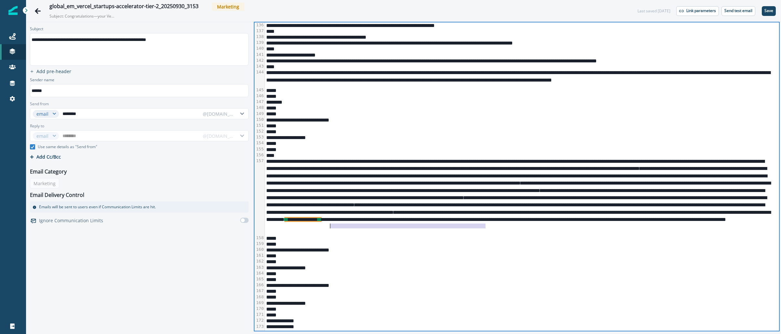
drag, startPoint x: 485, startPoint y: 228, endPoint x: 330, endPoint y: 229, distance: 155.2
click at [330, 229] on div "**********" at bounding box center [518, 196] width 507 height 77
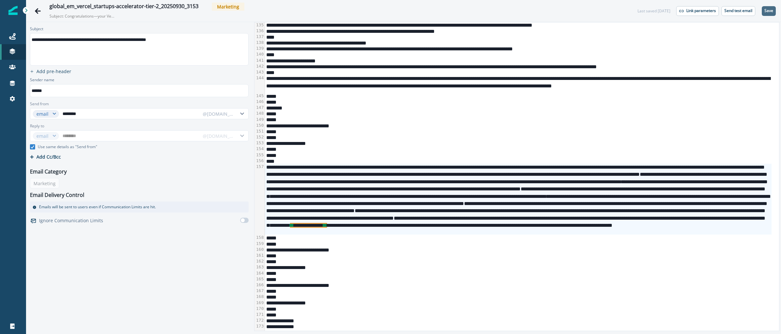
click at [767, 10] on p "Save" at bounding box center [768, 10] width 9 height 5
click at [737, 13] on p "Send test email" at bounding box center [738, 10] width 28 height 5
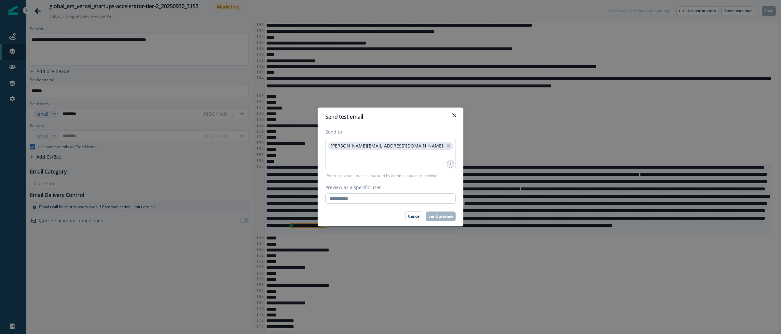
click at [347, 200] on input "Preview as a specific user" at bounding box center [390, 199] width 130 height 10
type input "**********"
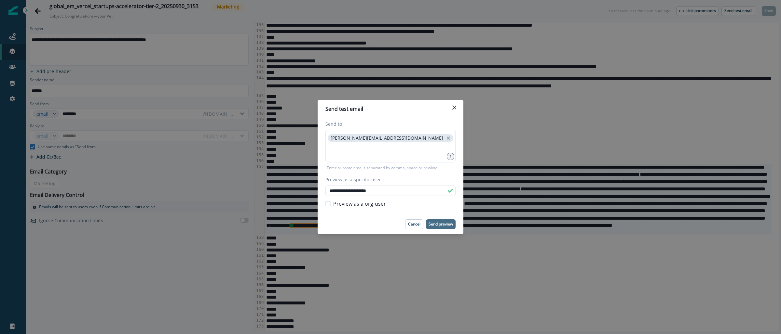
click at [440, 225] on p "Send preview" at bounding box center [441, 224] width 24 height 5
click at [734, 11] on div "**********" at bounding box center [390, 167] width 781 height 334
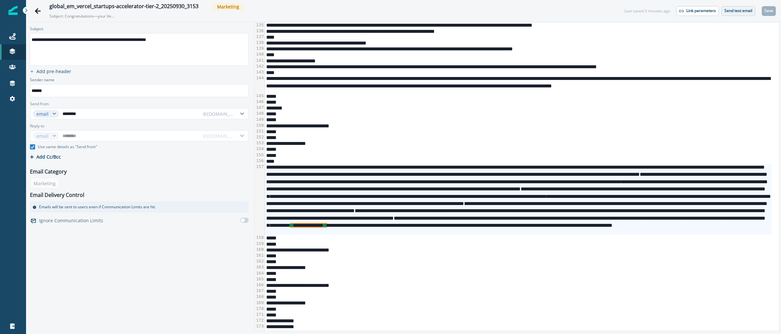
click at [734, 13] on p "Send test email" at bounding box center [738, 10] width 28 height 5
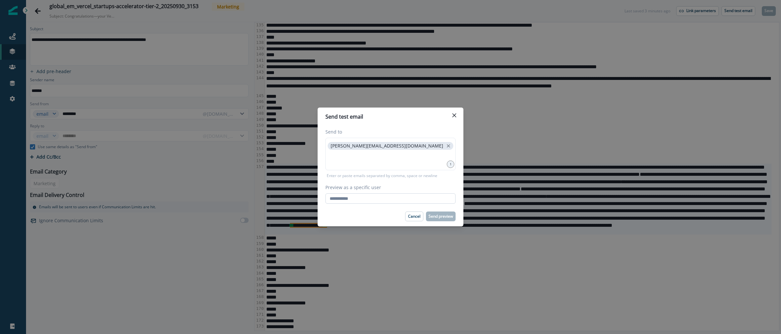
click at [378, 202] on input "Preview as a specific user" at bounding box center [390, 199] width 130 height 10
type input "**********"
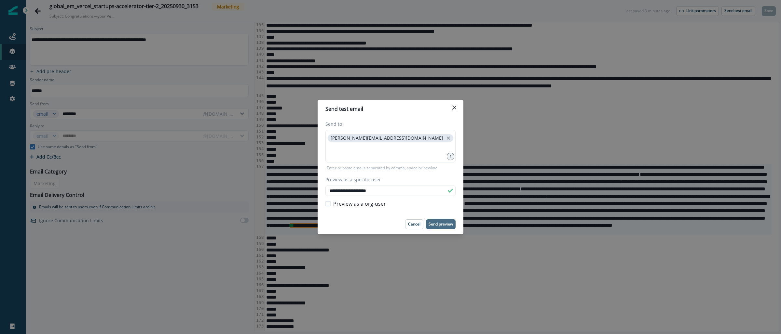
click at [442, 222] on p "Send preview" at bounding box center [441, 224] width 24 height 5
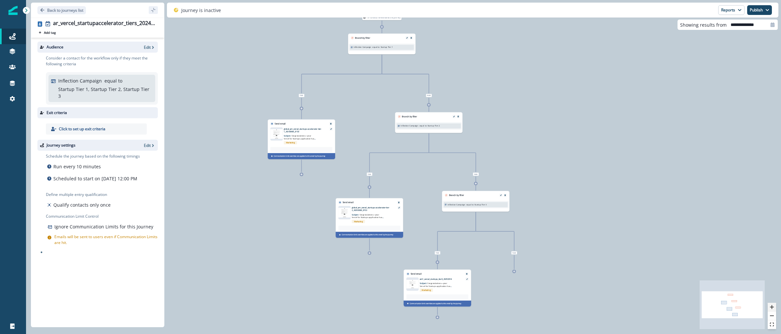
click at [771, 308] on icon "zoom in" at bounding box center [772, 308] width 4 height 4
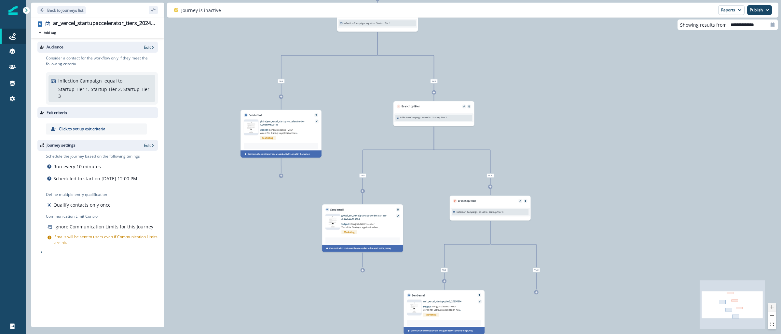
click at [771, 308] on icon "zoom in" at bounding box center [772, 308] width 4 height 4
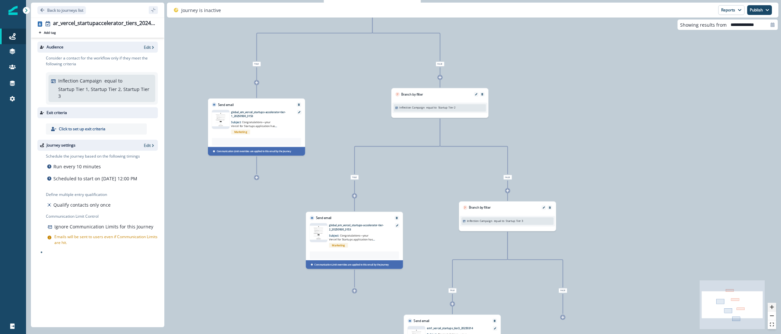
click at [771, 308] on icon "zoom in" at bounding box center [772, 308] width 4 height 4
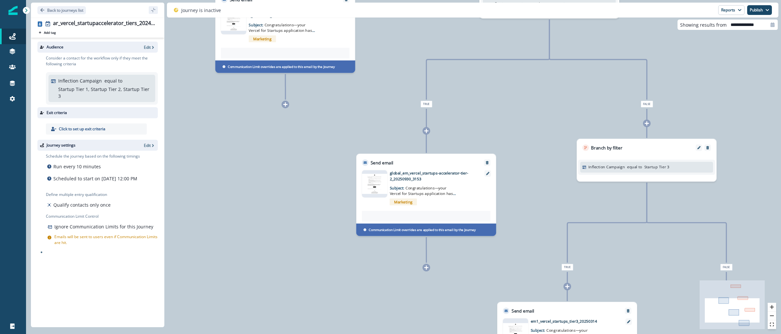
drag, startPoint x: 472, startPoint y: 189, endPoint x: 567, endPoint y: 110, distance: 123.9
click at [567, 110] on div "137 contacts have entered the journey Branch by filter Inflection Campaign equa…" at bounding box center [403, 167] width 755 height 334
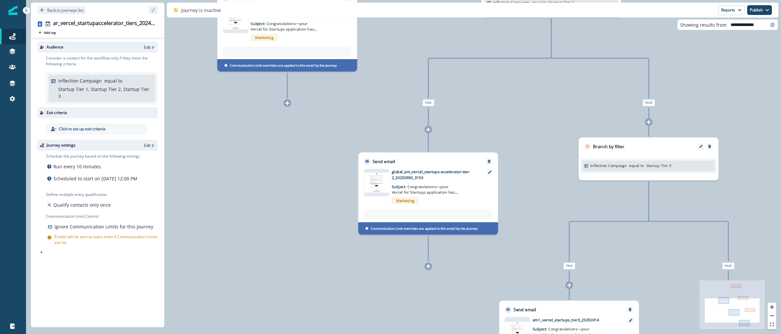
click at [382, 178] on img at bounding box center [376, 183] width 25 height 20
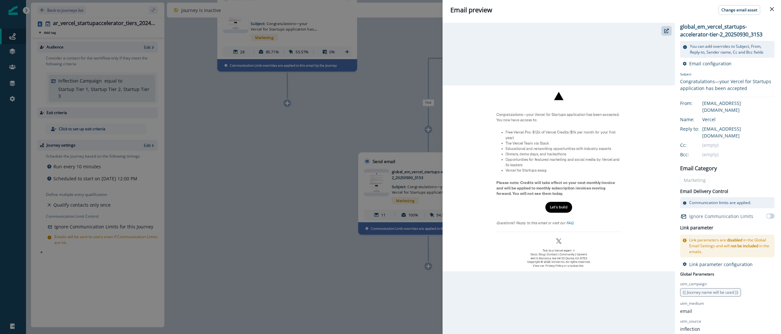
click at [298, 180] on div "Email preview Change email asset global_em_vercel_startups-accelerator-tier-2_2…" at bounding box center [390, 167] width 781 height 334
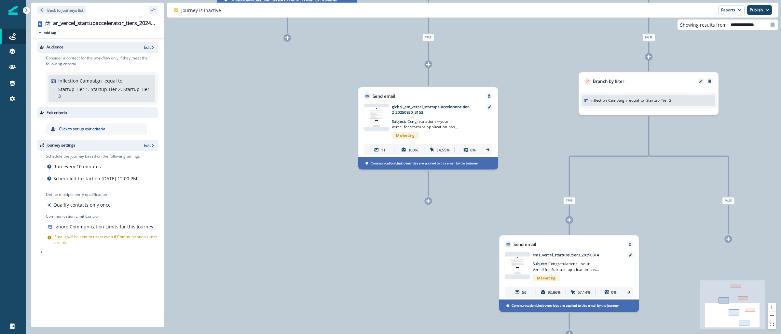
click at [520, 270] on img at bounding box center [517, 266] width 25 height 18
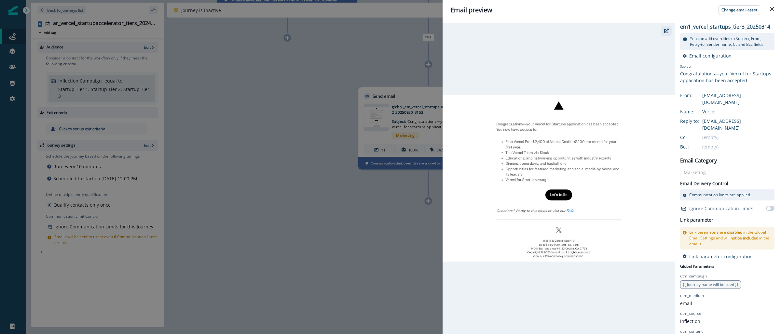
click at [667, 31] on icon "button" at bounding box center [666, 31] width 5 height 5
click at [366, 41] on div "Email preview Change email asset em1_vercel_startups_tier3_20250314 You can add…" at bounding box center [390, 167] width 781 height 334
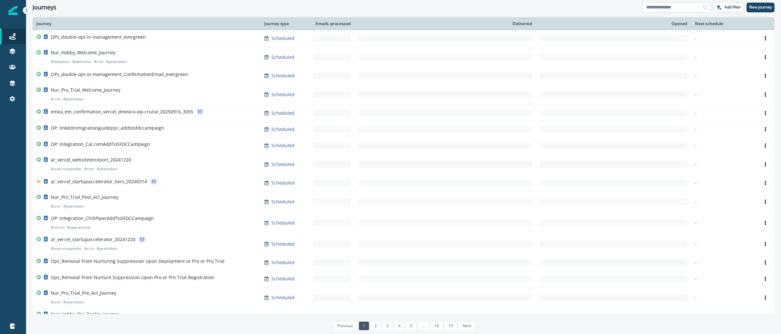
click at [680, 10] on input at bounding box center [676, 7] width 68 height 10
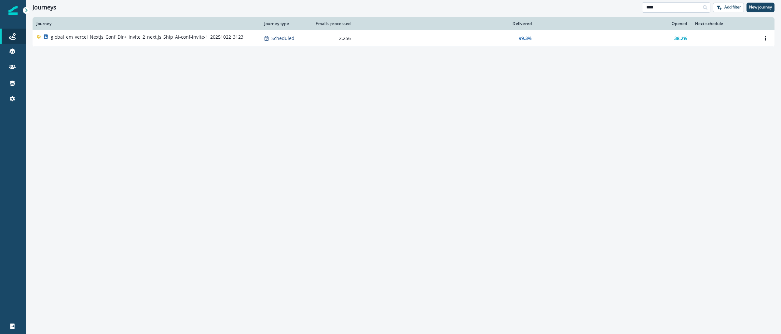
click at [673, 8] on input "****" at bounding box center [676, 7] width 68 height 10
click at [671, 9] on input "****" at bounding box center [676, 7] width 68 height 10
type input "****"
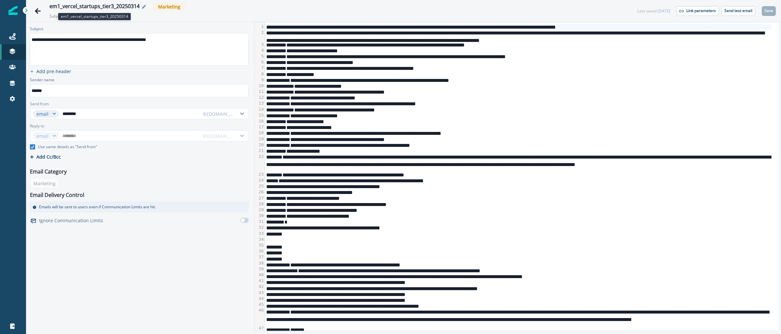
click at [116, 6] on div "em1_vercel_startups_tier3_20250314" at bounding box center [94, 6] width 90 height 7
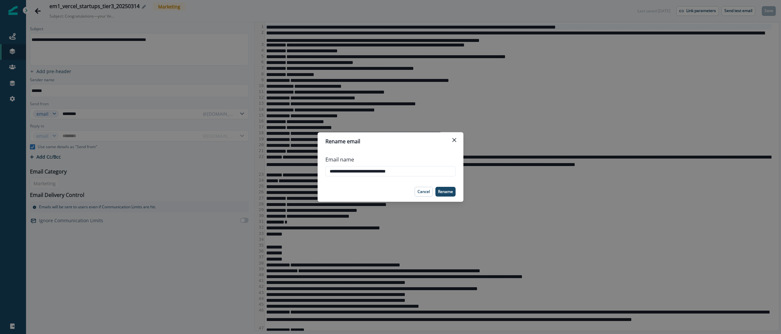
click at [116, 6] on div "**********" at bounding box center [390, 167] width 781 height 334
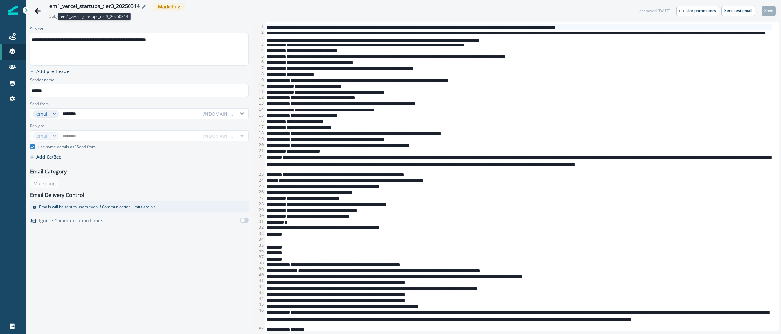
click at [95, 7] on div "em1_vercel_startups_tier3_20250314" at bounding box center [94, 6] width 90 height 7
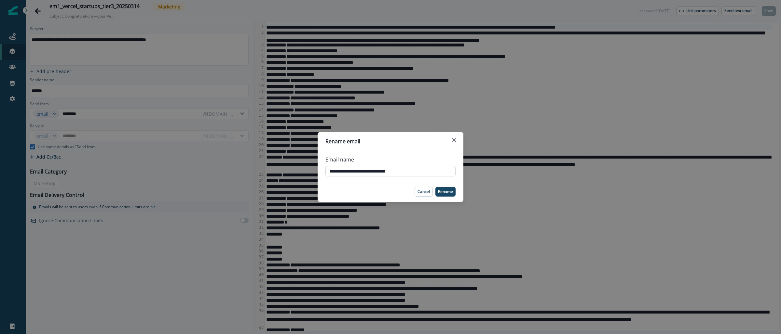
click at [378, 172] on input "**********" at bounding box center [390, 171] width 130 height 10
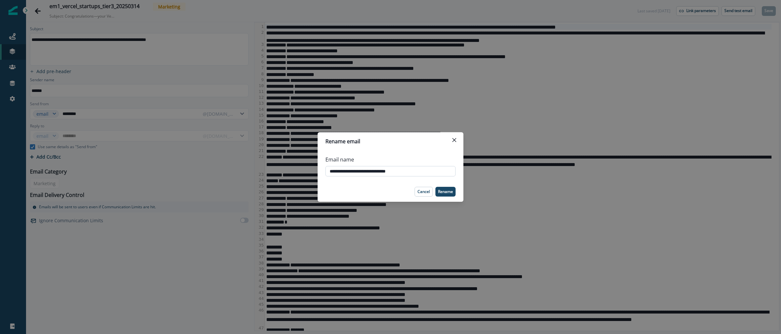
click at [378, 172] on input "**********" at bounding box center [390, 171] width 130 height 10
type input "**********"
click at [442, 193] on p "Rename" at bounding box center [445, 192] width 15 height 5
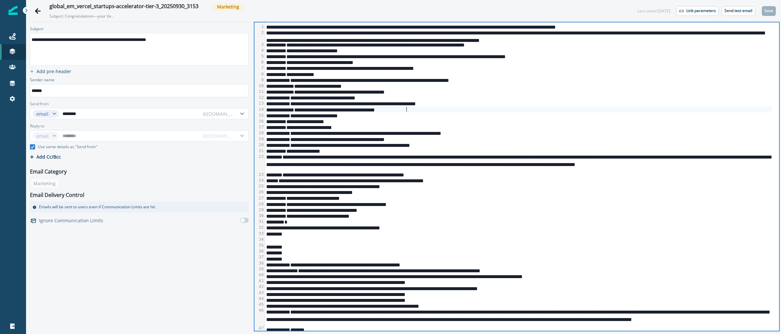
click at [526, 110] on div "**********" at bounding box center [518, 110] width 507 height 6
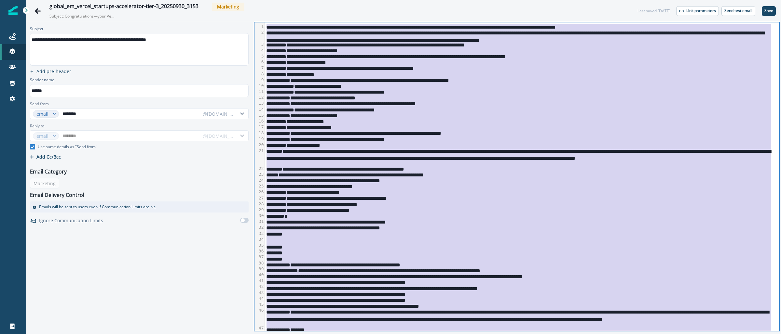
click at [563, 131] on div "**********" at bounding box center [518, 133] width 507 height 6
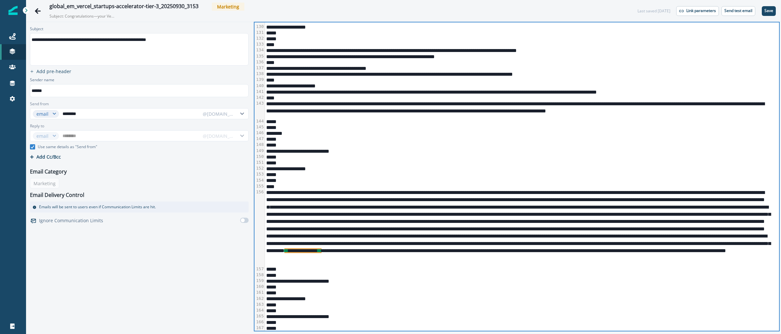
scroll to position [1107, 0]
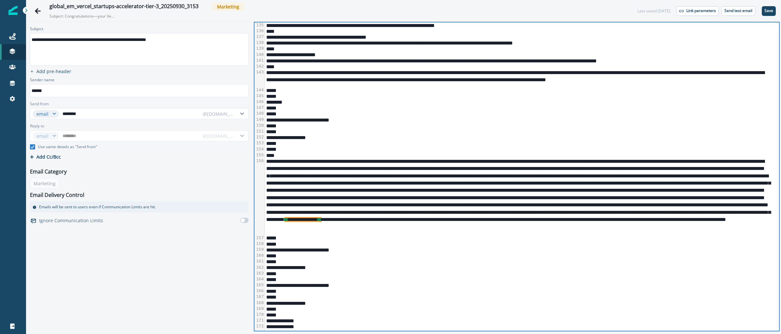
drag, startPoint x: 485, startPoint y: 244, endPoint x: 487, endPoint y: 241, distance: 3.8
click at [486, 244] on div "*****" at bounding box center [518, 244] width 507 height 6
drag, startPoint x: 485, startPoint y: 226, endPoint x: 331, endPoint y: 227, distance: 153.6
click at [331, 227] on div "**********" at bounding box center [518, 196] width 507 height 77
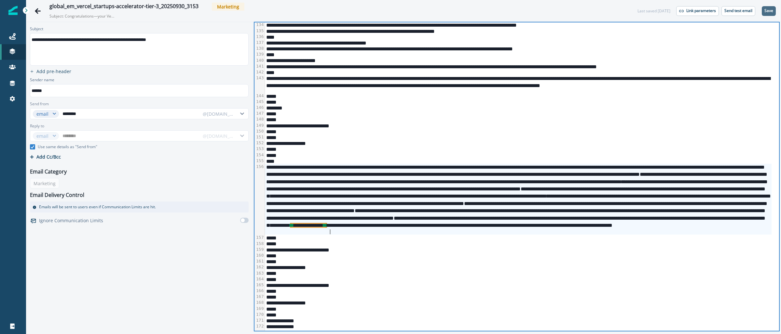
click at [770, 8] on p "Save" at bounding box center [768, 10] width 9 height 5
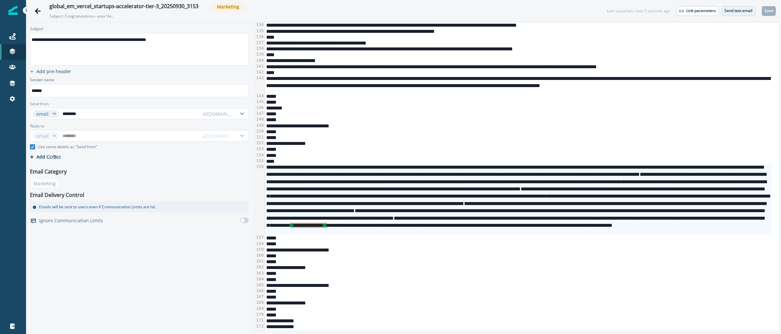
click at [737, 8] on p "Send test email" at bounding box center [738, 10] width 28 height 5
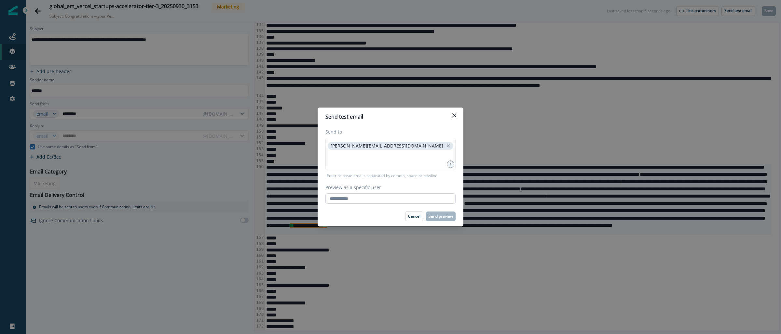
click at [377, 201] on input "Preview as a specific user" at bounding box center [390, 199] width 130 height 10
type input "**********"
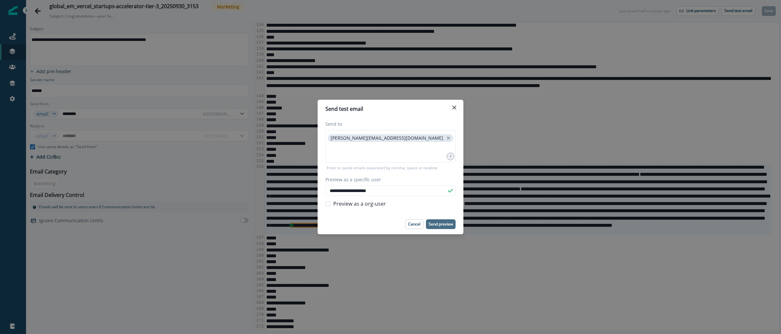
click at [445, 223] on p "Send preview" at bounding box center [441, 224] width 24 height 5
click at [173, 2] on div "**********" at bounding box center [390, 167] width 781 height 334
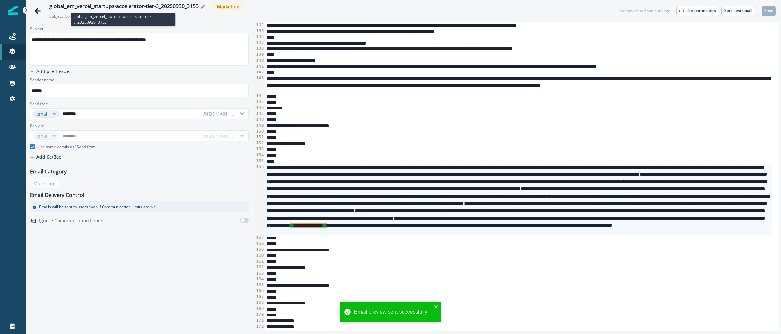
click at [174, 8] on div "global_em_vercel_startups-accelerator-tier-3_20250930_3153" at bounding box center [123, 6] width 149 height 7
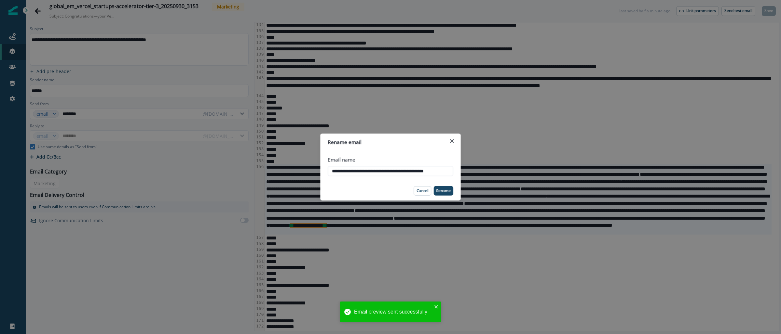
scroll to position [0, 7]
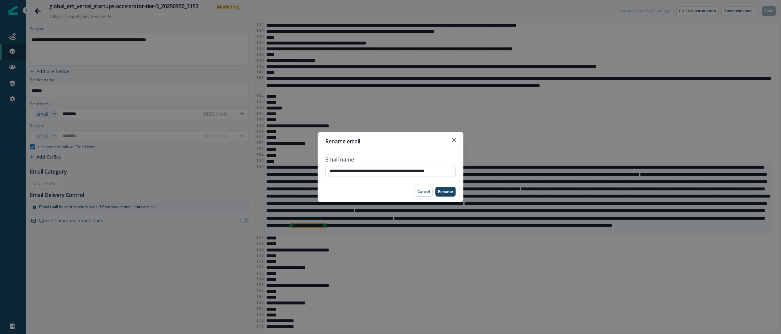
click at [401, 172] on input "**********" at bounding box center [390, 171] width 130 height 10
click at [567, 117] on div "**********" at bounding box center [390, 167] width 781 height 334
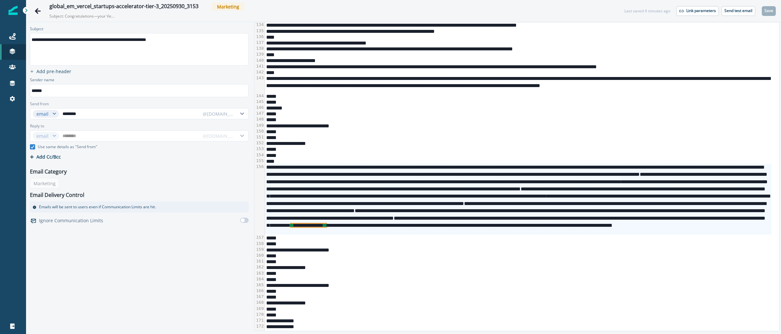
click at [568, 114] on div "*****" at bounding box center [518, 114] width 507 height 6
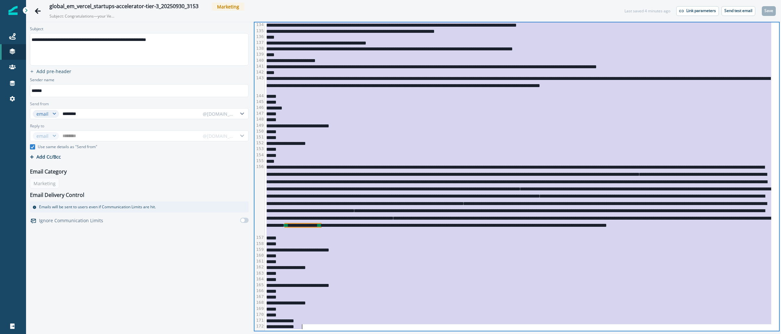
copy div "**********"
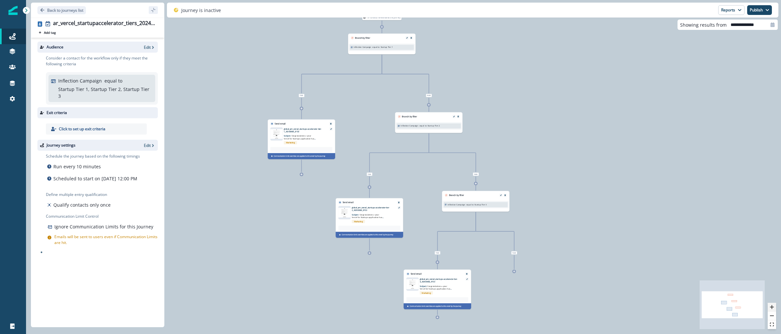
click at [774, 308] on button "zoom in" at bounding box center [772, 307] width 8 height 9
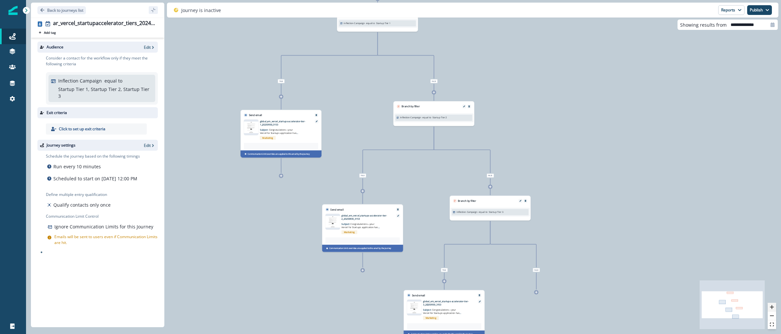
click at [774, 308] on button "zoom in" at bounding box center [772, 307] width 8 height 9
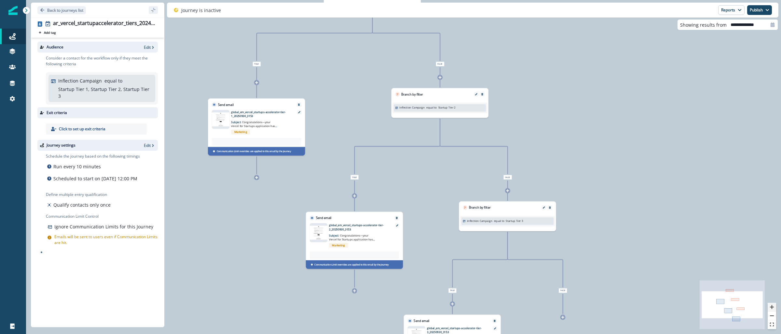
click at [774, 308] on button "zoom in" at bounding box center [772, 307] width 8 height 9
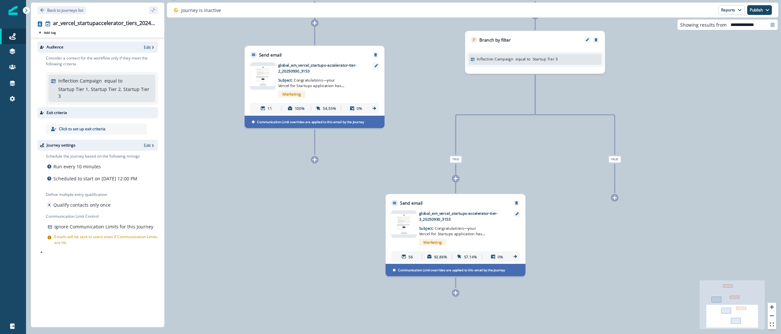
drag, startPoint x: 709, startPoint y: 248, endPoint x: 691, endPoint y: 36, distance: 212.2
click at [691, 36] on div "137 contacts have entered the journey Branch by filter Inflection Campaign equa…" at bounding box center [403, 167] width 755 height 334
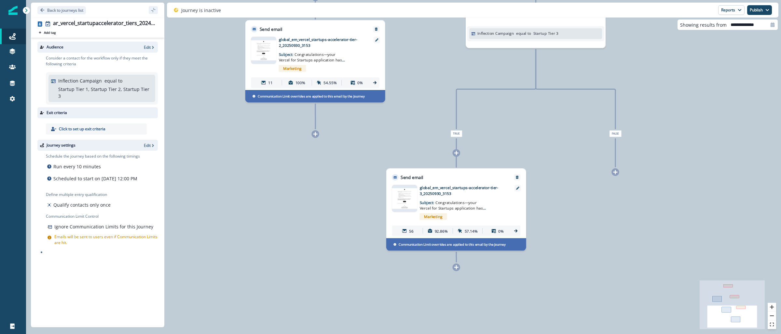
click at [404, 200] on img at bounding box center [404, 198] width 25 height 20
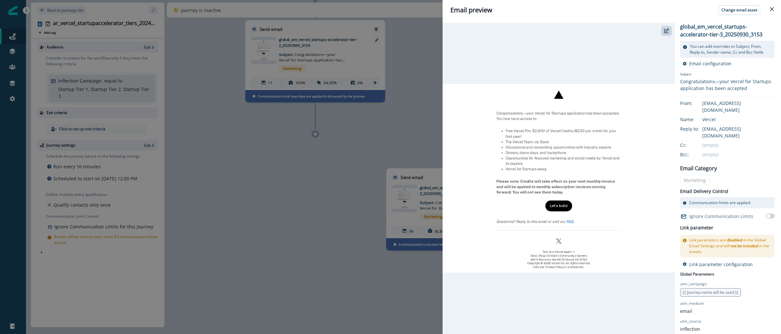
click at [323, 190] on div "Email preview Change email asset global_em_vercel_startups-accelerator-tier-3_2…" at bounding box center [390, 167] width 781 height 334
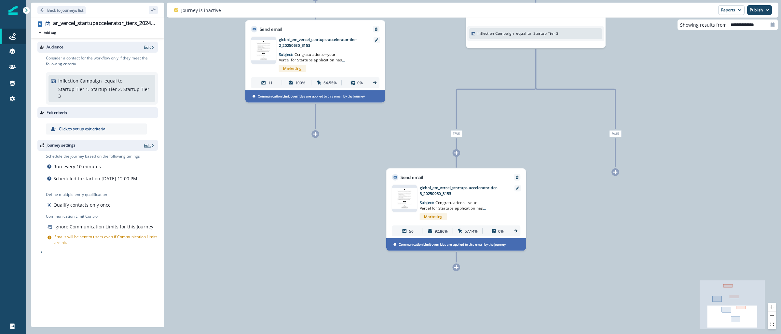
click at [149, 143] on p "Edit" at bounding box center [147, 146] width 7 height 6
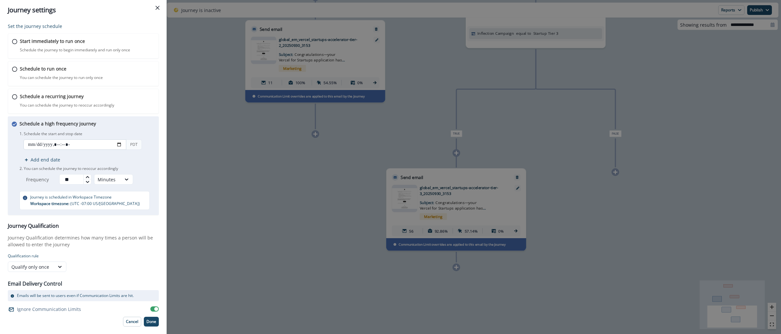
click at [120, 145] on input "datetime-local" at bounding box center [74, 145] width 103 height 10
type input "**********"
click at [162, 184] on div "Set the journey schedule Start immediately to run once Schedule the journey to …" at bounding box center [83, 177] width 167 height 314
click at [149, 325] on button "Done" at bounding box center [151, 322] width 15 height 10
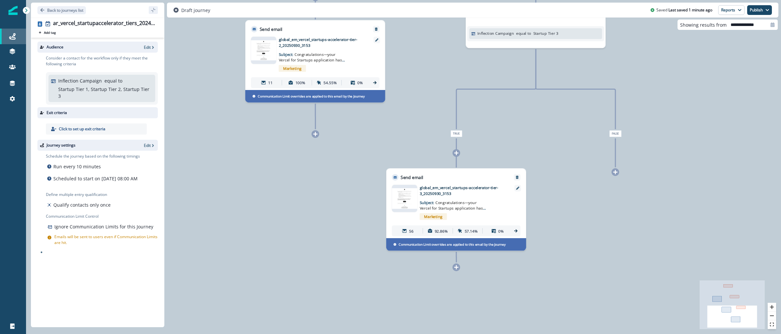
click at [15, 35] on icon at bounding box center [12, 36] width 7 height 7
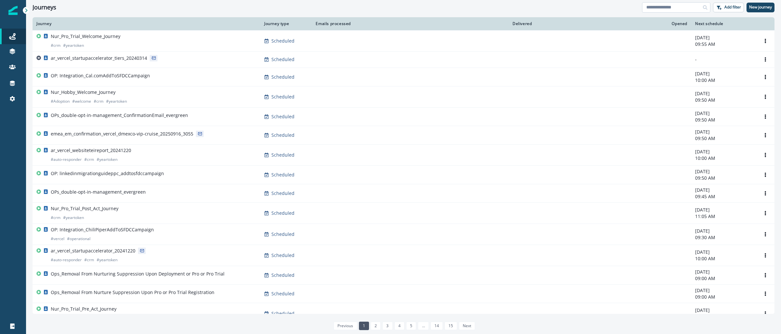
click at [654, 11] on input at bounding box center [676, 7] width 68 height 10
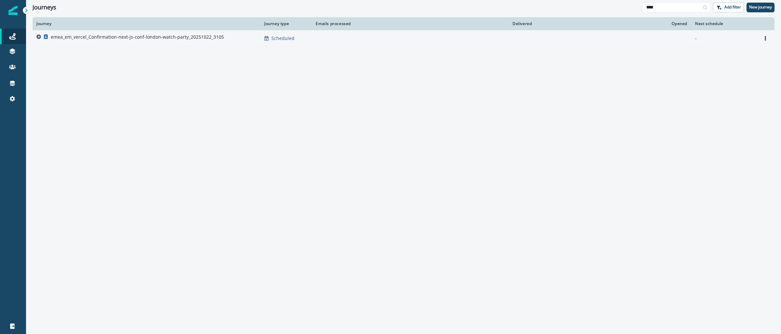
type input "****"
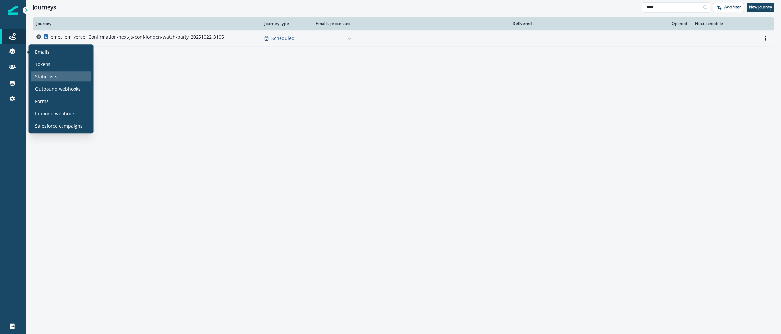
click at [66, 76] on div "Static lists" at bounding box center [61, 77] width 60 height 10
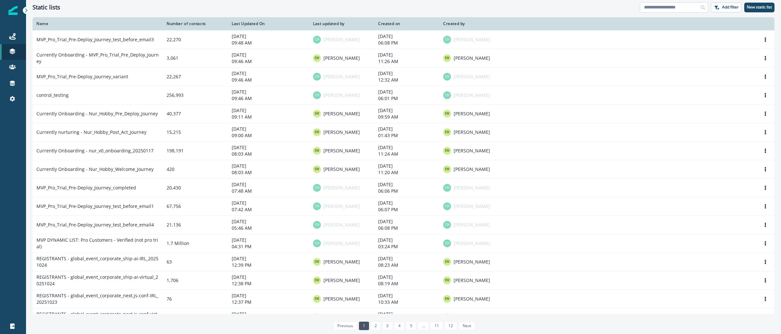
click at [670, 7] on input at bounding box center [674, 7] width 68 height 10
paste input "**********"
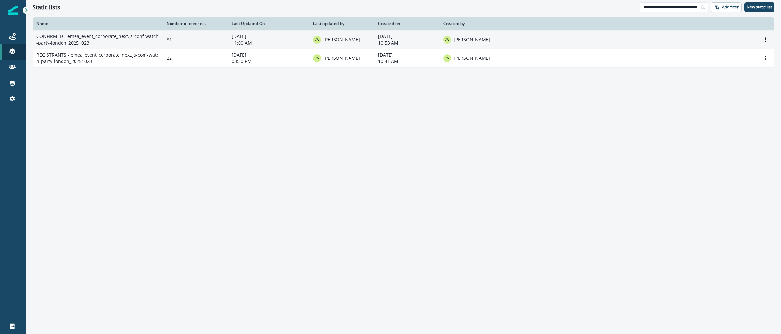
type input "**********"
click at [94, 37] on td "CONFIRMED - emea_event_corporate_next.js-conf-watch-party-london_20251023" at bounding box center [98, 39] width 130 height 19
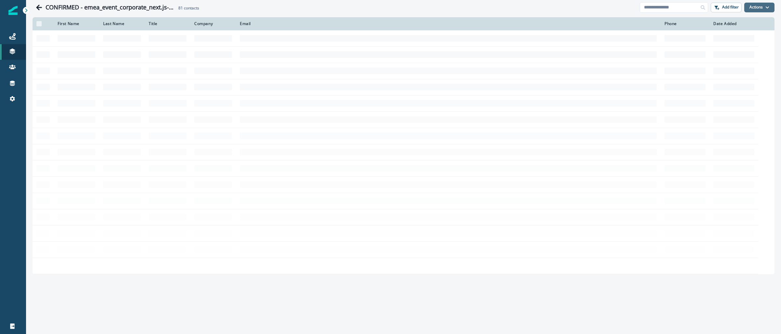
click at [766, 9] on icon "button" at bounding box center [767, 8] width 4 height 4
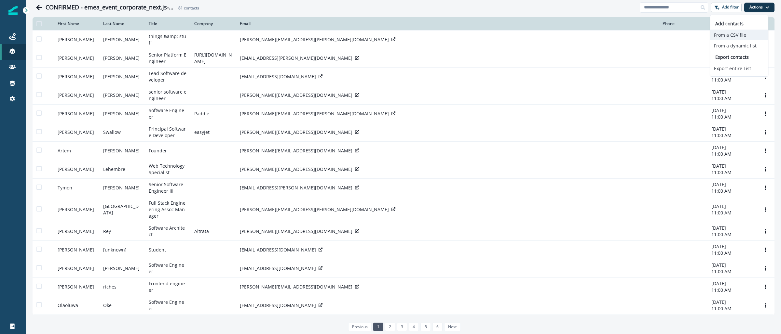
click at [739, 35] on button "From a CSV file" at bounding box center [739, 35] width 58 height 11
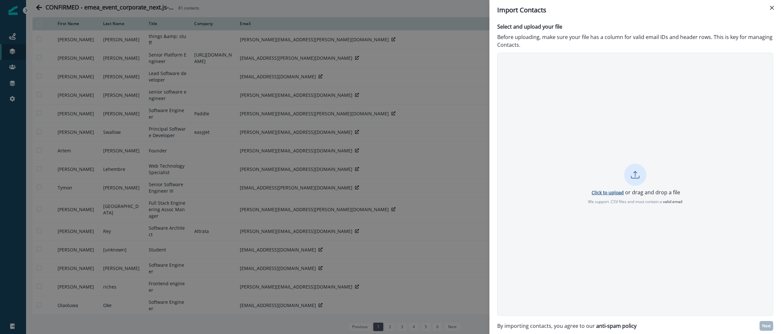
click at [604, 195] on p "Click to upload" at bounding box center [608, 193] width 32 height 6
click at [767, 327] on p "Next" at bounding box center [766, 326] width 8 height 5
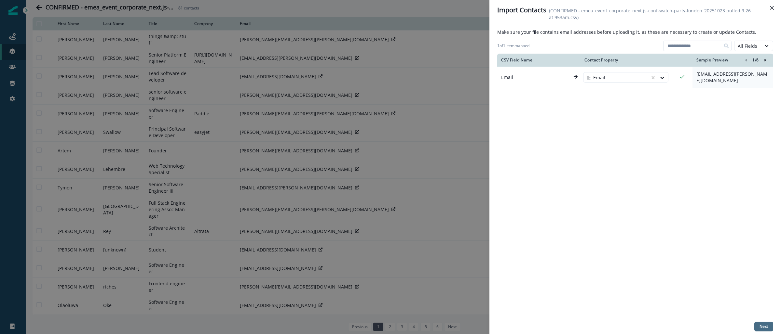
click at [763, 328] on p "Next" at bounding box center [763, 327] width 8 height 5
click at [712, 300] on div "CSV Field Name Contact Property Sample Preview 1 / 6 Email Email ganesh.divekar…" at bounding box center [635, 187] width 276 height 266
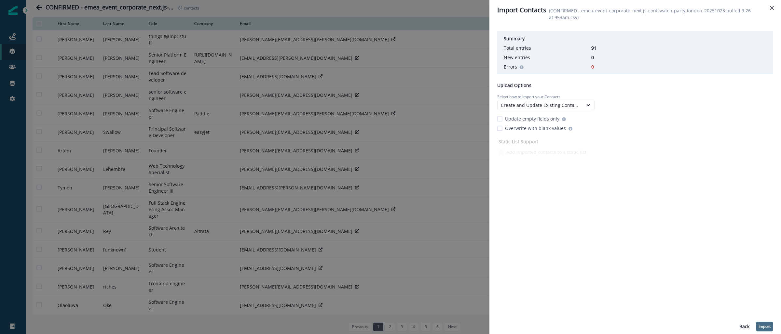
click at [765, 327] on p "Import" at bounding box center [764, 327] width 12 height 5
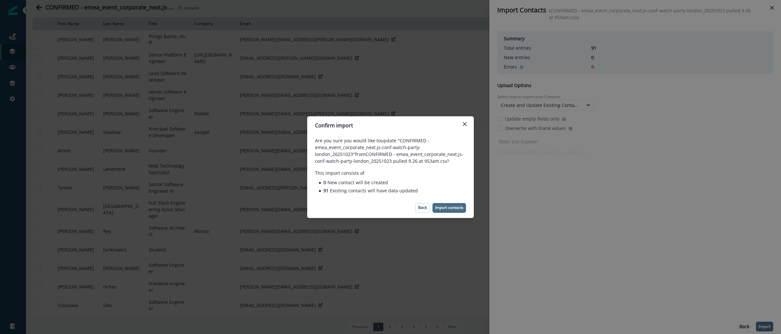
click at [440, 207] on p "Import contacts" at bounding box center [449, 208] width 28 height 5
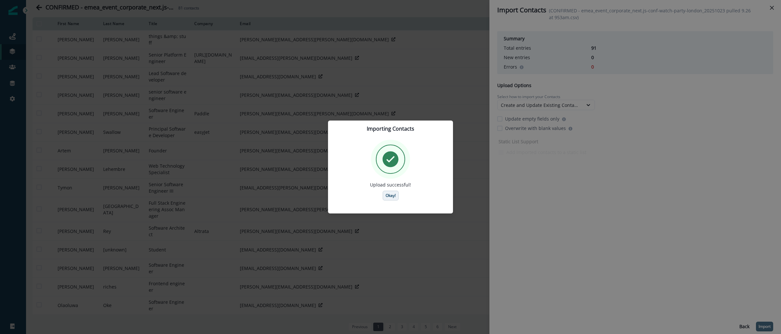
click at [392, 196] on p "Okay!" at bounding box center [391, 196] width 10 height 5
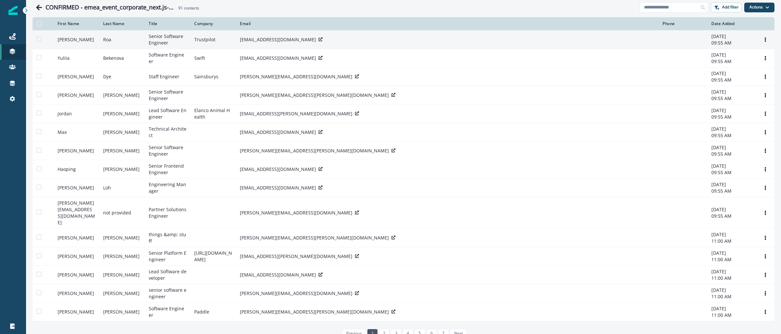
click at [14, 11] on img at bounding box center [12, 10] width 9 height 9
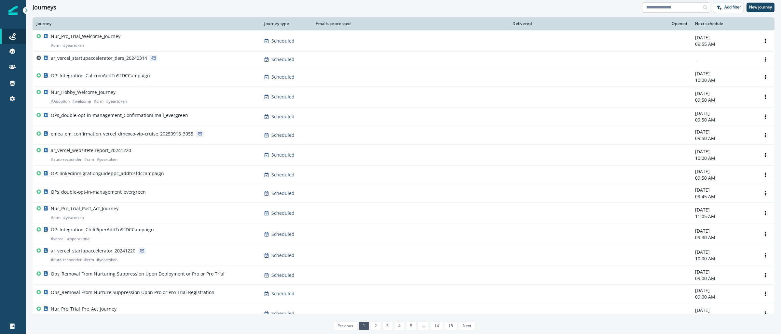
click at [657, 8] on input at bounding box center [676, 7] width 68 height 10
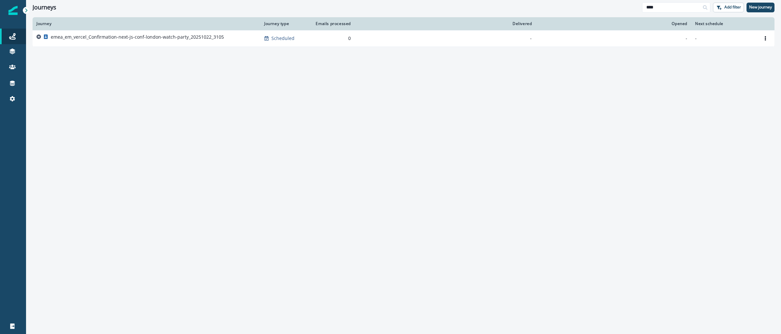
type input "****"
click at [86, 40] on p "emea_em_vercel_Confirmation-next-js-conf-london-watch-party_20251022_3105" at bounding box center [137, 37] width 173 height 7
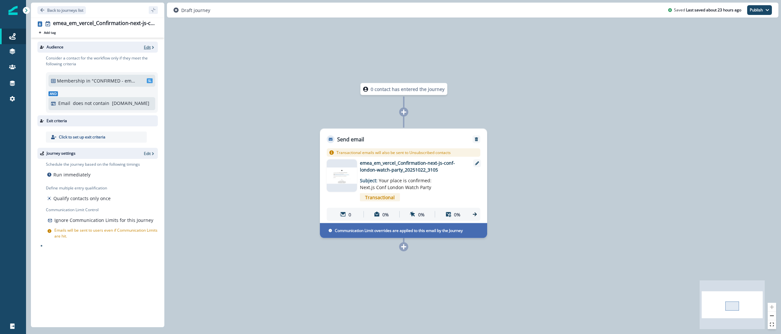
click at [144, 47] on p "Edit" at bounding box center [147, 48] width 7 height 6
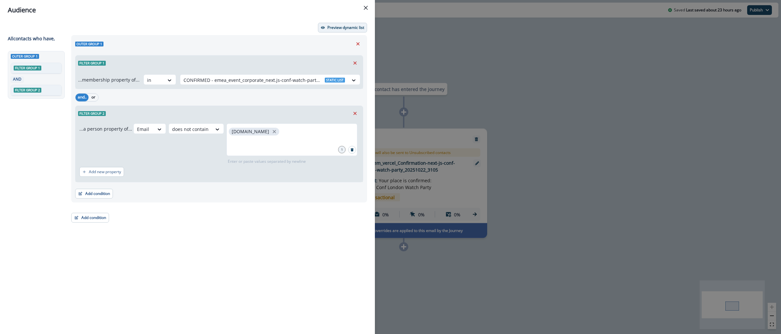
click at [338, 28] on p "Preview dynamic list" at bounding box center [345, 27] width 37 height 5
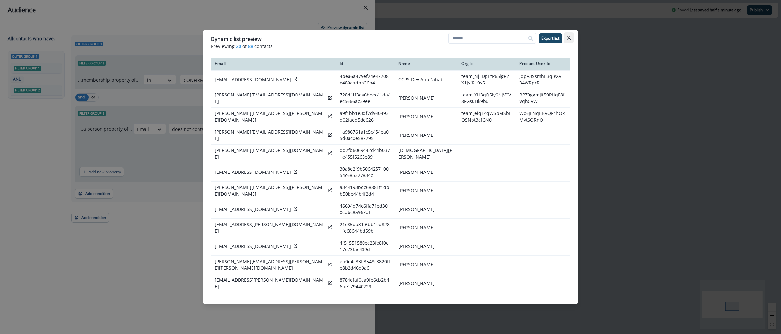
click at [572, 37] on button "Close" at bounding box center [569, 38] width 10 height 10
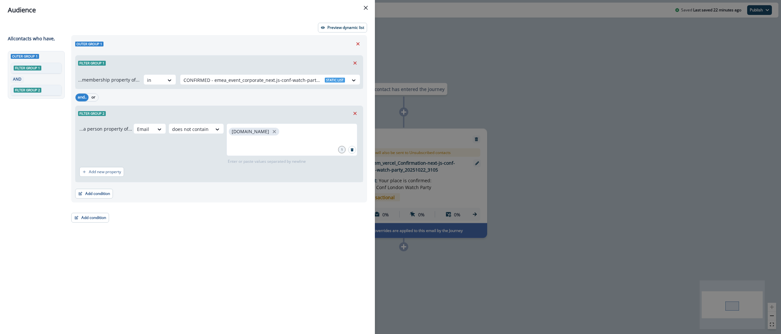
click at [480, 80] on div "Audience Preview dynamic list All contact s who have, Outer group 1 Filter grou…" at bounding box center [390, 167] width 781 height 334
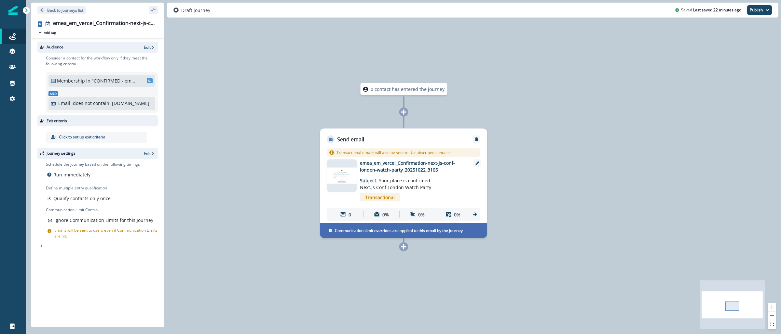
click at [55, 7] on button "Back to journeys list" at bounding box center [61, 10] width 48 height 8
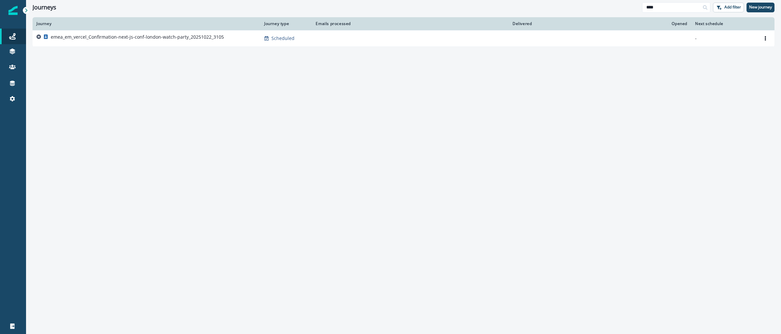
click at [694, 0] on div "Journeys **** Add filter New journey" at bounding box center [403, 7] width 755 height 15
click at [682, 9] on input "****" at bounding box center [676, 7] width 68 height 10
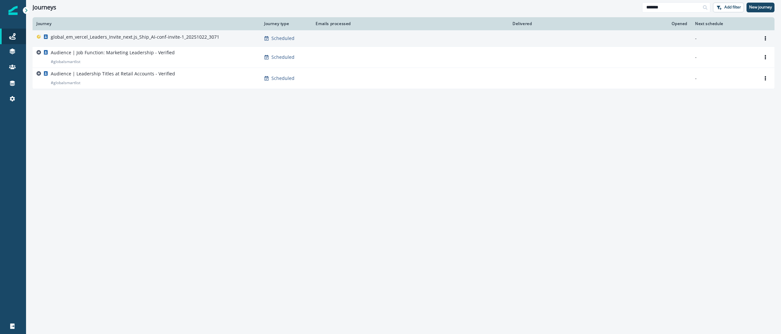
type input "*******"
click at [111, 40] on div "global_em_vercel_Leaders_Invite_next.js_Ship_AI-conf-invite-1_20251022_3071" at bounding box center [135, 38] width 169 height 9
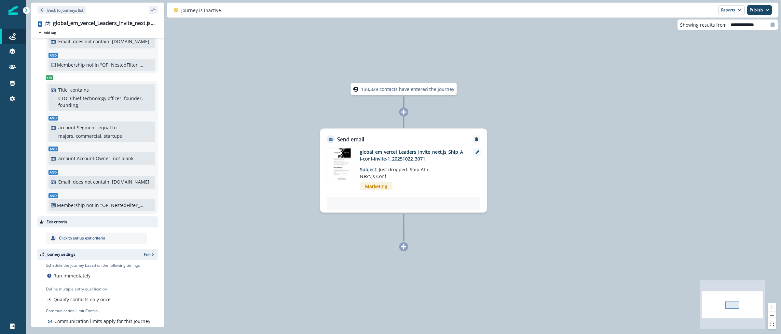
scroll to position [179, 0]
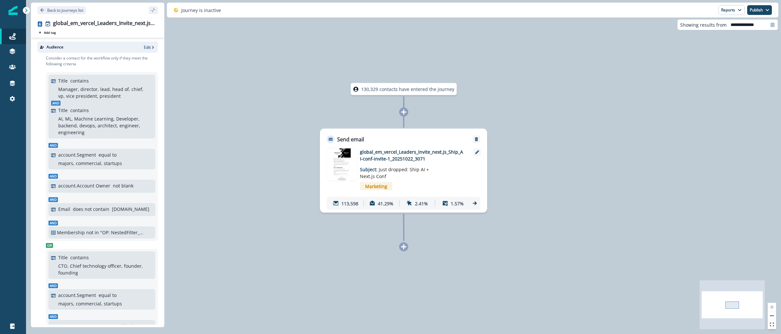
scroll to position [179, 0]
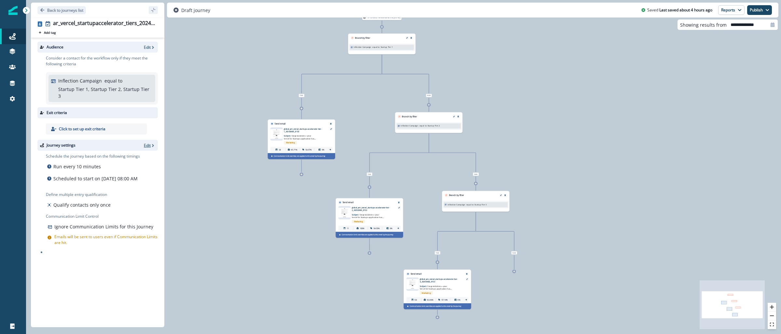
click at [149, 143] on p "Edit" at bounding box center [147, 146] width 7 height 6
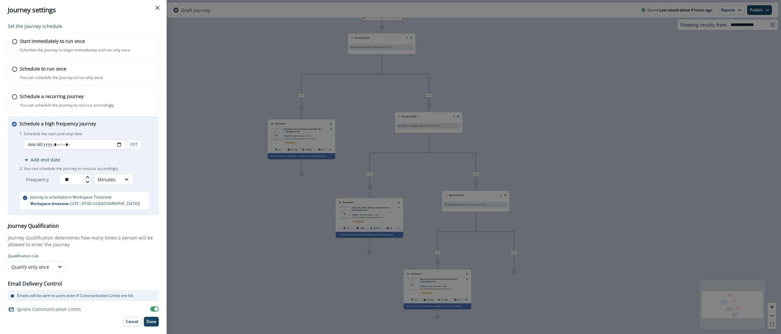
click at [118, 145] on input "datetime-local" at bounding box center [74, 145] width 103 height 10
type input "**********"
click at [162, 165] on div "Set the journey schedule Start immediately to run once Schedule the journey to …" at bounding box center [83, 177] width 167 height 314
click at [153, 320] on p "Done" at bounding box center [151, 322] width 10 height 5
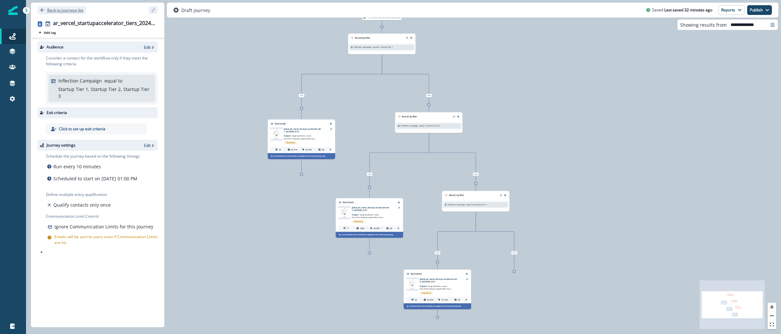
click at [57, 9] on p "Back to journeys list" at bounding box center [65, 10] width 36 height 6
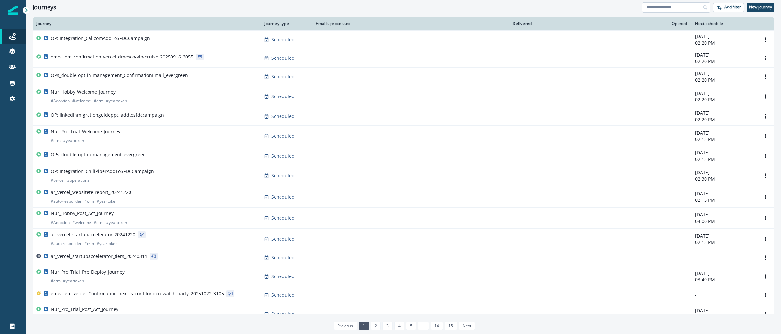
click at [683, 12] on input at bounding box center [676, 7] width 68 height 10
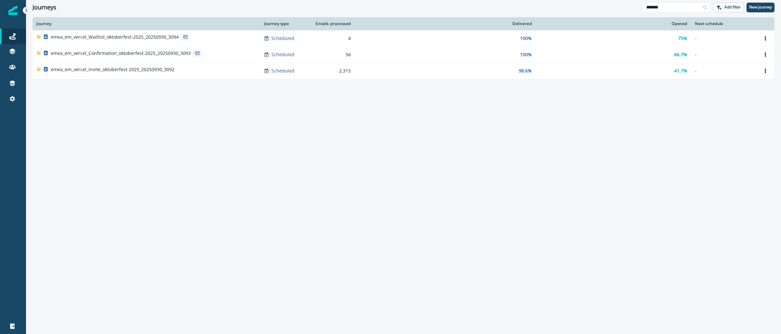
type input "*******"
click at [16, 94] on link "Settings" at bounding box center [13, 99] width 26 height 16
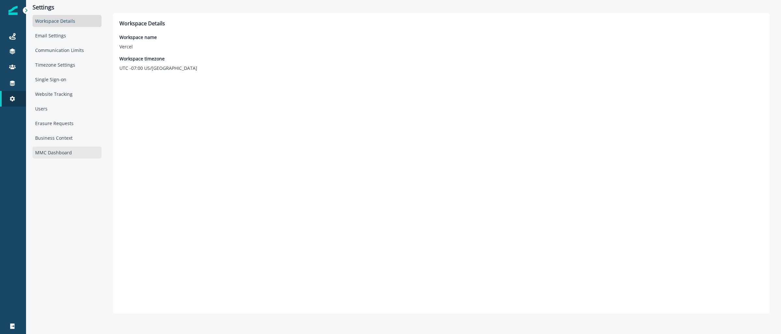
click at [56, 154] on div "MMC Dashboard" at bounding box center [67, 153] width 69 height 12
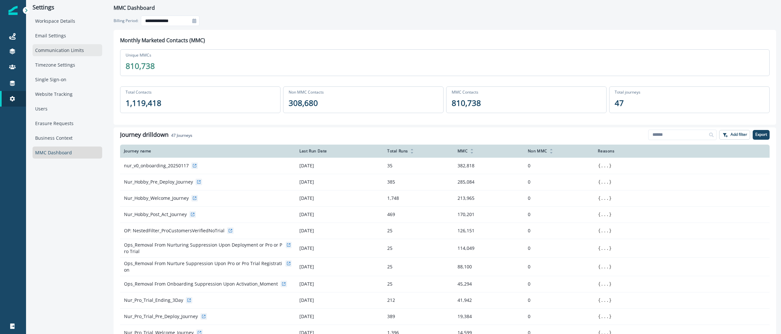
click at [71, 47] on div "Communication Limits" at bounding box center [68, 50] width 70 height 12
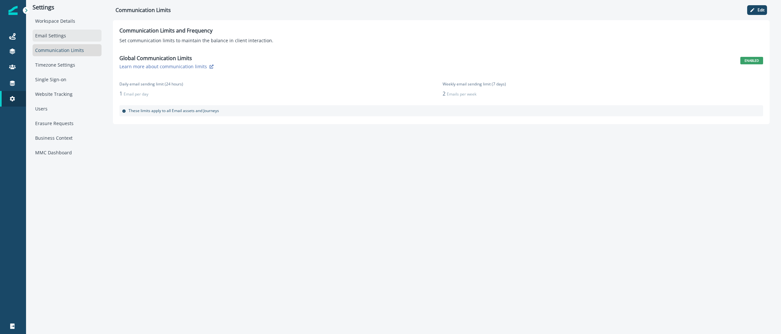
click at [59, 38] on div "Email Settings" at bounding box center [67, 36] width 69 height 12
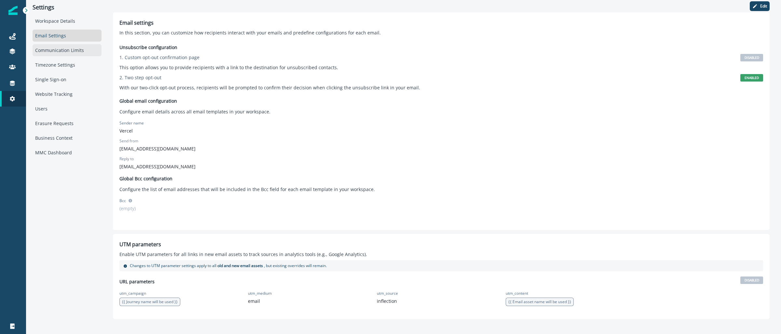
click at [61, 49] on div "Communication Limits" at bounding box center [67, 50] width 69 height 12
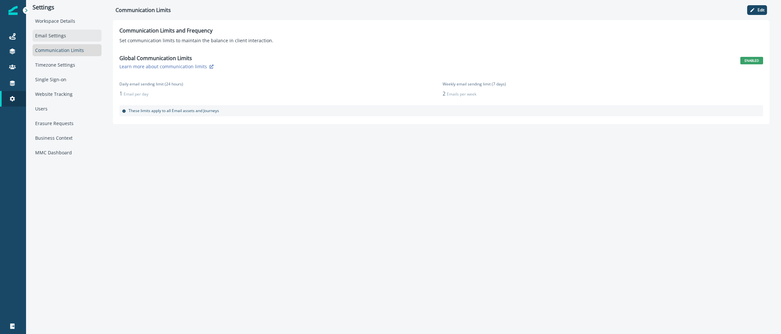
click at [67, 37] on div "Email Settings" at bounding box center [67, 36] width 69 height 12
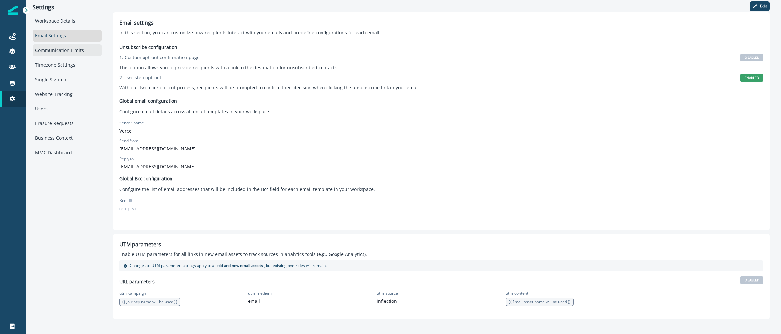
click at [66, 46] on div "Communication Limits" at bounding box center [67, 50] width 69 height 12
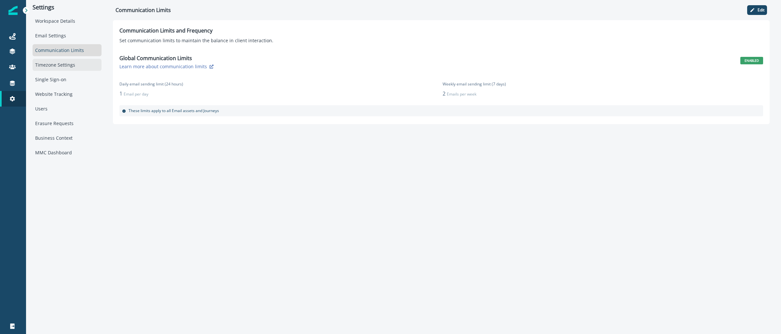
click at [65, 67] on div "Timezone Settings" at bounding box center [67, 65] width 69 height 12
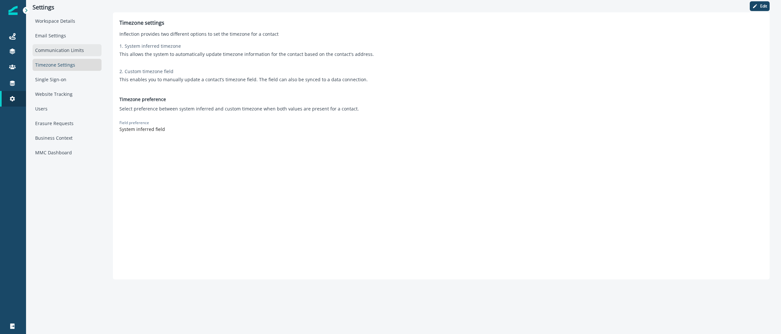
click at [65, 51] on div "Communication Limits" at bounding box center [67, 50] width 69 height 12
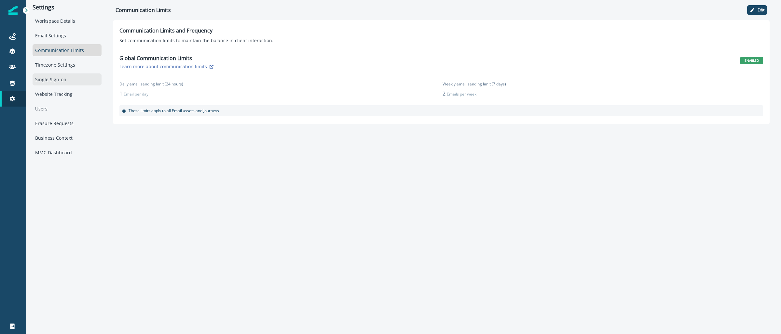
click at [67, 79] on div "Single Sign-on" at bounding box center [67, 80] width 69 height 12
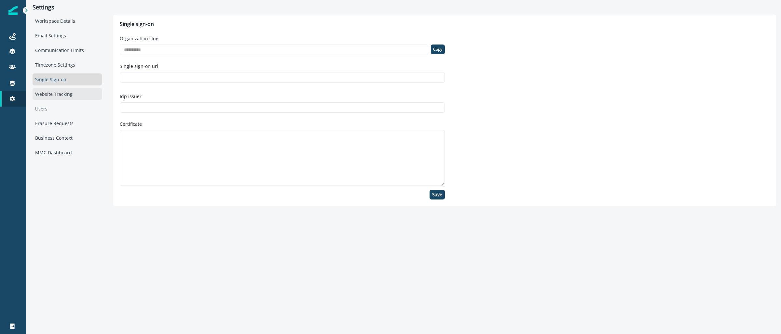
click at [67, 97] on div "Website Tracking" at bounding box center [67, 94] width 69 height 12
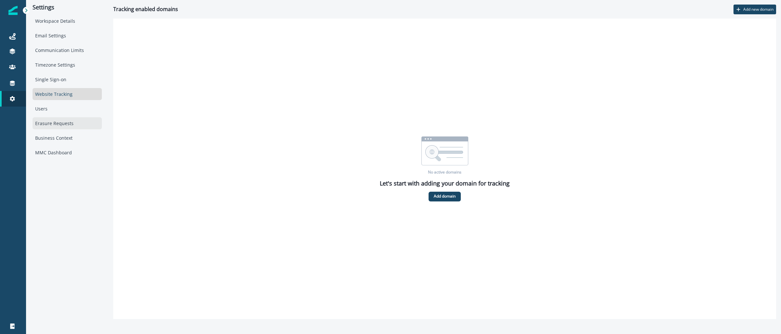
click at [66, 128] on div "Erasure Requests" at bounding box center [67, 123] width 69 height 12
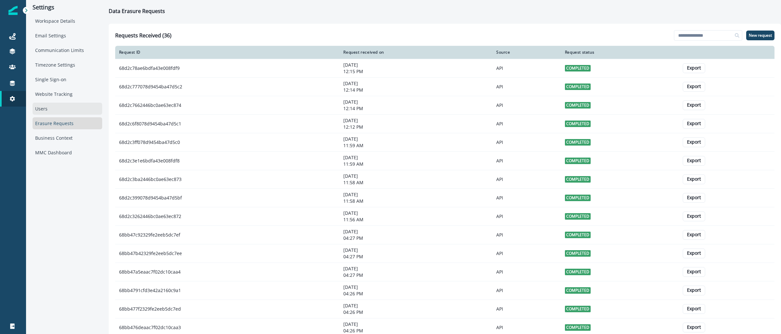
click at [66, 110] on div "Users" at bounding box center [68, 109] width 70 height 12
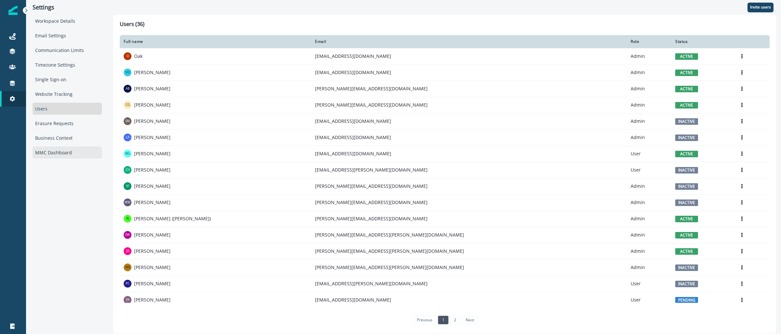
click at [63, 157] on div "MMC Dashboard" at bounding box center [67, 153] width 69 height 12
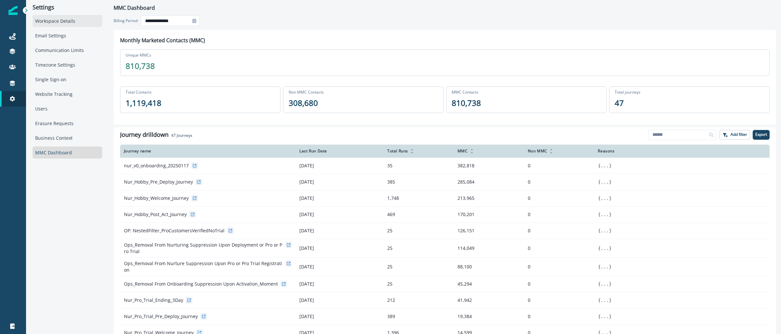
click at [49, 22] on div "Workspace Details" at bounding box center [68, 21] width 70 height 12
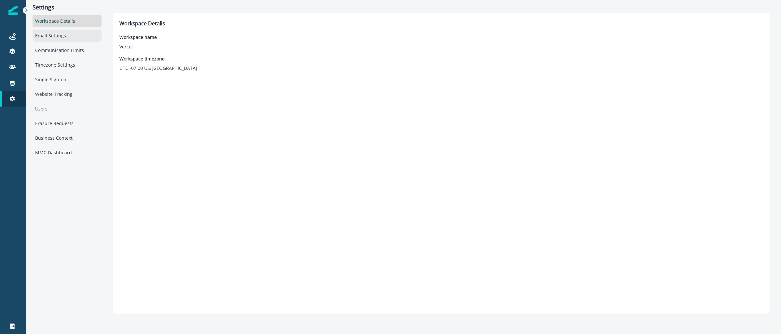
click at [66, 35] on div "Email Settings" at bounding box center [67, 36] width 69 height 12
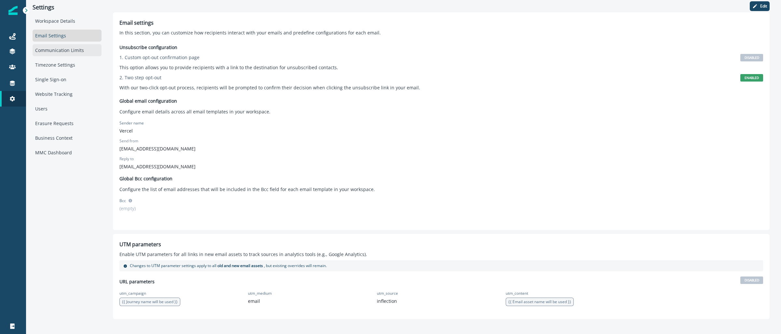
click at [64, 49] on div "Communication Limits" at bounding box center [67, 50] width 69 height 12
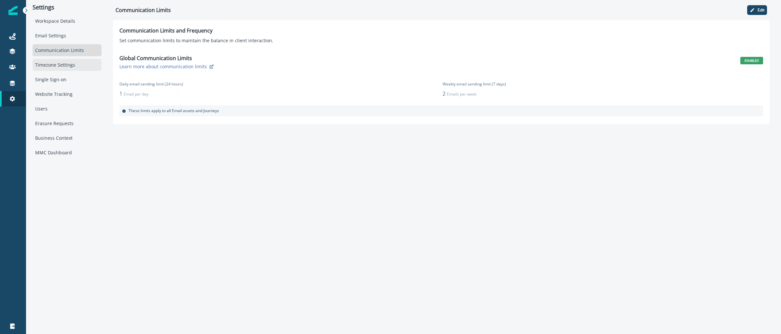
click at [62, 68] on div "Timezone Settings" at bounding box center [67, 65] width 69 height 12
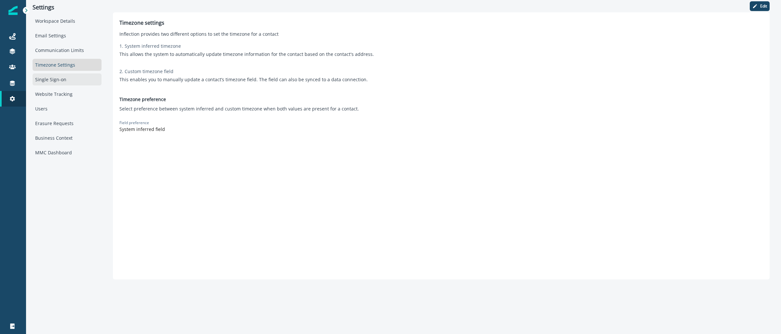
click at [68, 80] on div "Single Sign-on" at bounding box center [67, 80] width 69 height 12
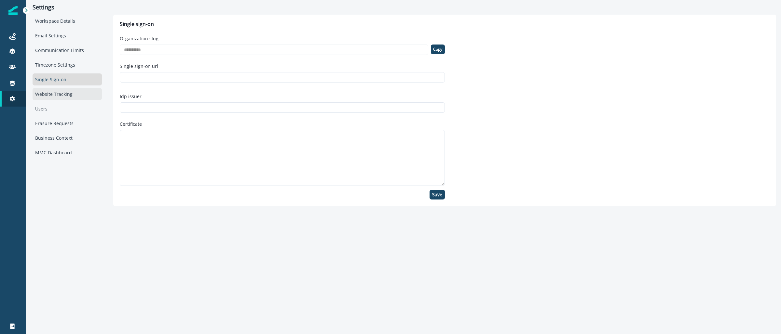
click at [63, 96] on div "Website Tracking" at bounding box center [67, 94] width 69 height 12
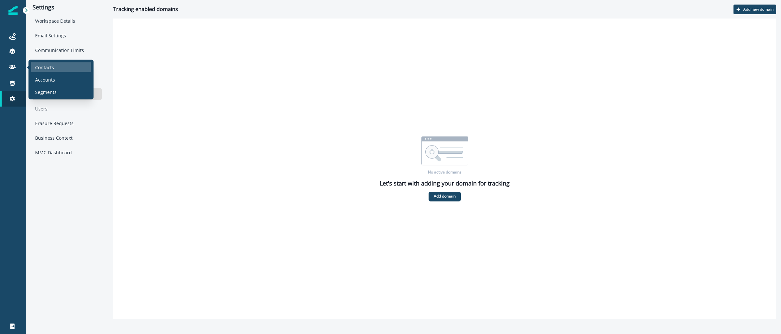
click at [48, 70] on p "Contacts" at bounding box center [44, 67] width 19 height 7
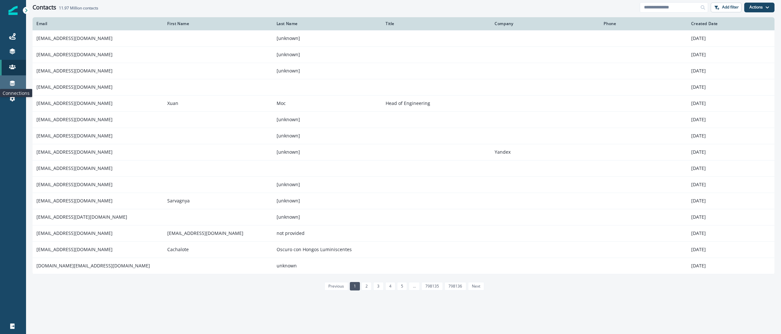
click at [11, 83] on icon at bounding box center [12, 83] width 7 height 7
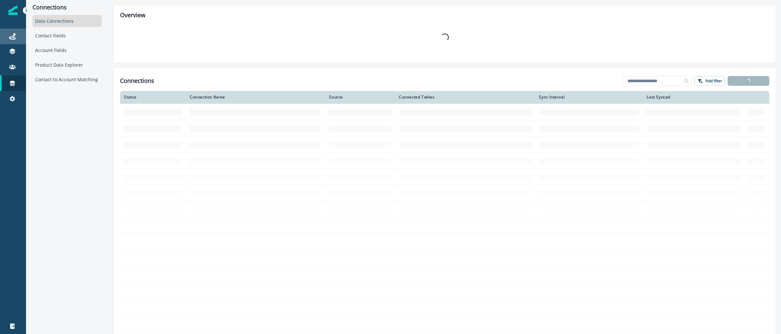
click at [16, 40] on div "Journeys" at bounding box center [13, 37] width 21 height 8
